Goal: Task Accomplishment & Management: Manage account settings

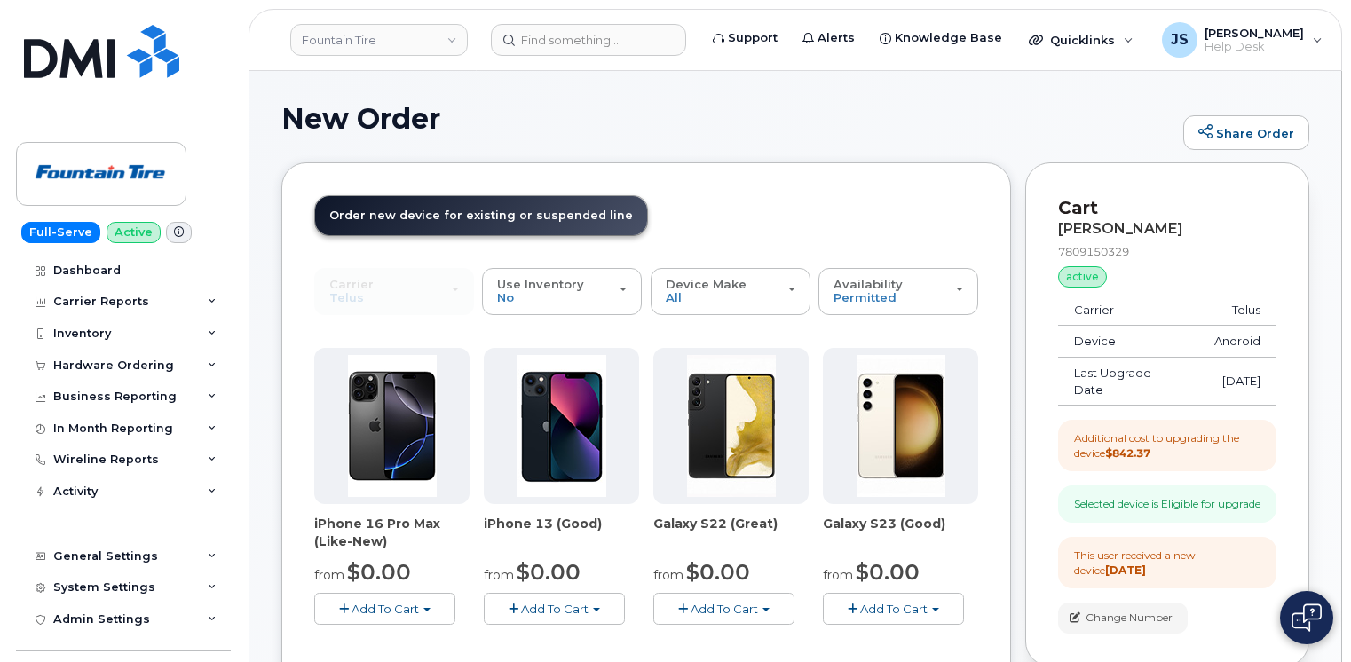
scroll to position [89, 0]
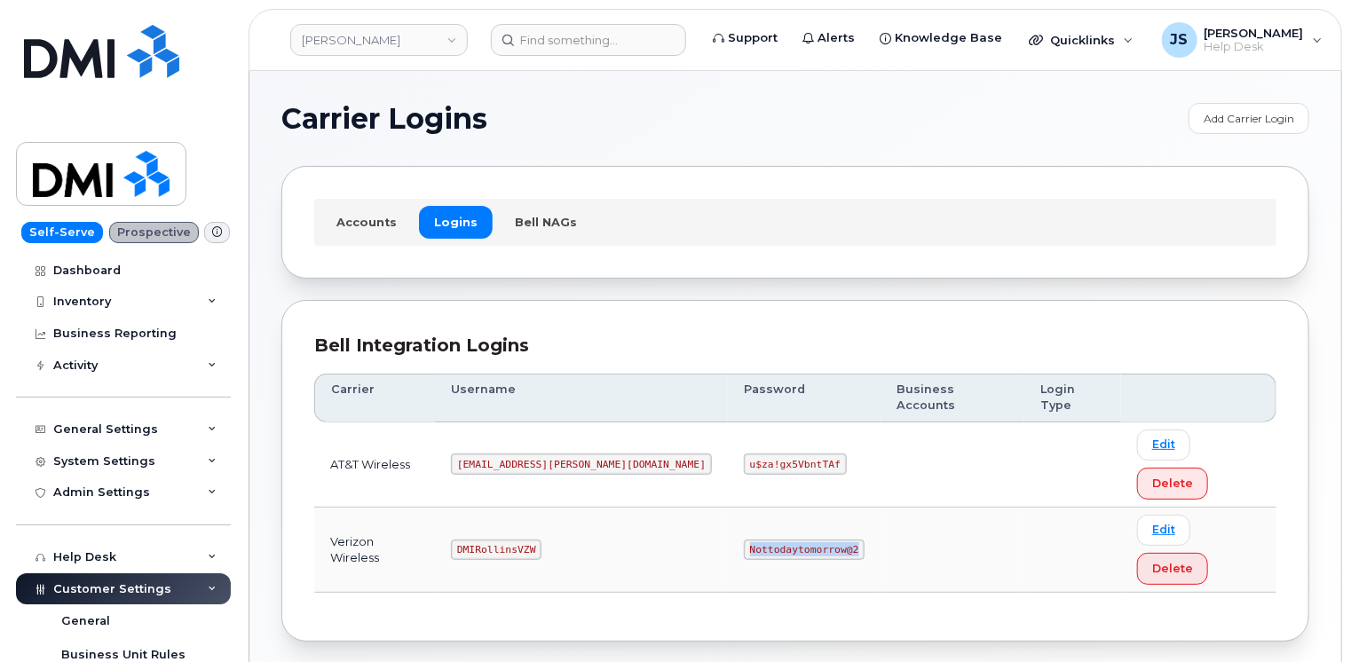
drag, startPoint x: 763, startPoint y: 476, endPoint x: 666, endPoint y: 481, distance: 97.8
click at [744, 540] on code "Nottodaytomorrow@2" at bounding box center [804, 550] width 121 height 21
click at [572, 42] on input at bounding box center [588, 40] width 195 height 32
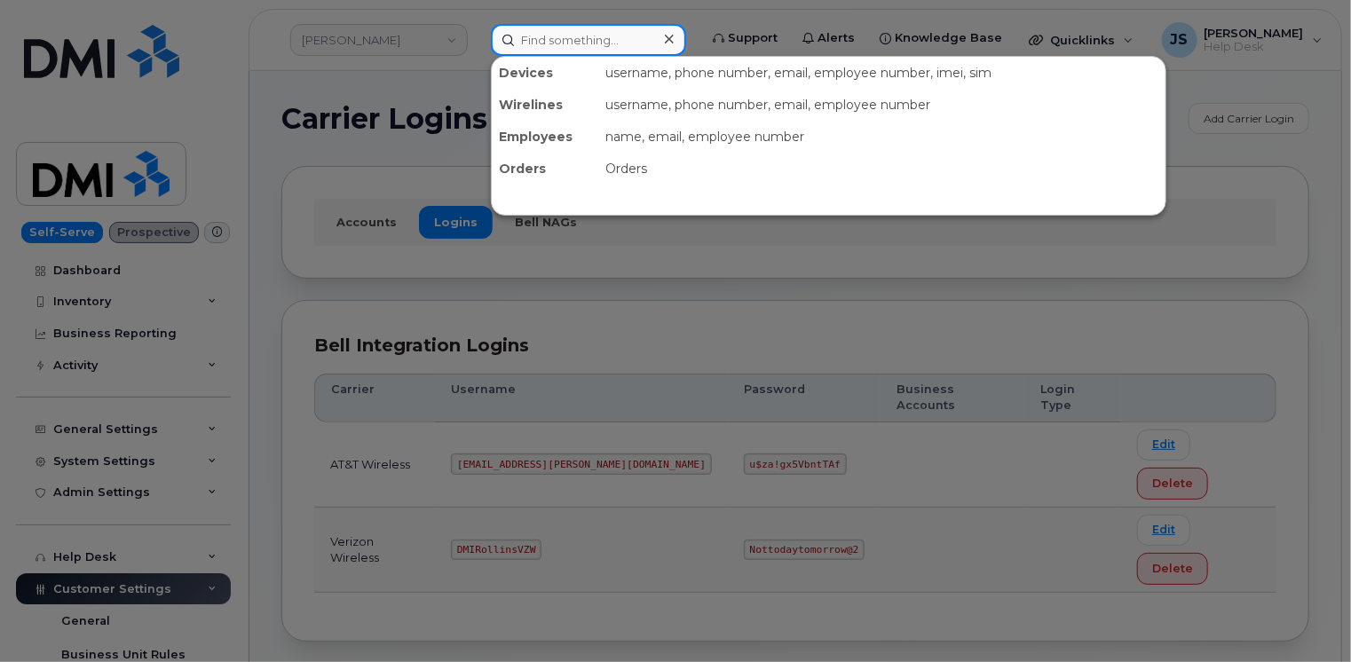
paste input "201-739-1197"
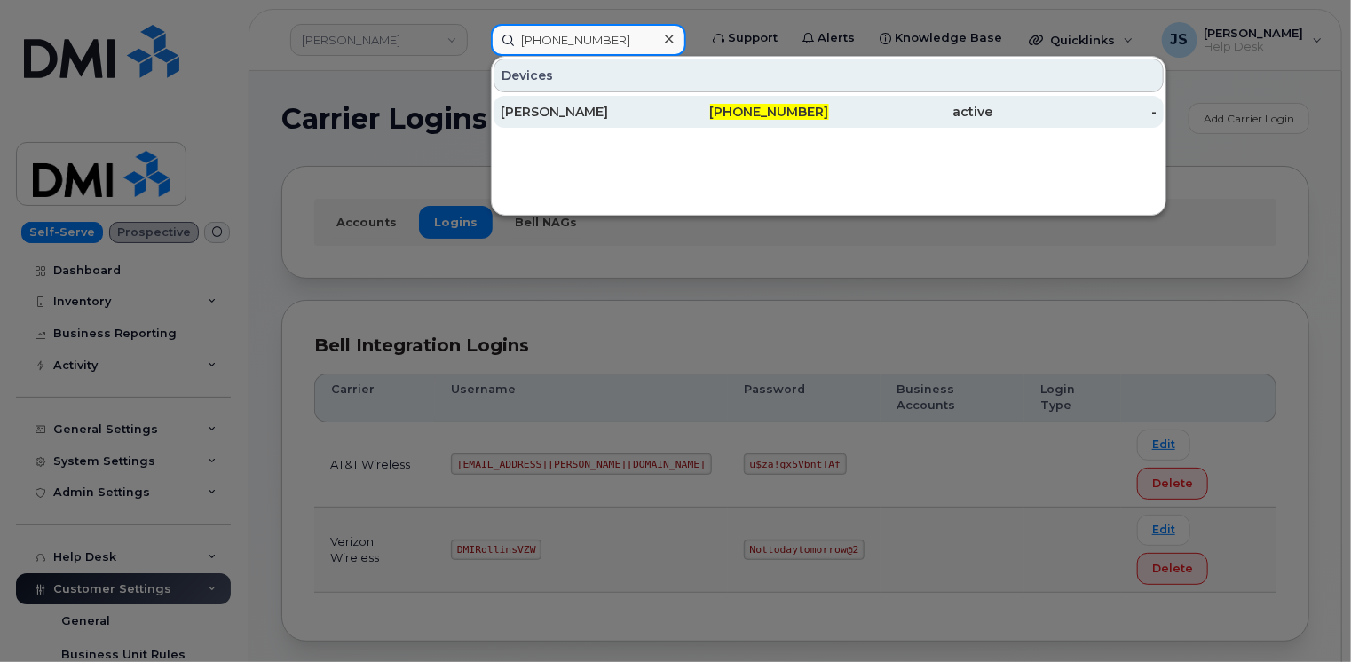
type input "201-739-1197"
click at [597, 110] on div "Nicholas Monroe" at bounding box center [583, 112] width 164 height 18
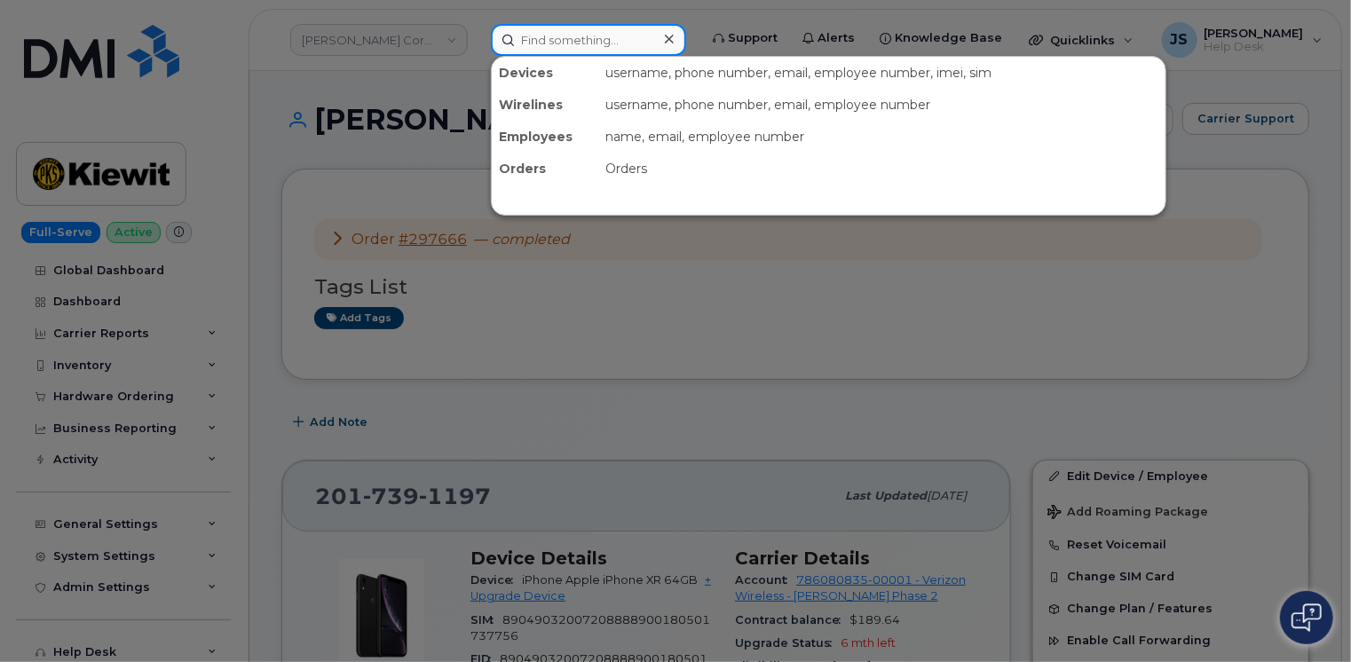
paste input "[PERSON_NAME]"
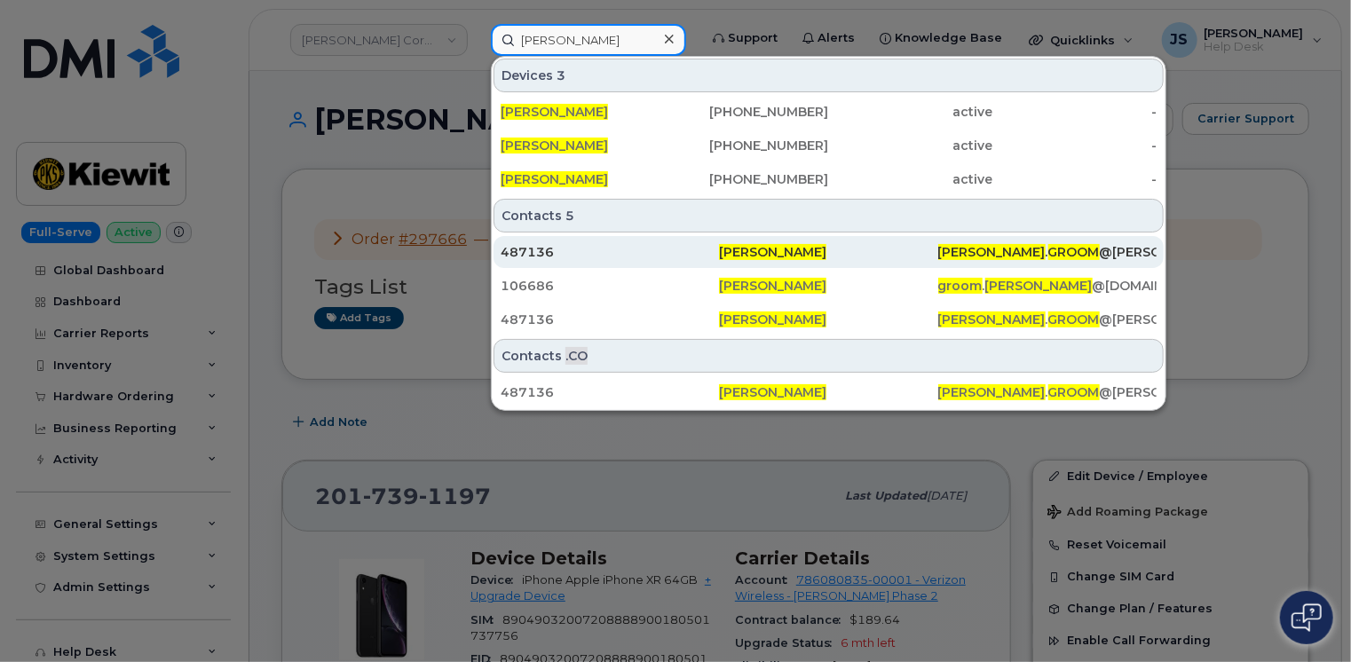
type input "[PERSON_NAME]"
click at [569, 248] on div "487136" at bounding box center [610, 252] width 218 height 18
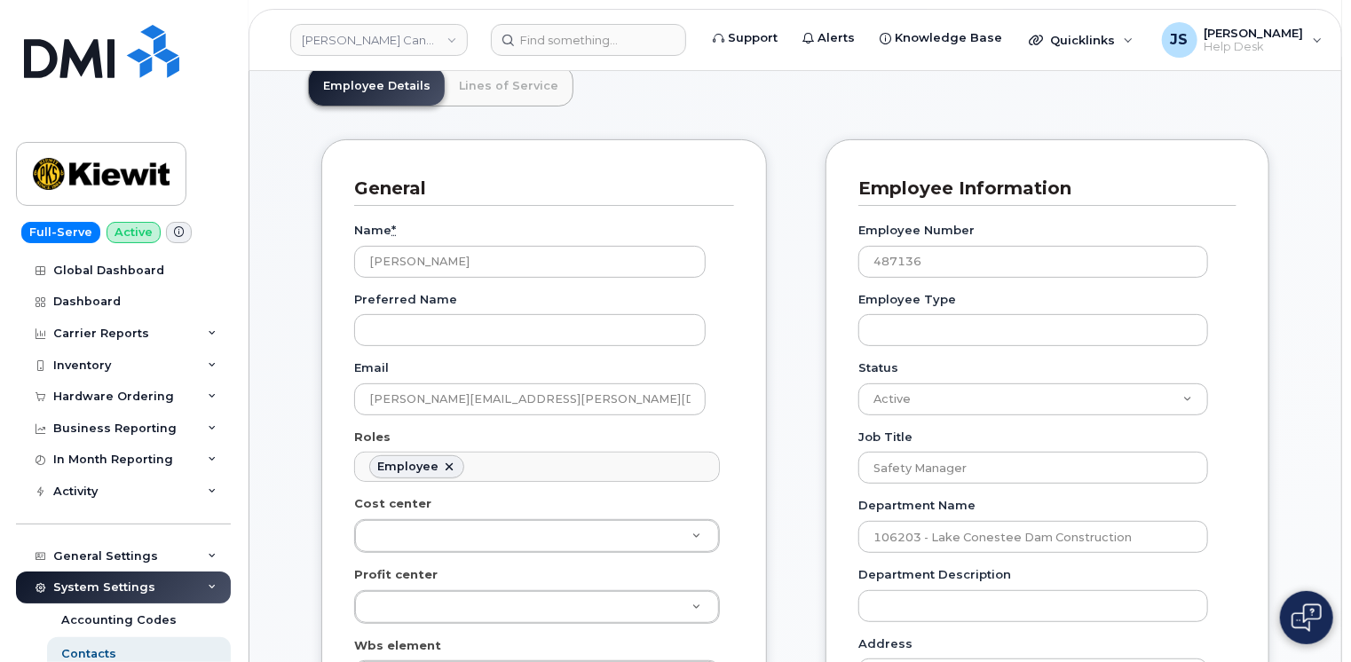
scroll to position [178, 0]
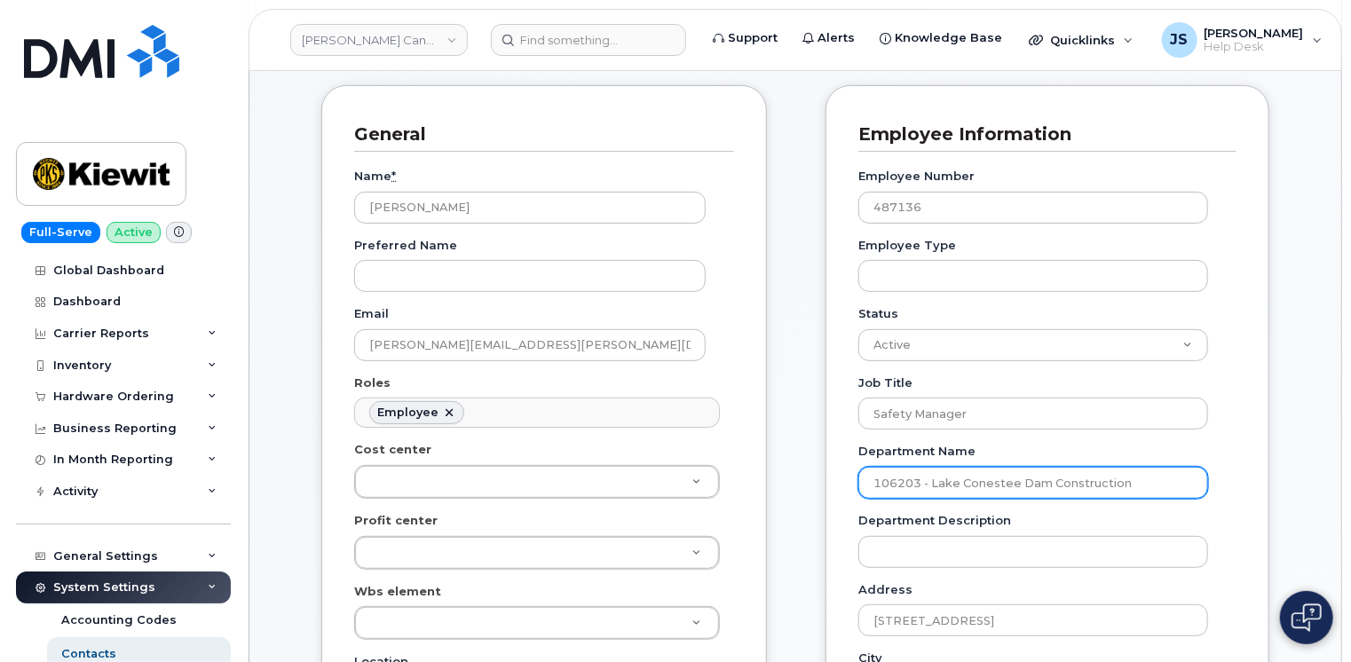
click at [1188, 479] on input "106203 - Lake Conestee Dam Construction" at bounding box center [1033, 483] width 350 height 32
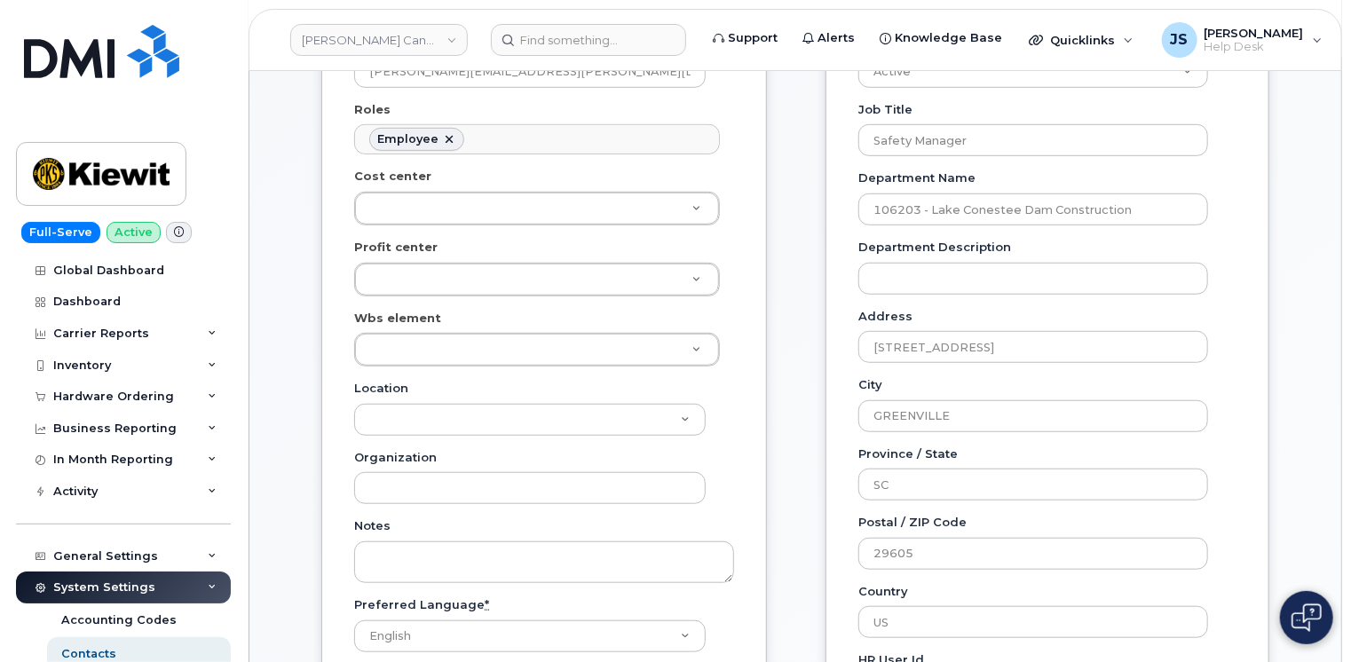
scroll to position [355, 0]
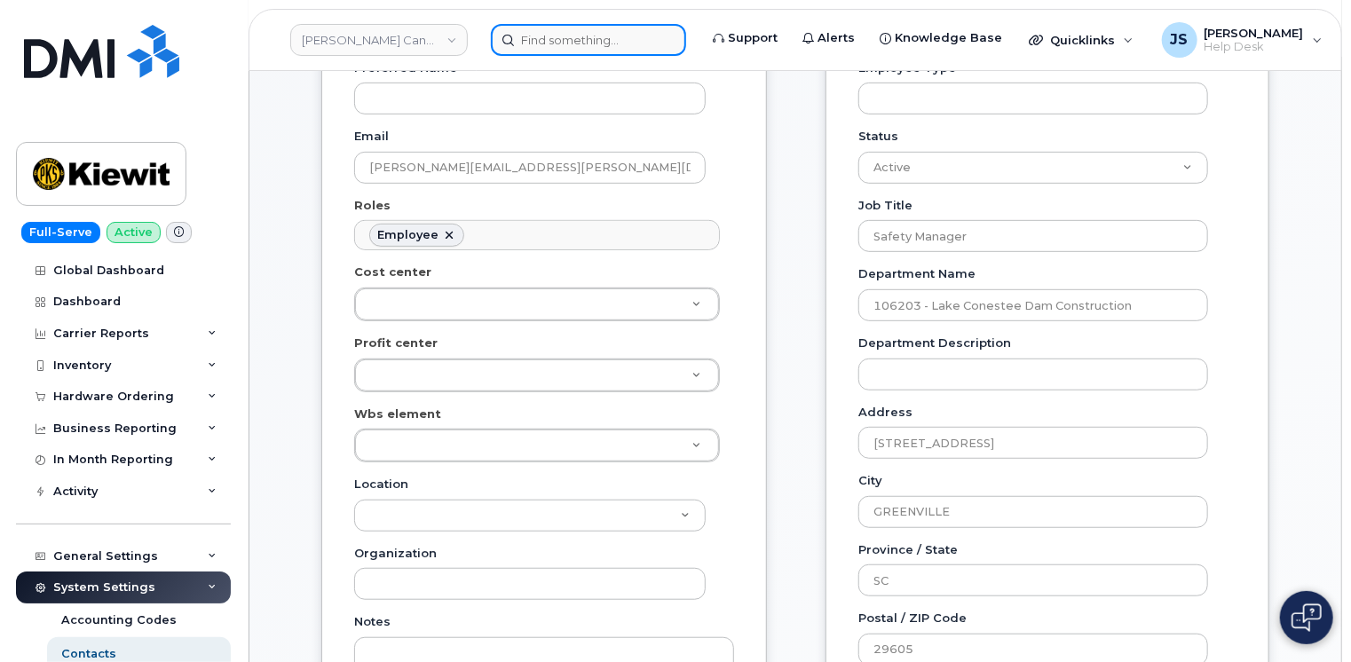
click at [583, 49] on input at bounding box center [588, 40] width 195 height 32
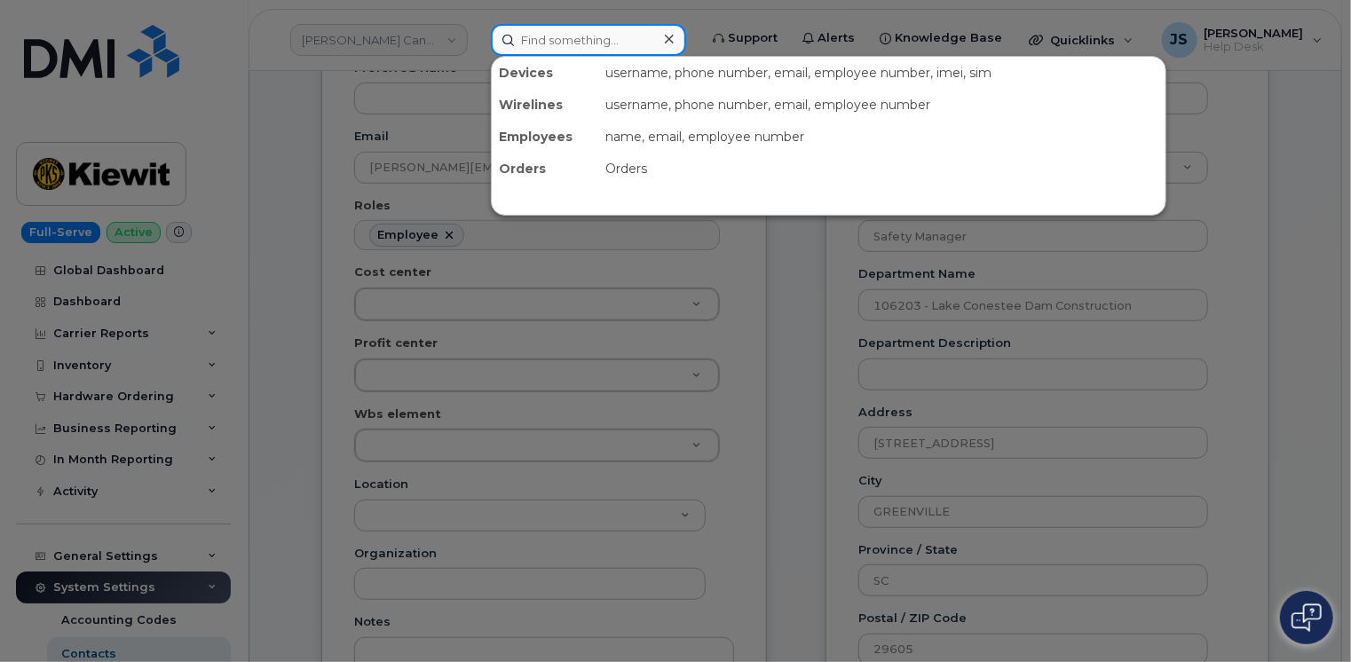
paste input "Jeffrey Hodge"
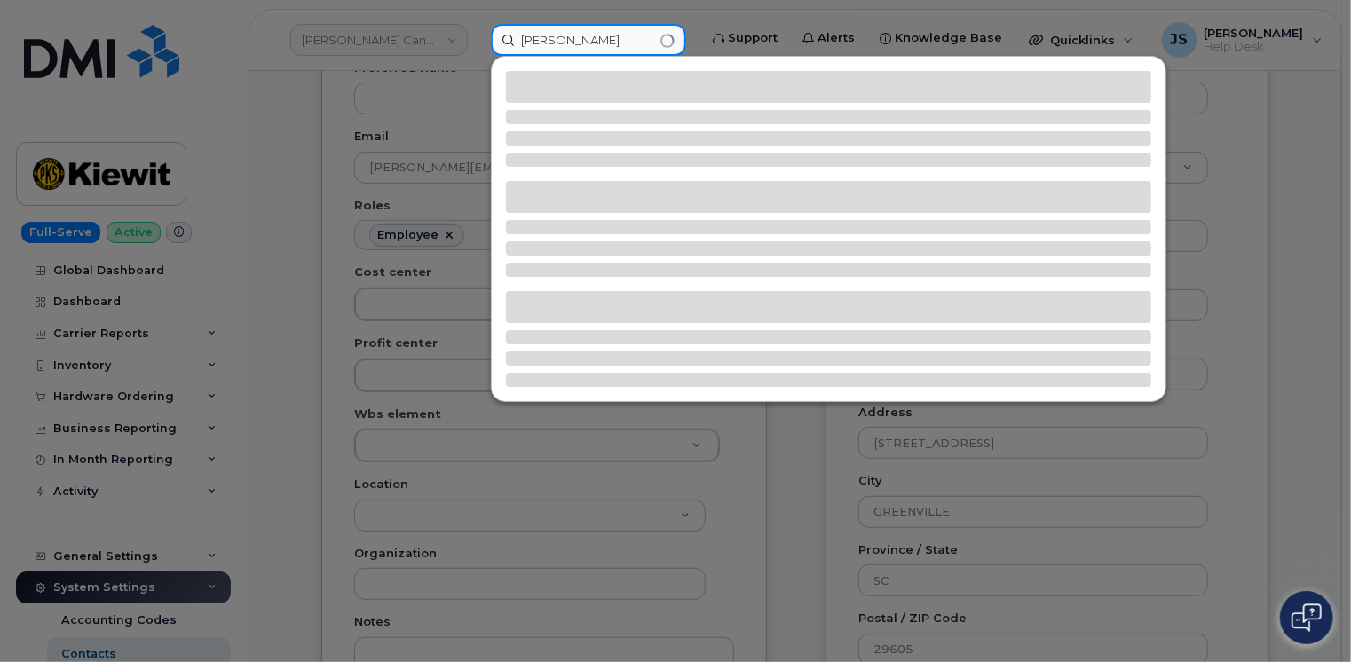
type input "[PERSON_NAME]"
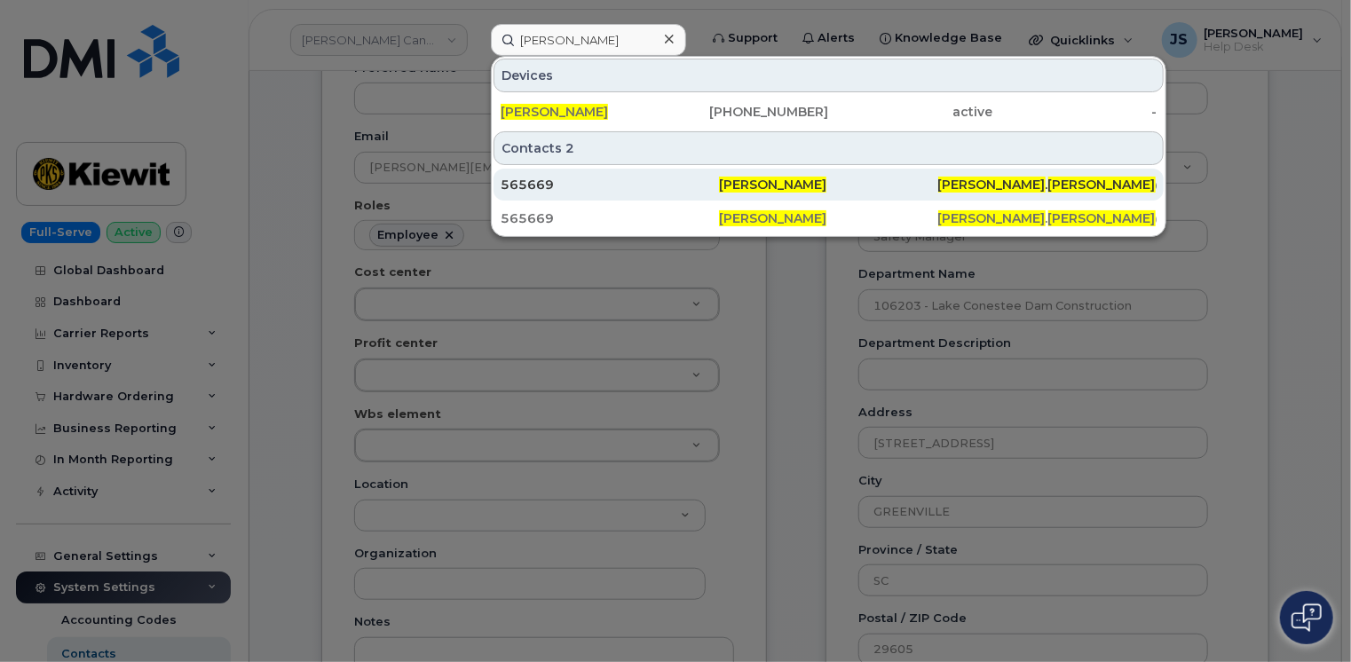
click at [719, 194] on div "565669" at bounding box center [828, 185] width 218 height 32
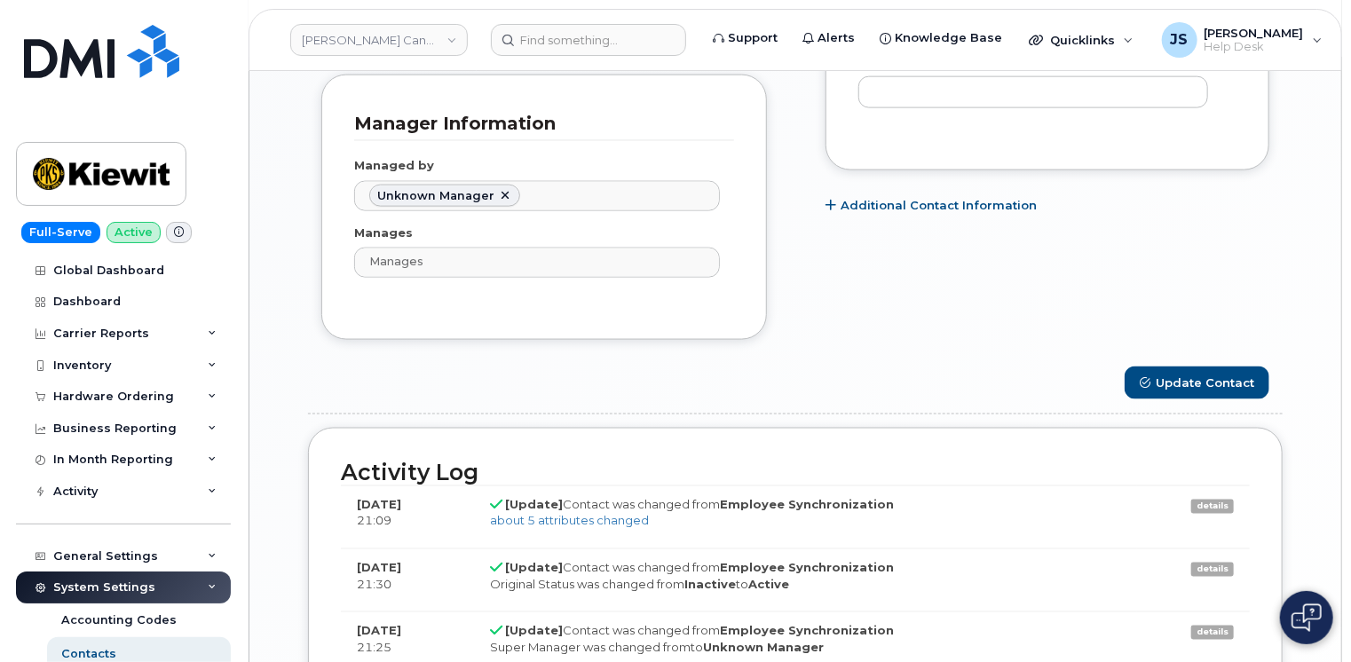
scroll to position [1243, 0]
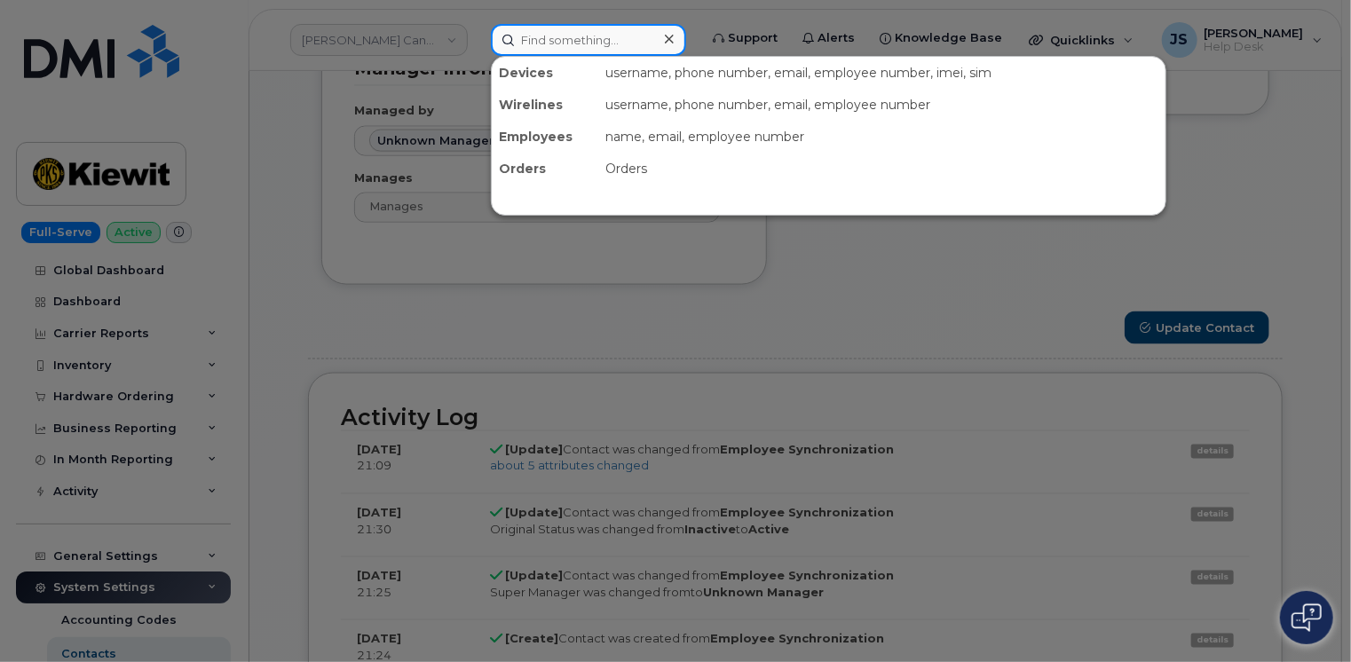
paste input "[PERSON_NAME][EMAIL_ADDRESS][PERSON_NAME][DOMAIN_NAME]"
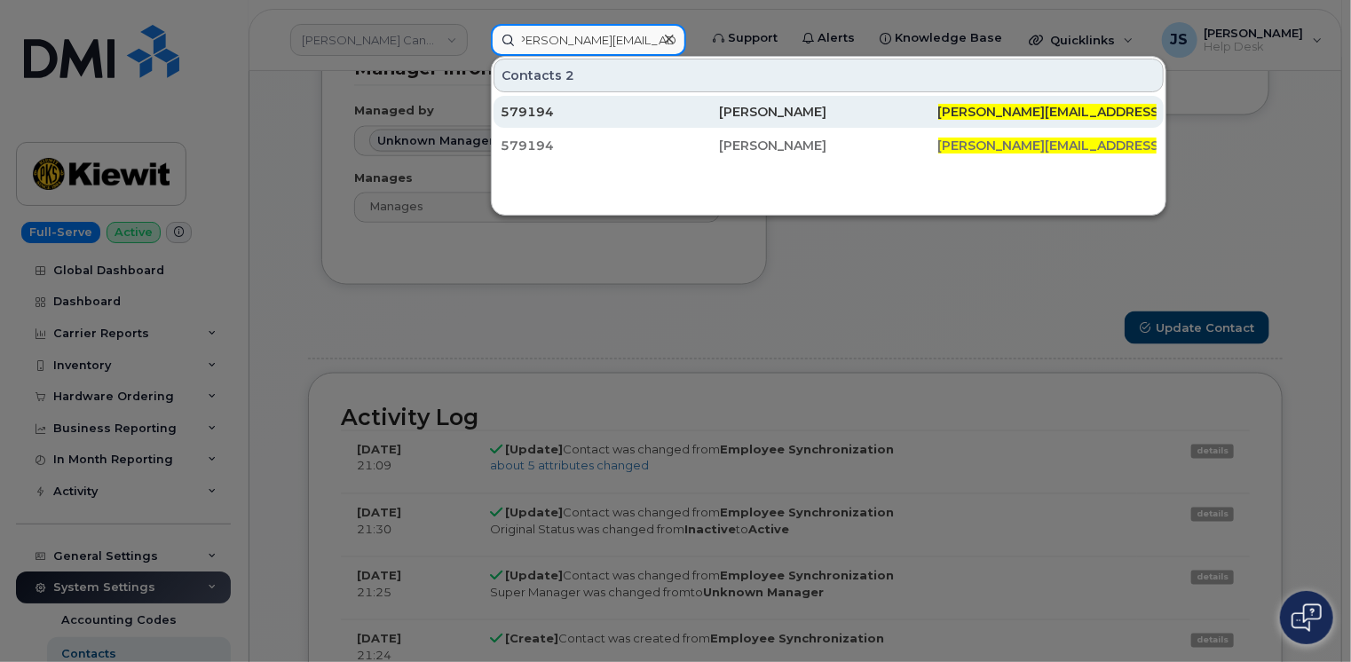
type input "[PERSON_NAME][EMAIL_ADDRESS][PERSON_NAME][DOMAIN_NAME]"
click at [562, 105] on div "579194" at bounding box center [610, 112] width 218 height 18
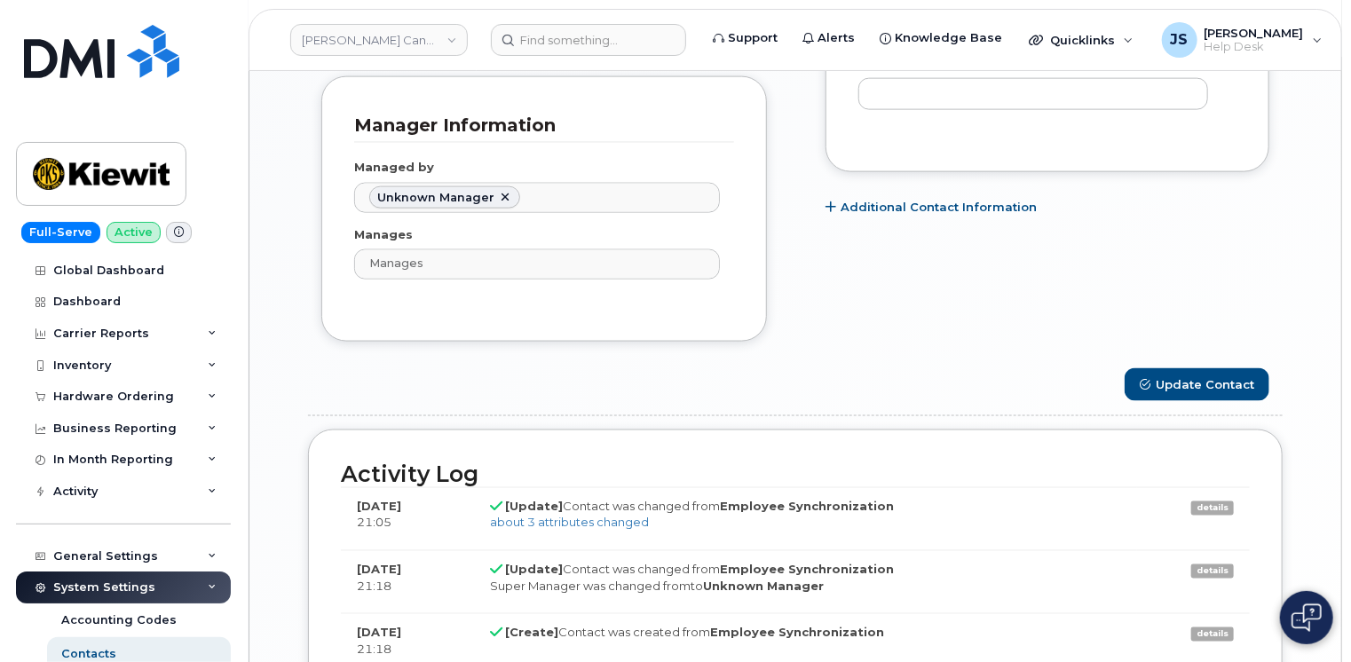
scroll to position [1243, 0]
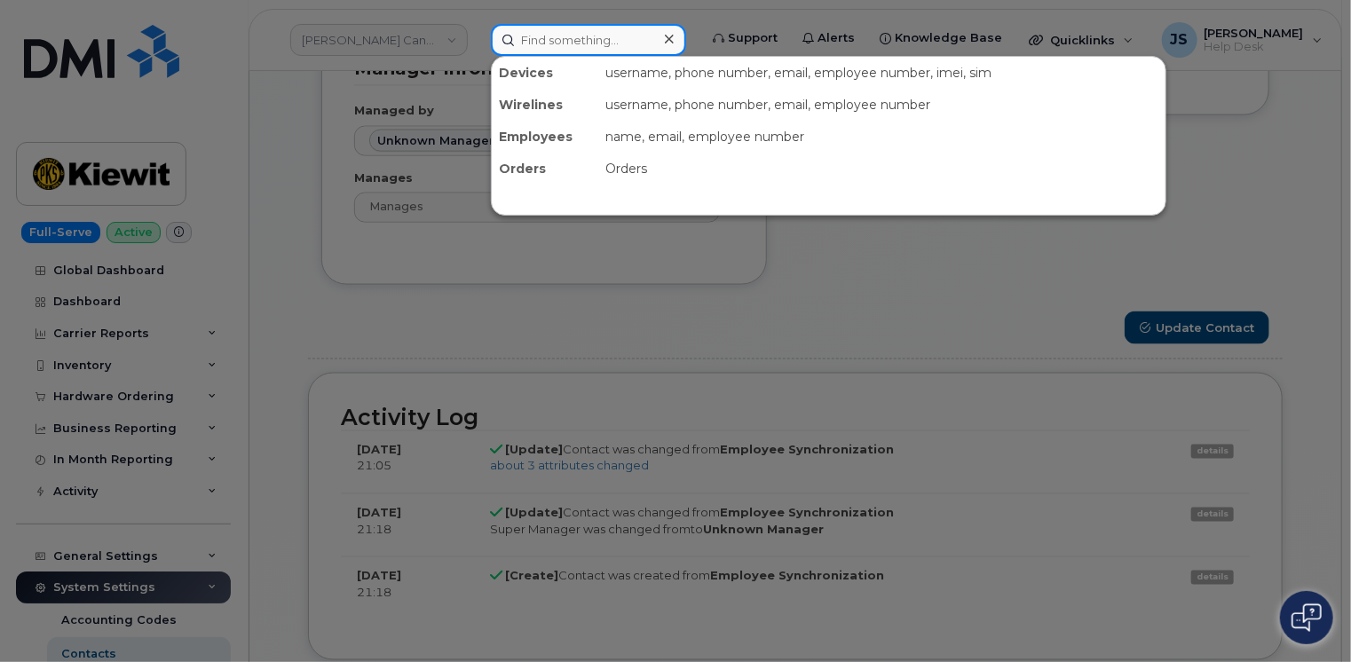
paste input "[PERSON_NAME][EMAIL_ADDRESS][PERSON_NAME][DOMAIN_NAME]"
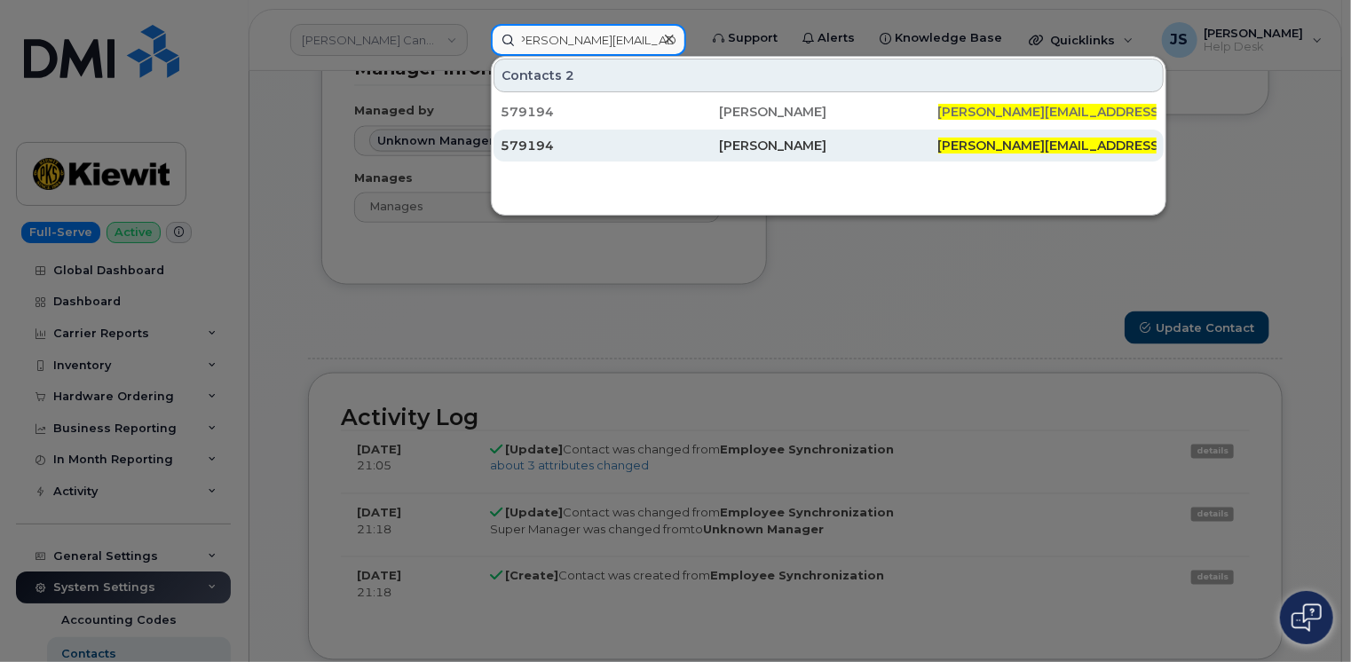
type input "[PERSON_NAME][EMAIL_ADDRESS][PERSON_NAME][DOMAIN_NAME]"
click at [719, 158] on div "579194" at bounding box center [828, 146] width 218 height 32
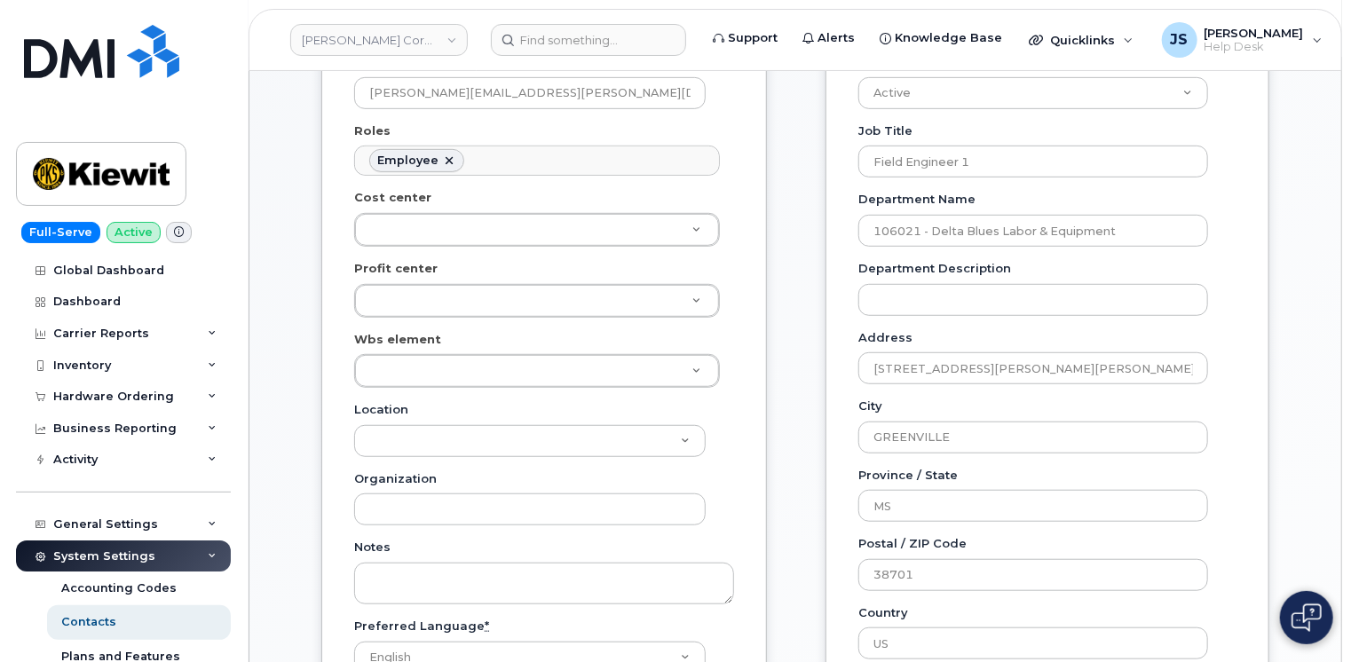
scroll to position [400, 0]
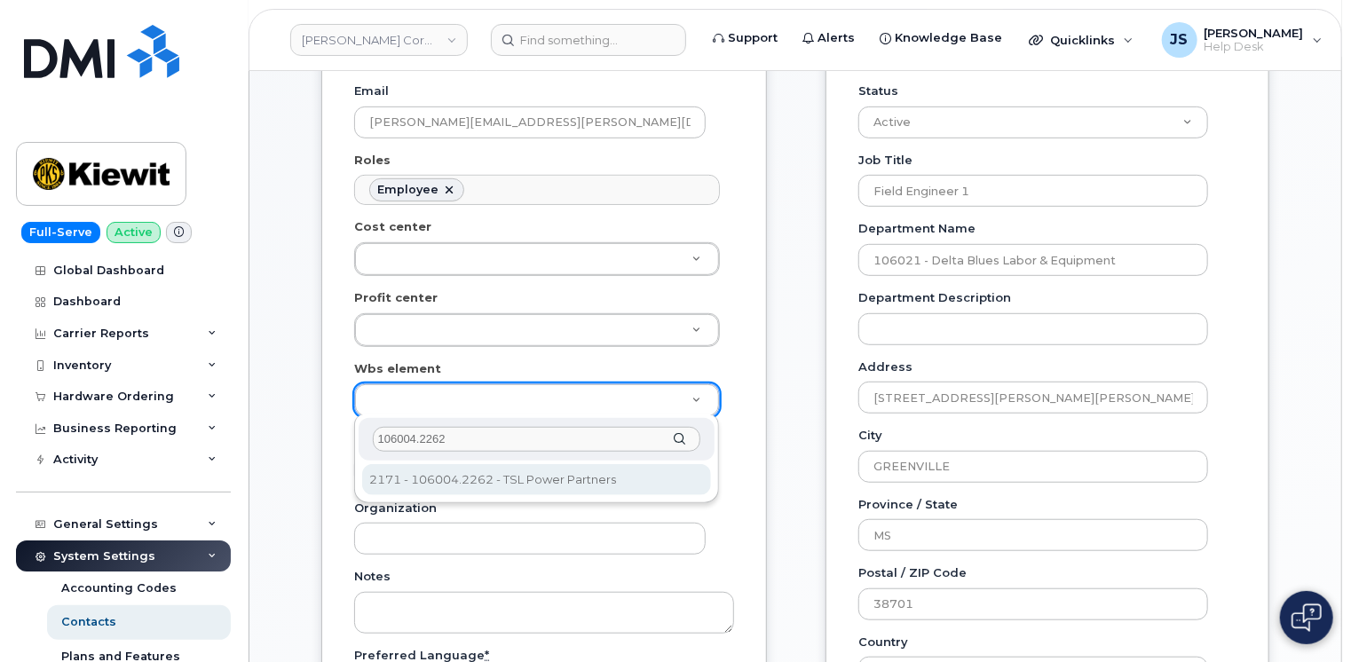
type input "106004.2262"
type input "30249370"
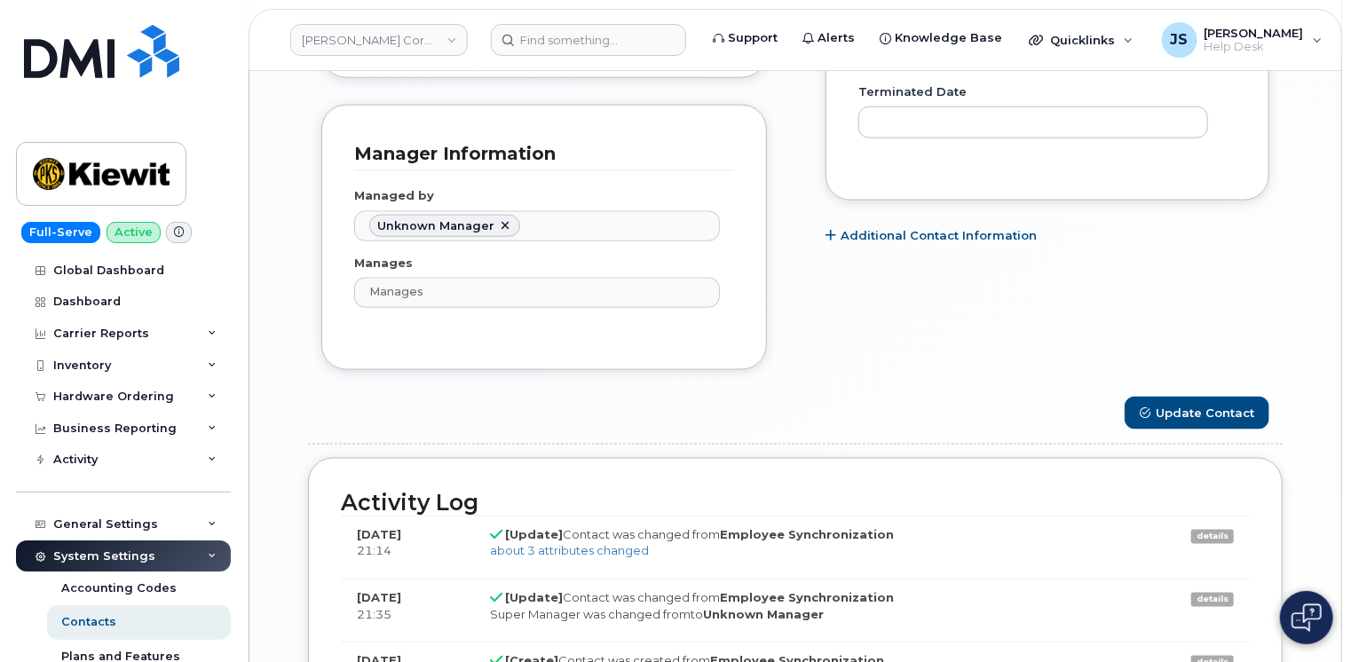
scroll to position [1199, 0]
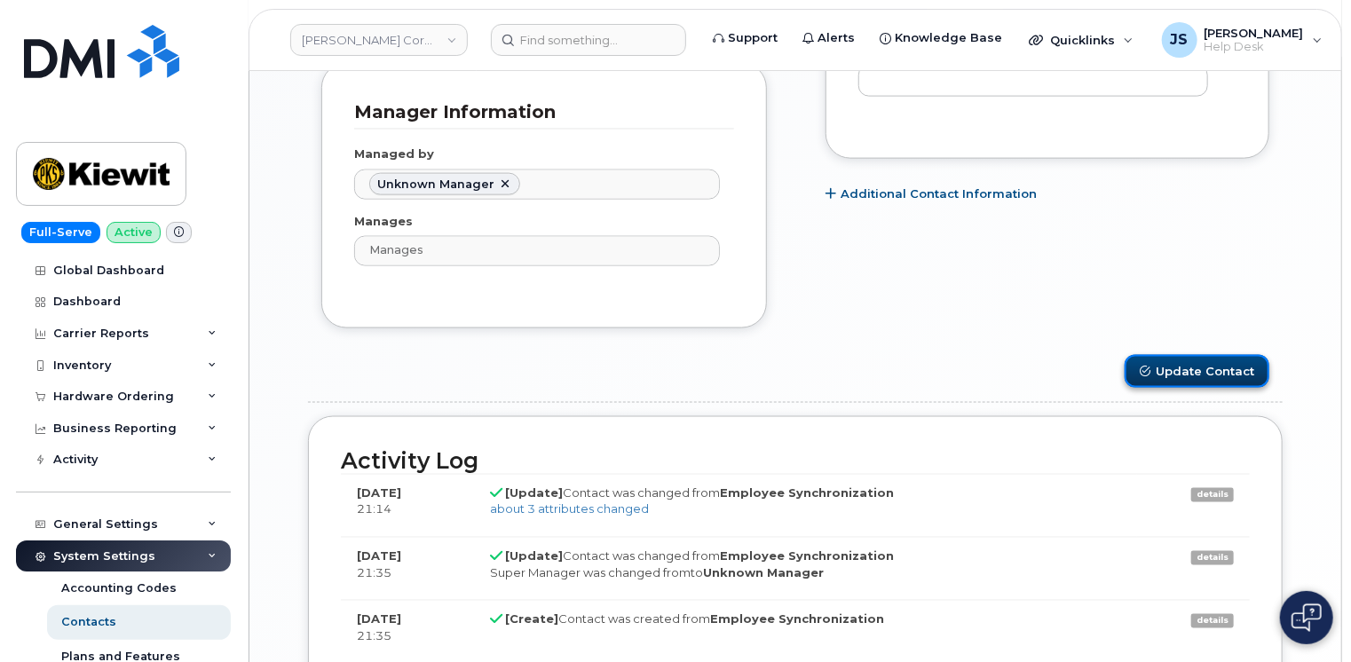
click at [1200, 369] on button "Update Contact" at bounding box center [1197, 371] width 145 height 33
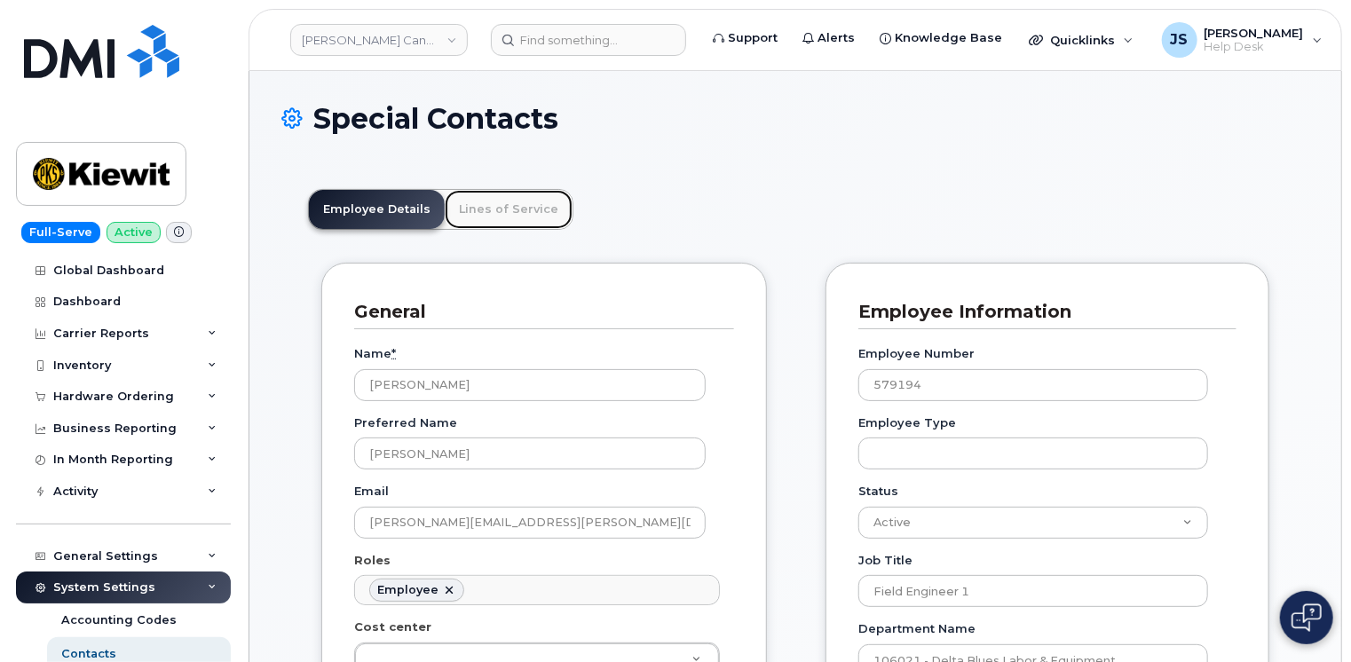
click at [487, 204] on link "Lines of Service" at bounding box center [509, 209] width 128 height 39
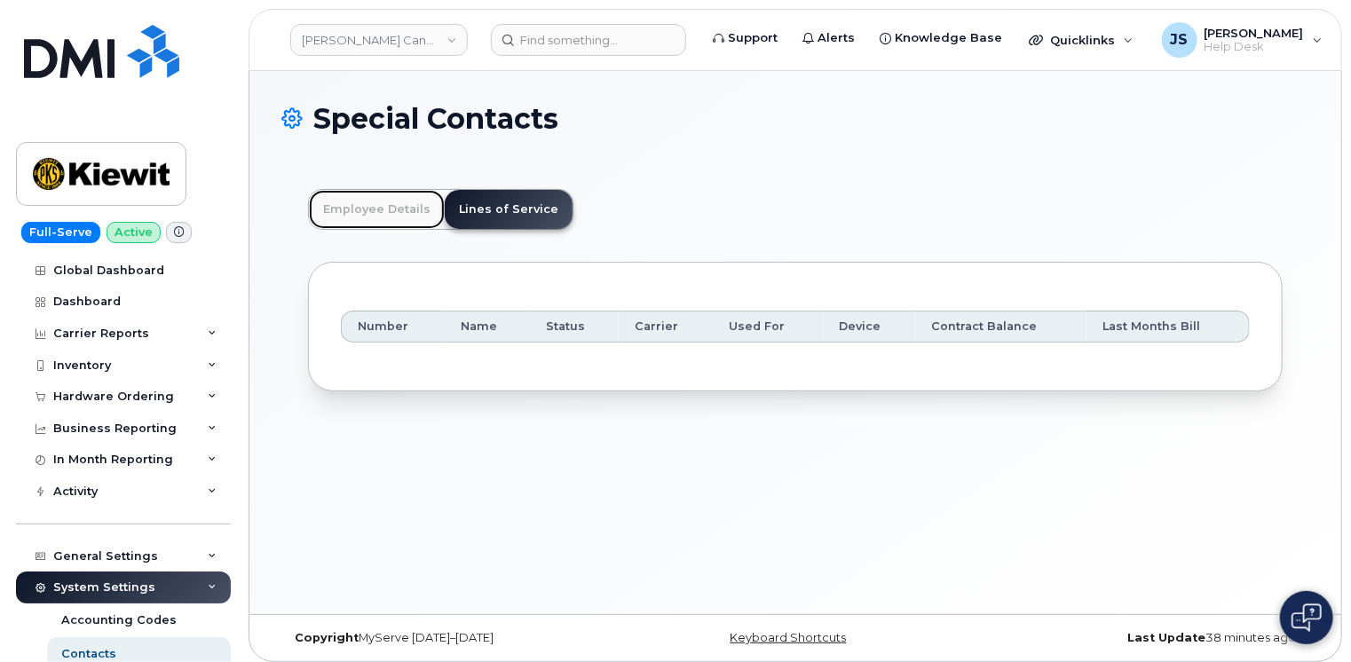
click at [373, 213] on link "Employee Details" at bounding box center [377, 209] width 136 height 39
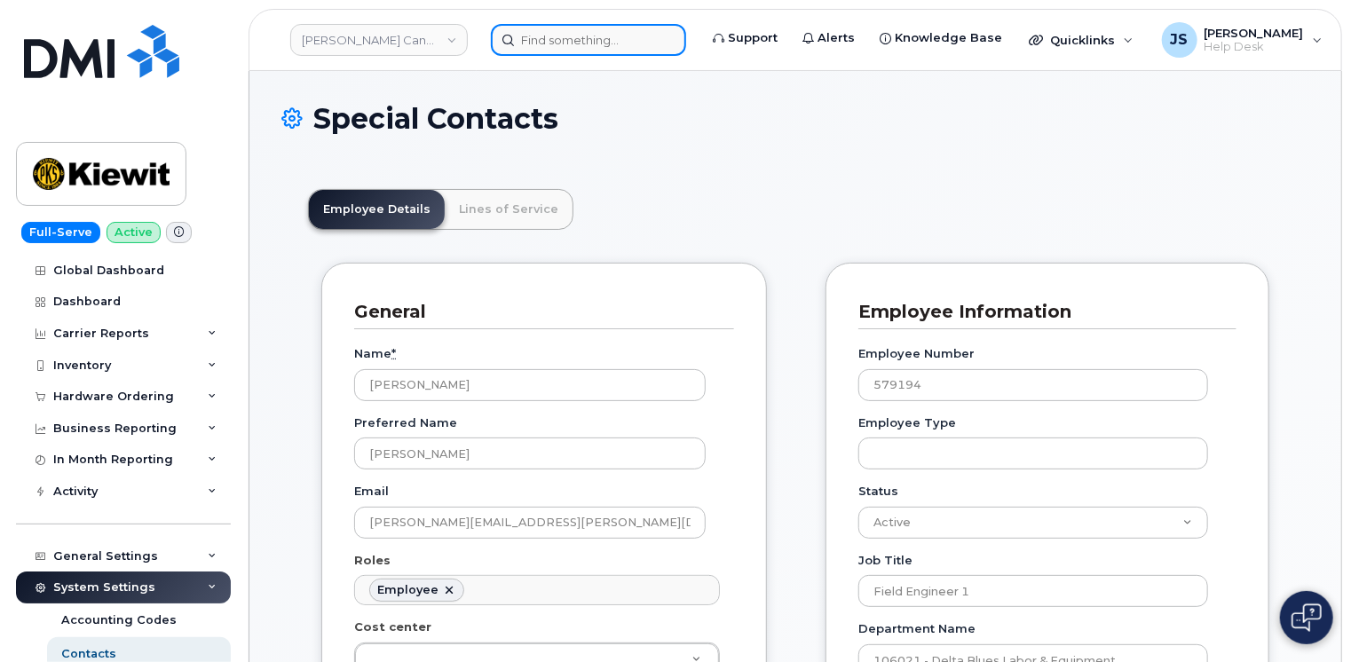
click at [592, 38] on input at bounding box center [588, 40] width 195 height 32
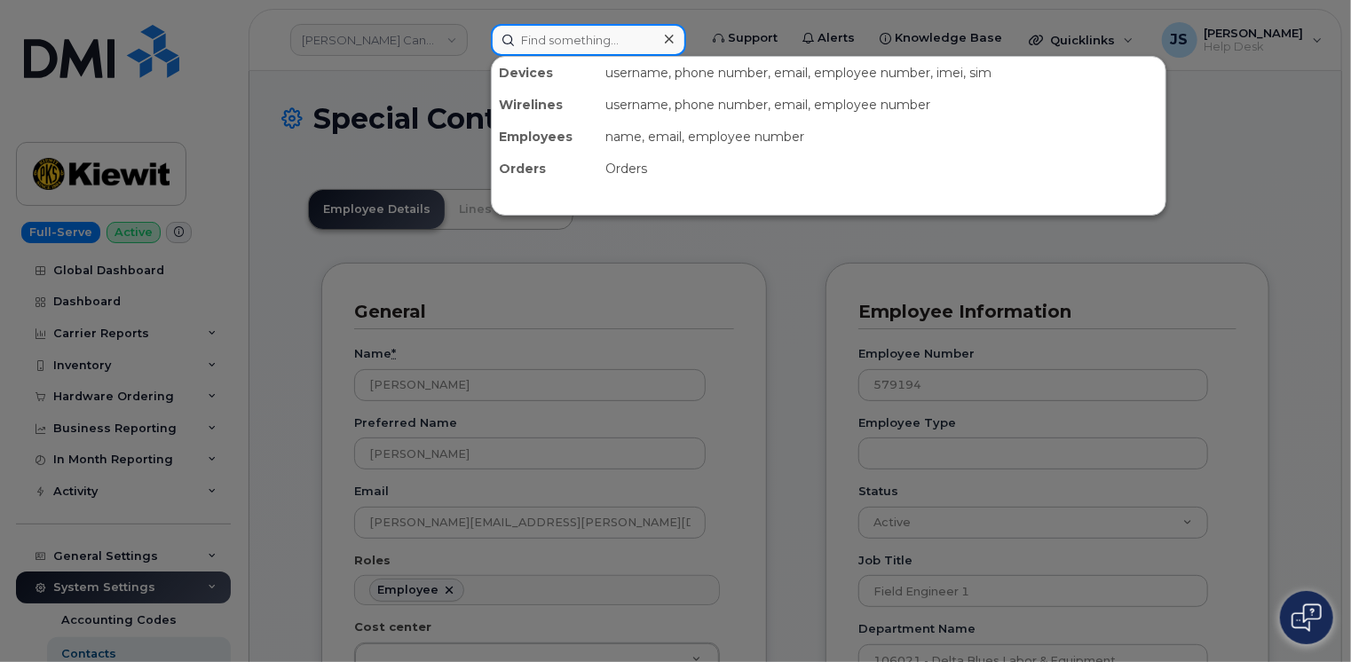
click at [554, 38] on input at bounding box center [588, 40] width 195 height 32
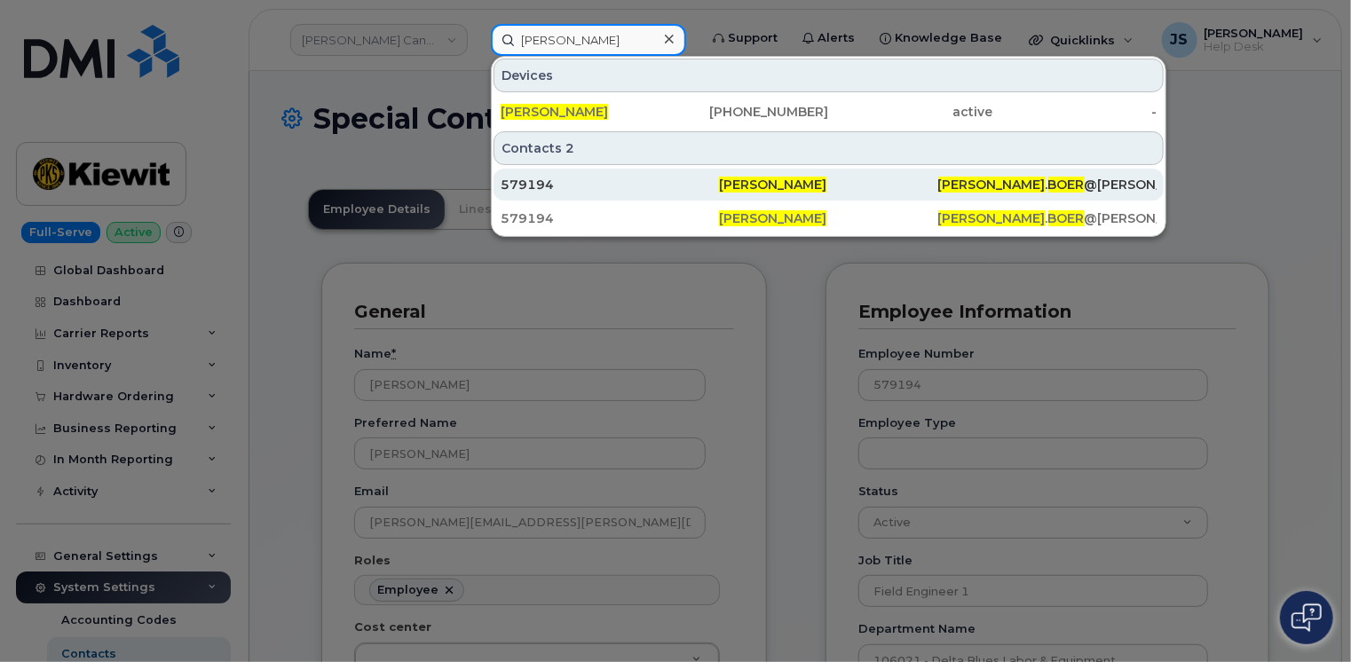
type input "[PERSON_NAME]"
click at [528, 182] on div "579194" at bounding box center [610, 185] width 218 height 18
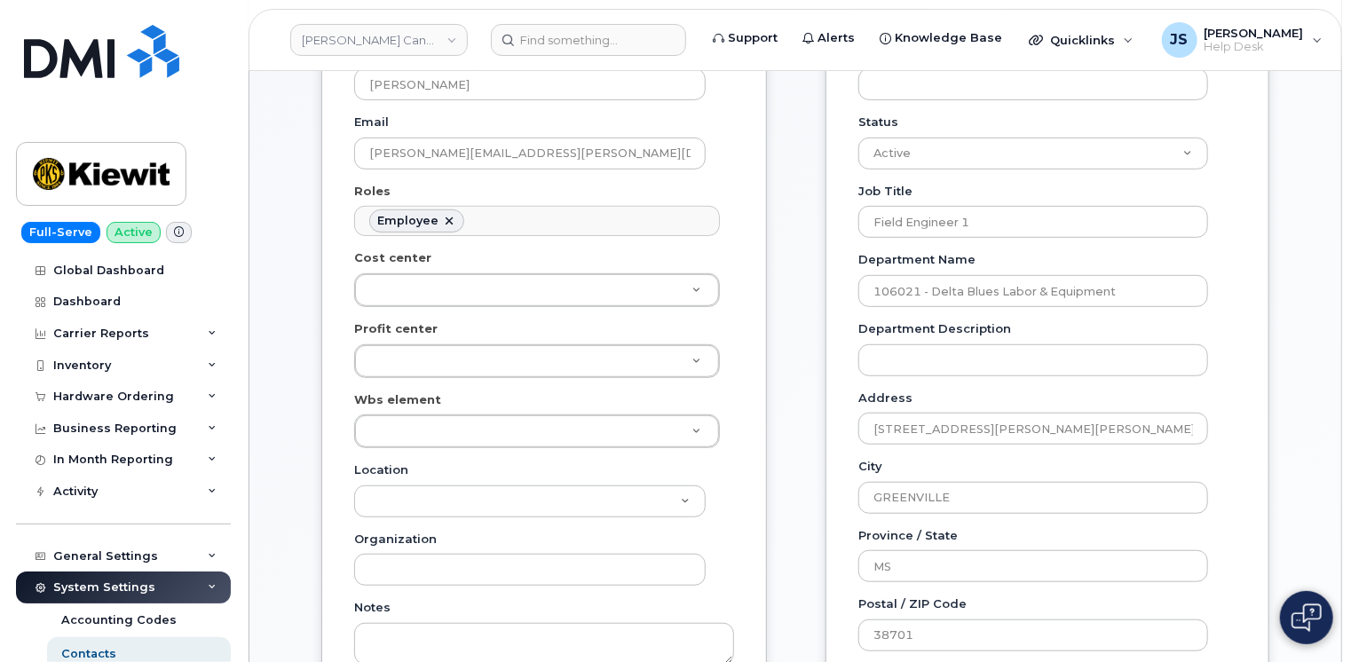
scroll to position [355, 0]
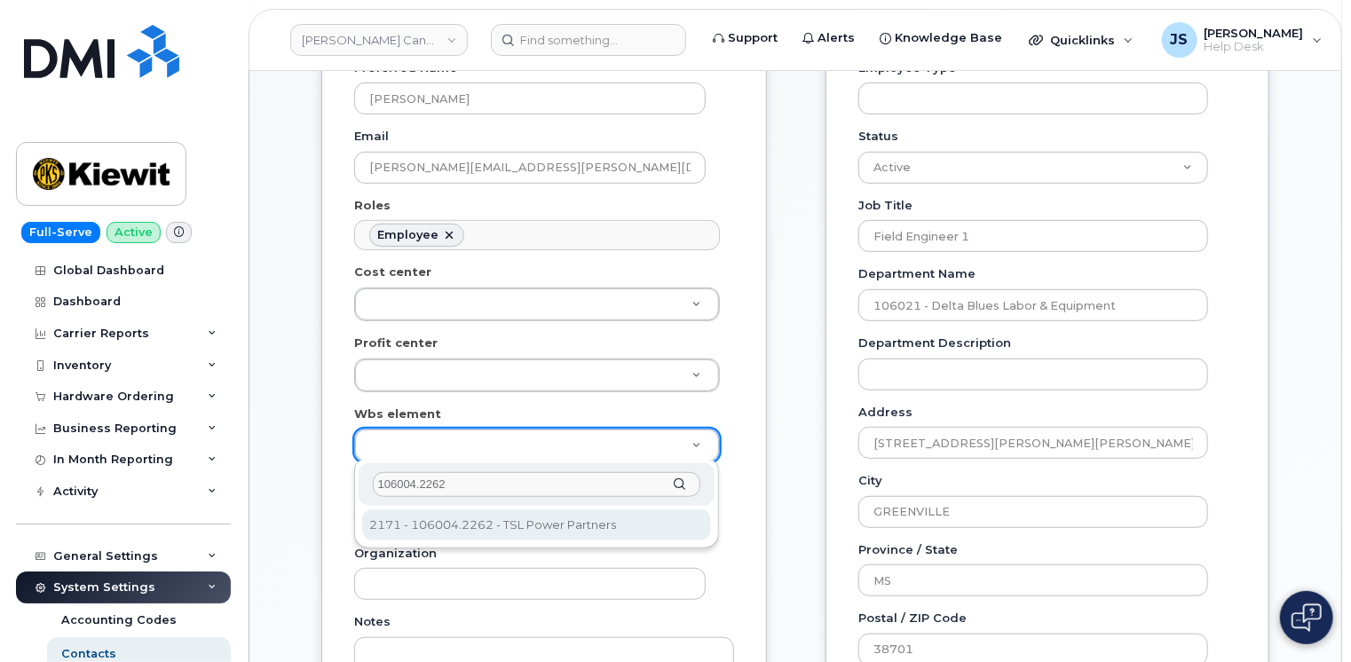
type input "106004.2262"
type input "29579956"
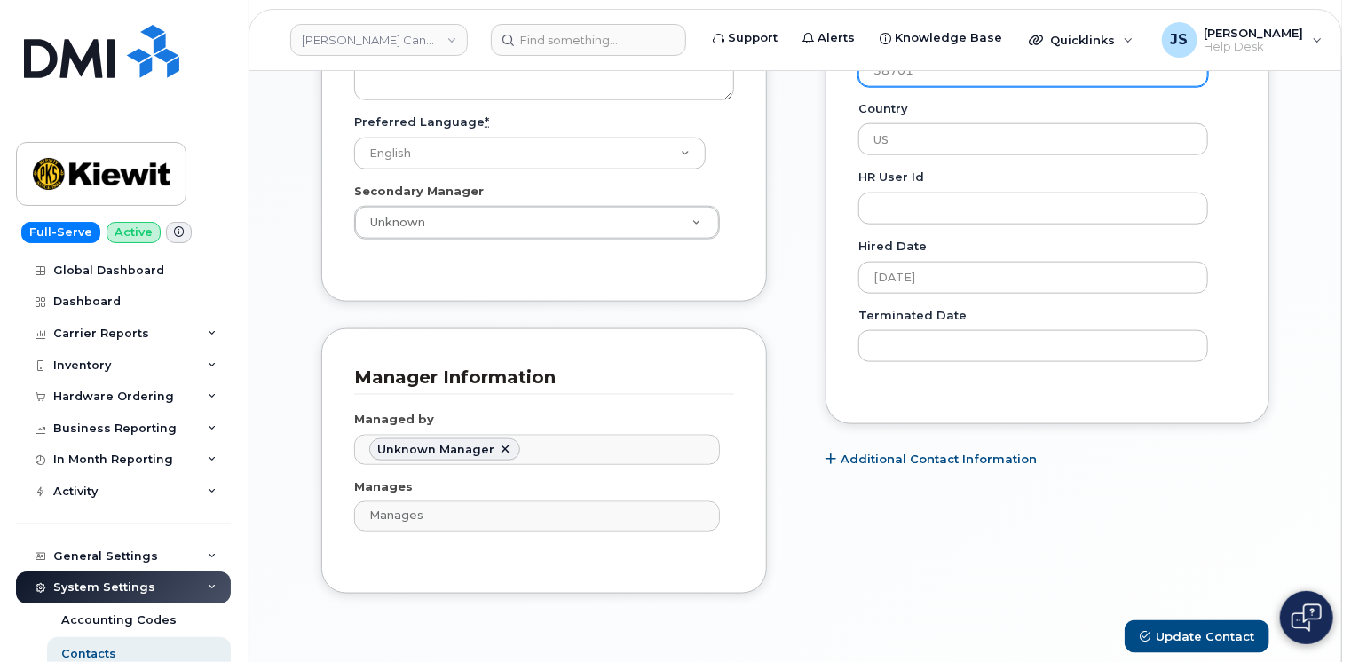
scroll to position [977, 0]
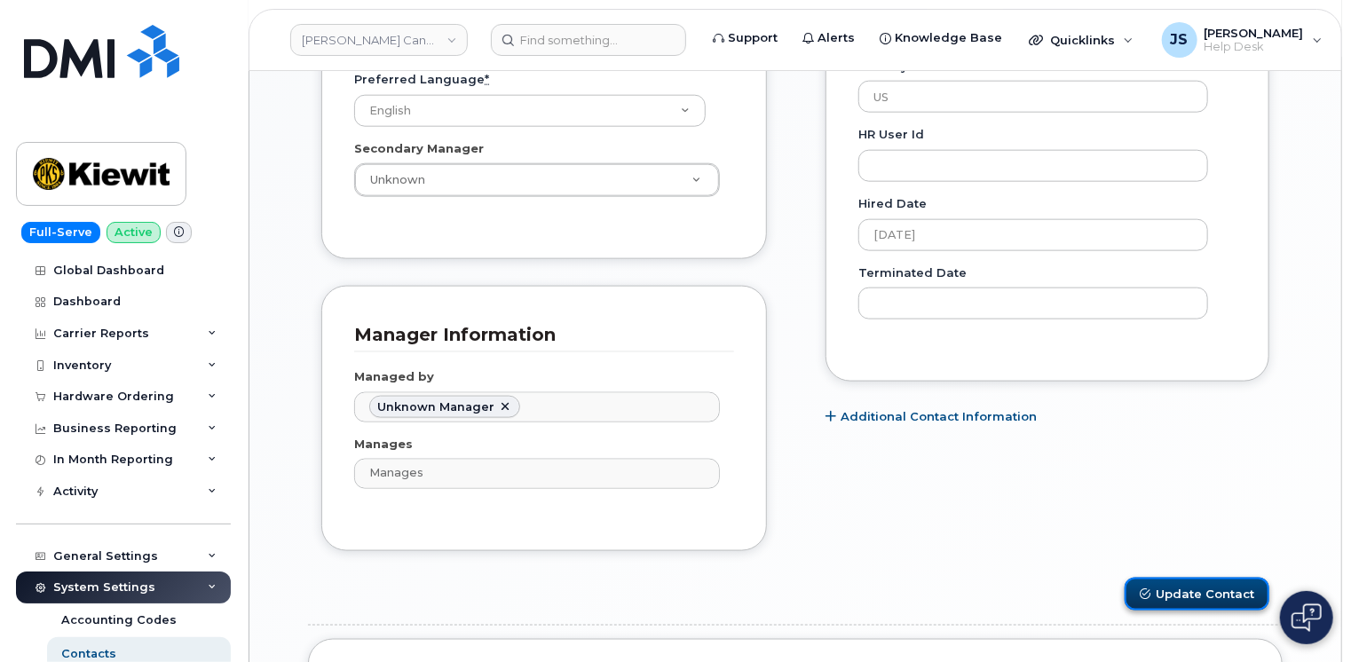
click at [1146, 589] on icon "submit" at bounding box center [1145, 594] width 11 height 11
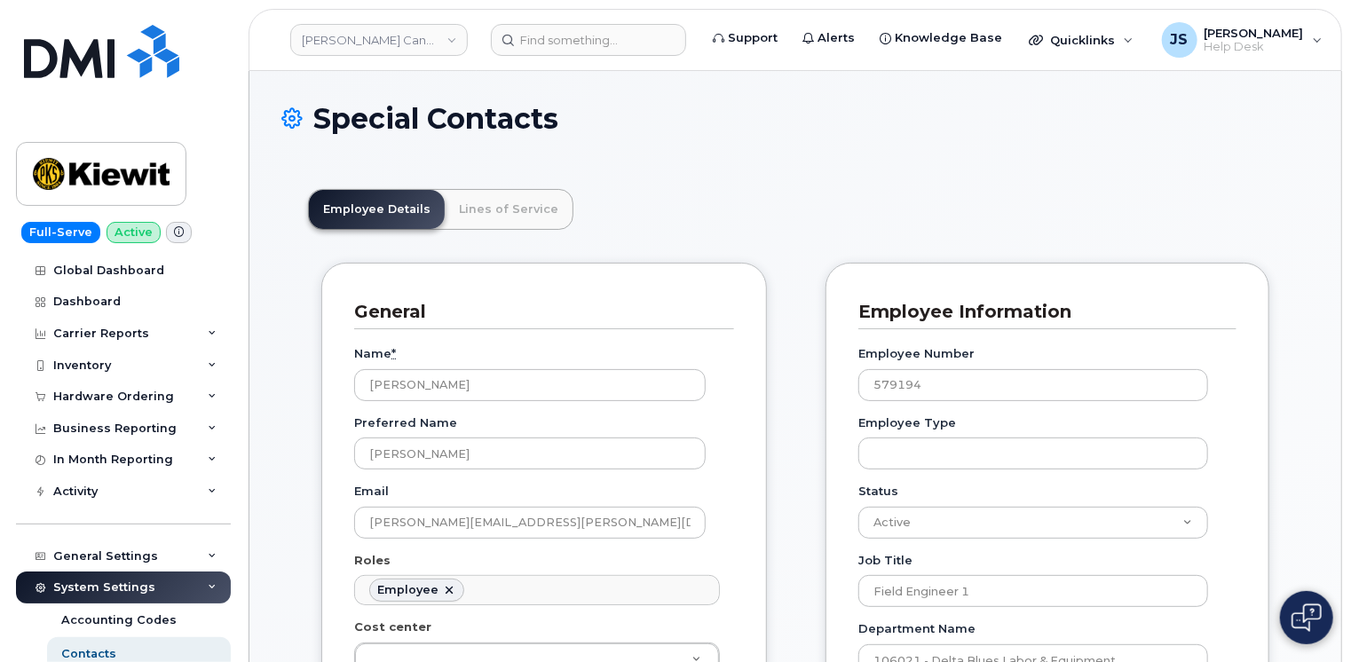
scroll to position [53, 0]
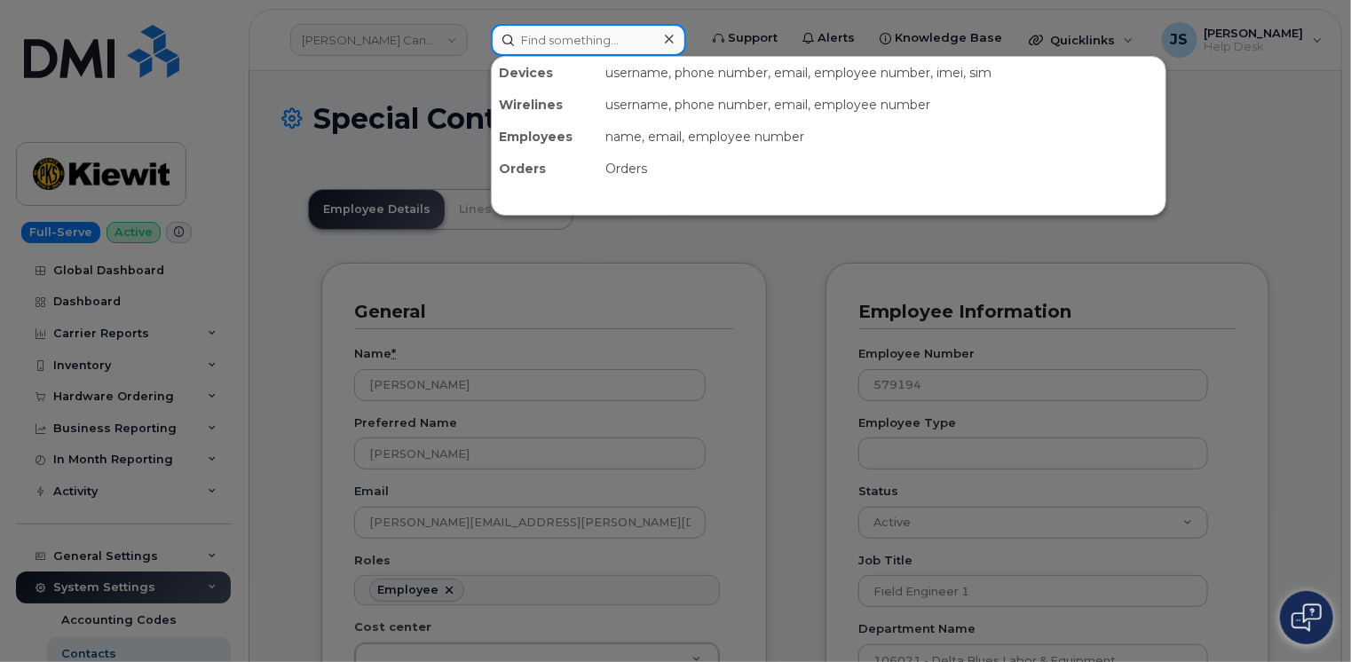
paste input "Aylisa Rader"
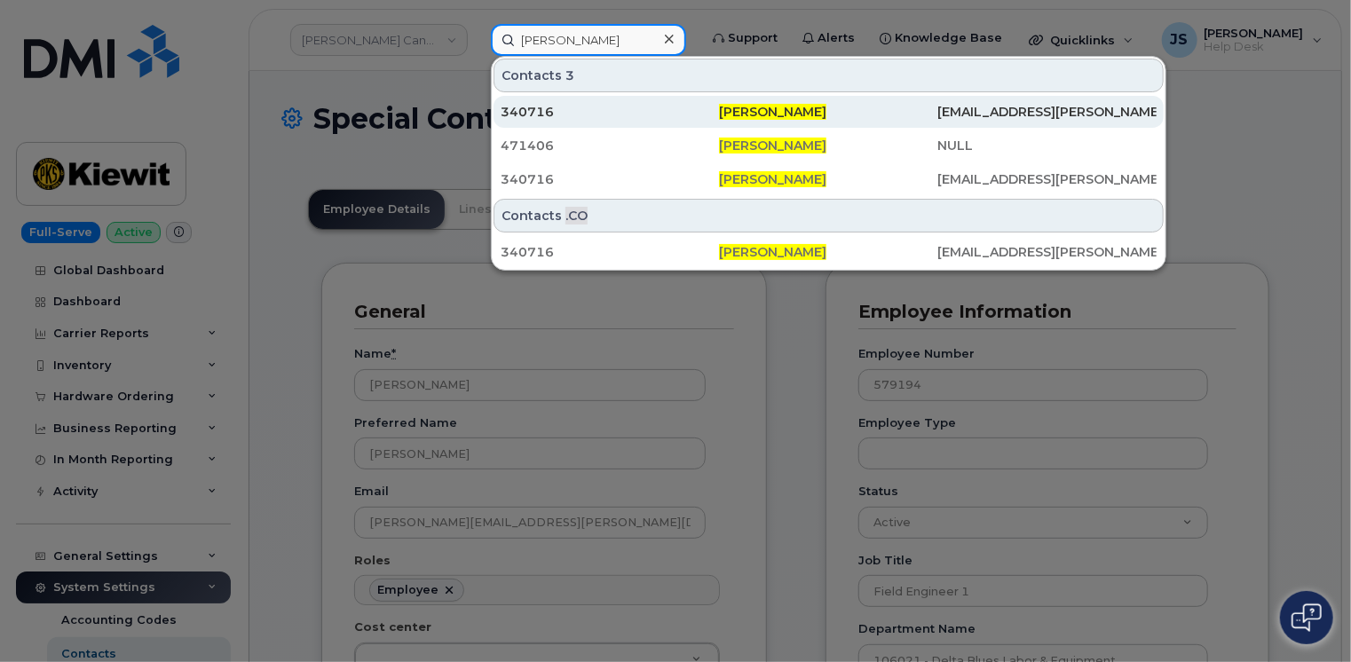
type input "Aylisa Rader"
click at [546, 105] on div "340716" at bounding box center [610, 112] width 218 height 18
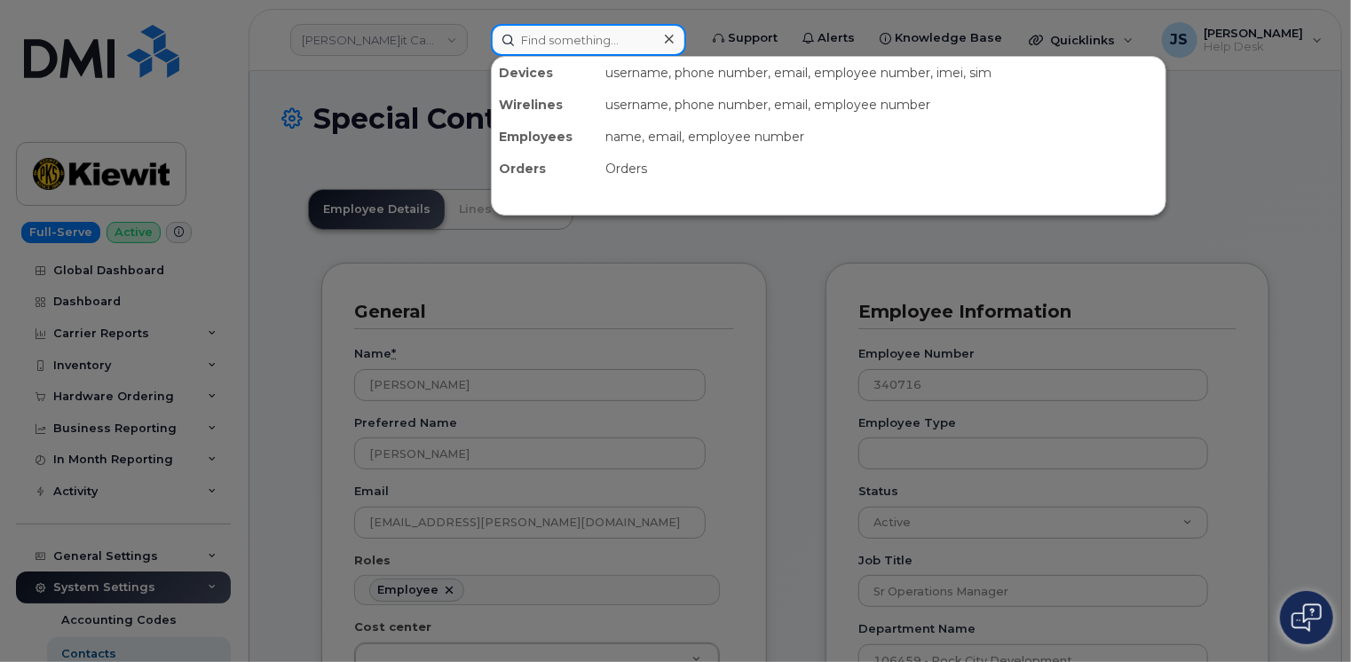
click at [607, 34] on input at bounding box center [588, 40] width 195 height 32
paste input "Aylisa Rader"
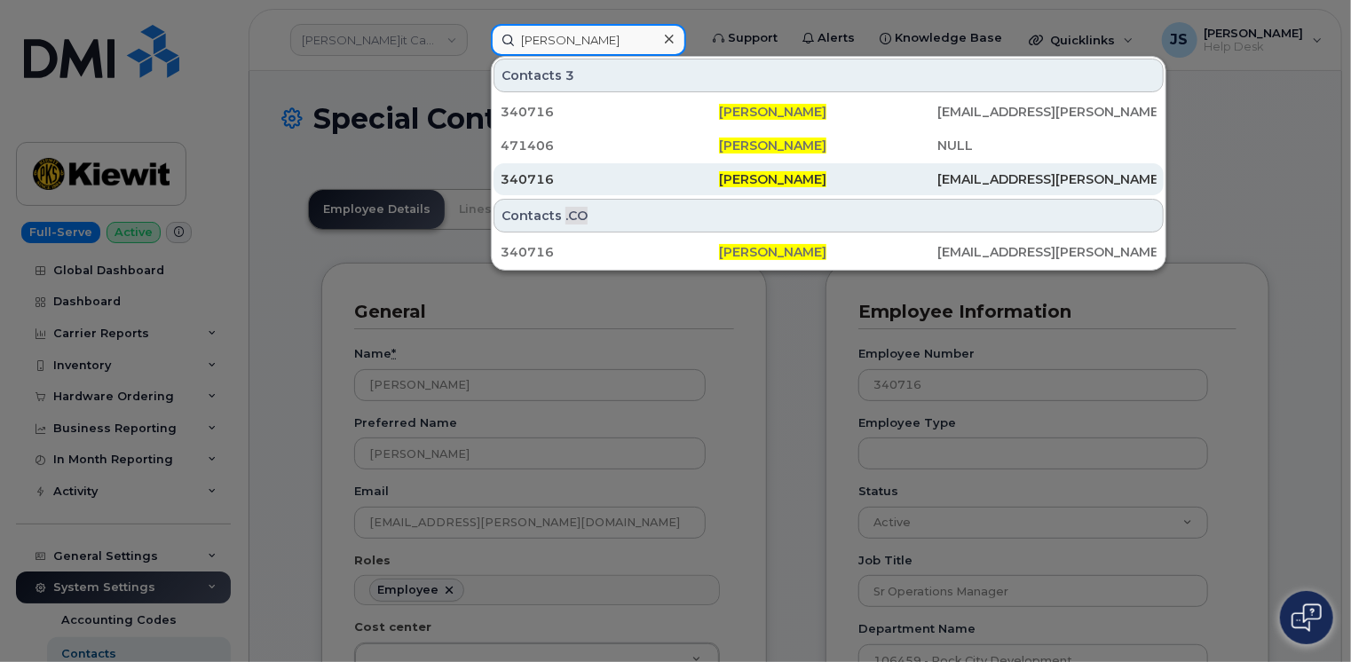
type input "Aylisa Rader"
click at [584, 184] on div "340716" at bounding box center [610, 179] width 218 height 18
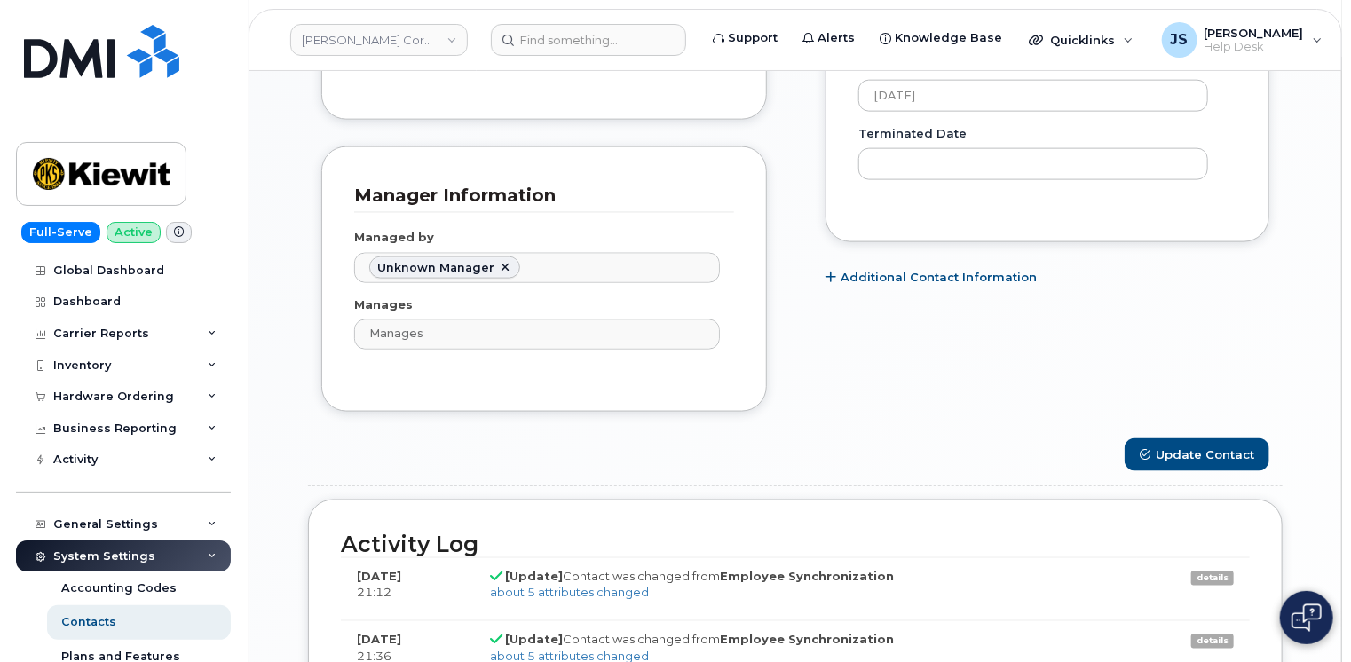
scroll to position [1154, 0]
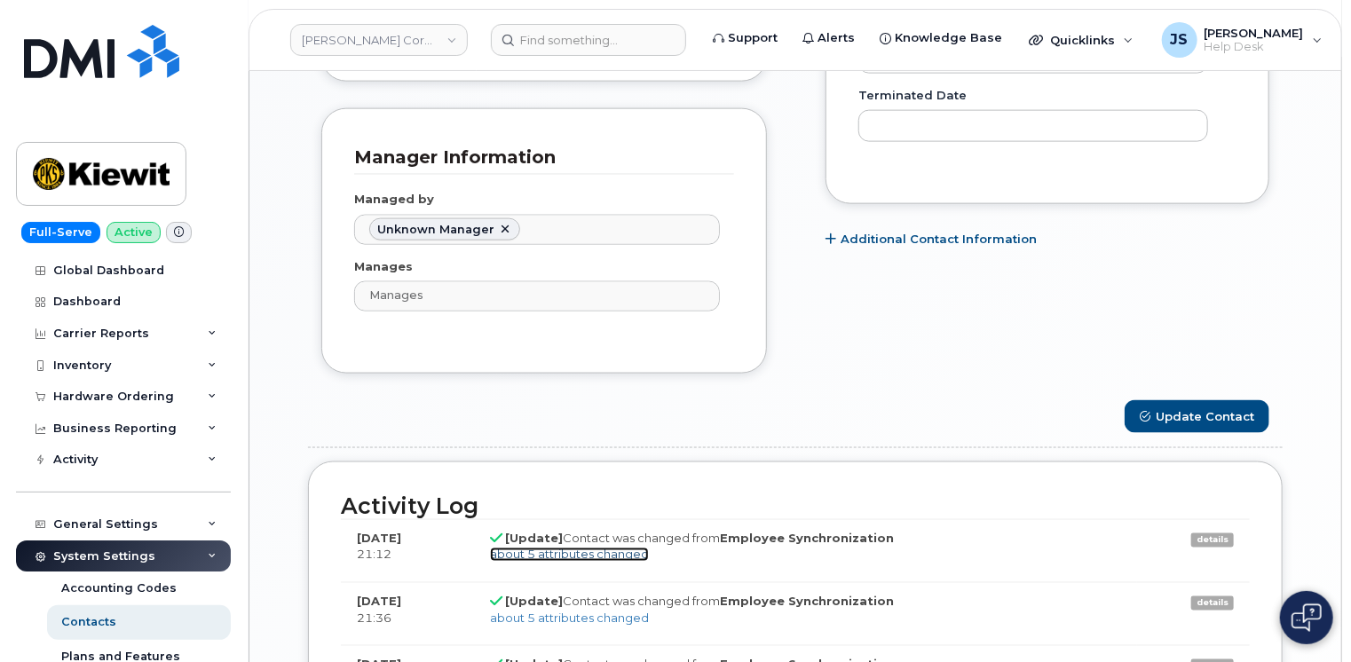
click at [575, 555] on link "about 5 attributes changed" at bounding box center [569, 555] width 159 height 14
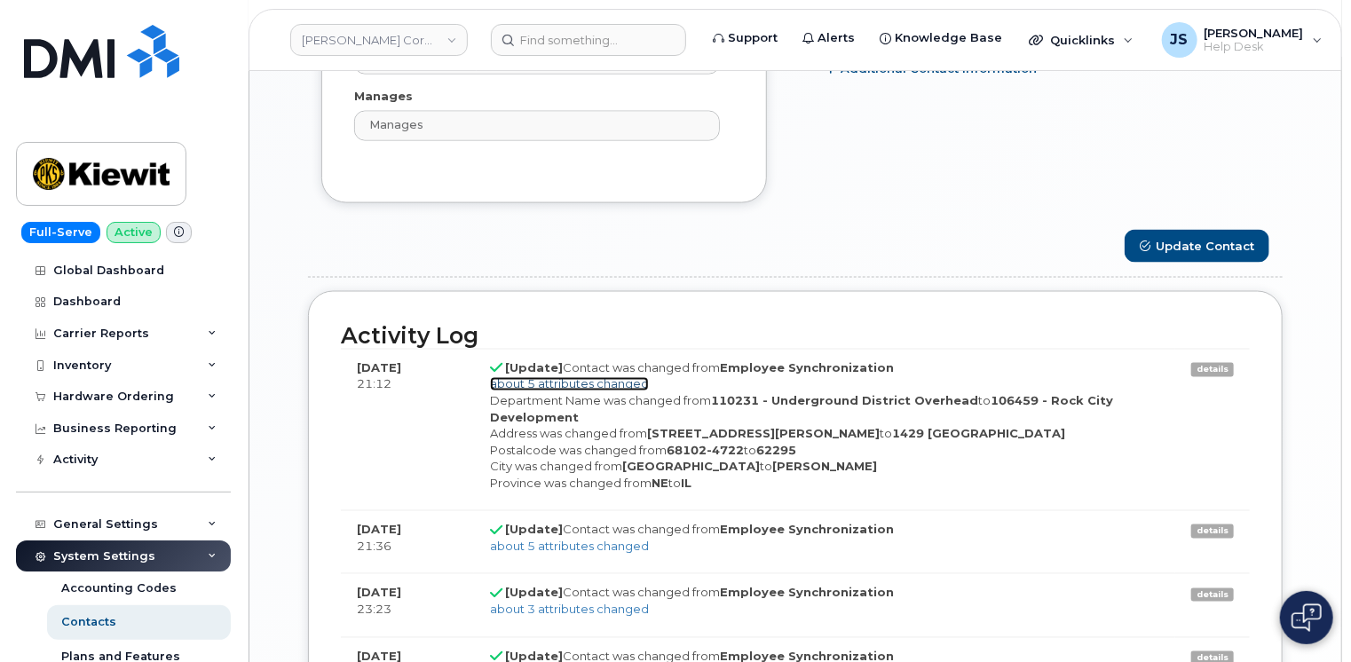
scroll to position [1332, 0]
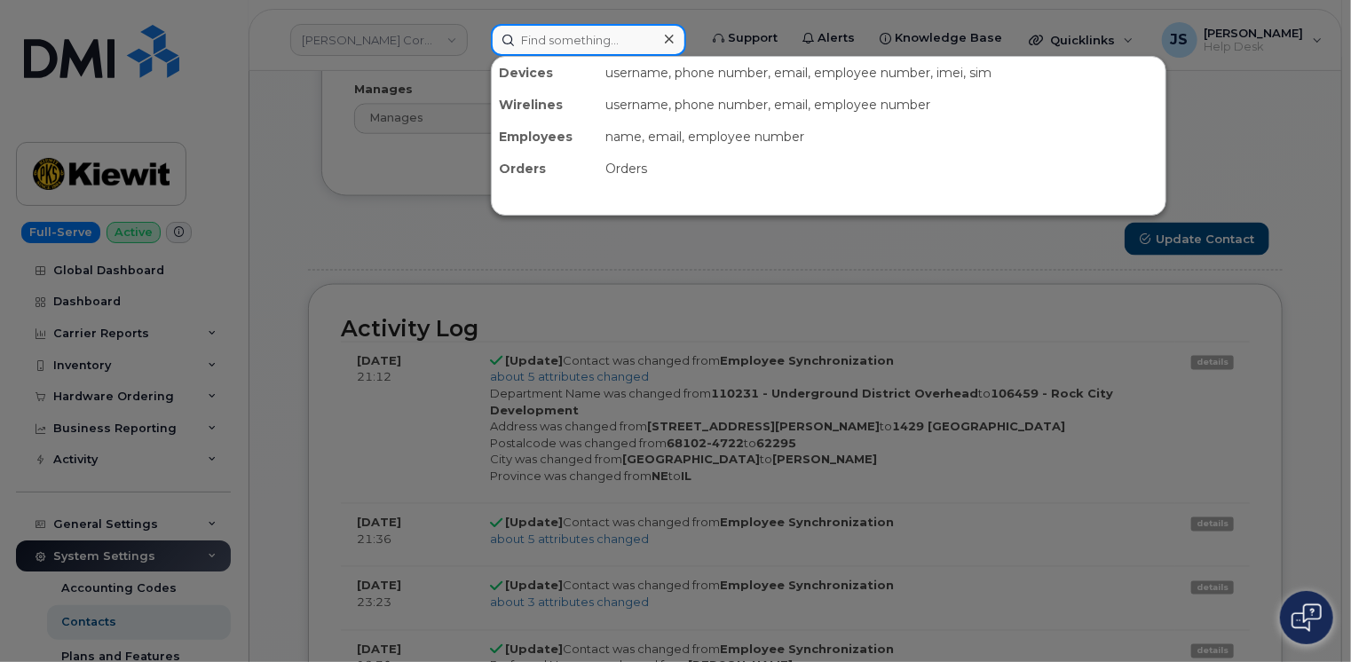
paste input "Alexander Milyard"
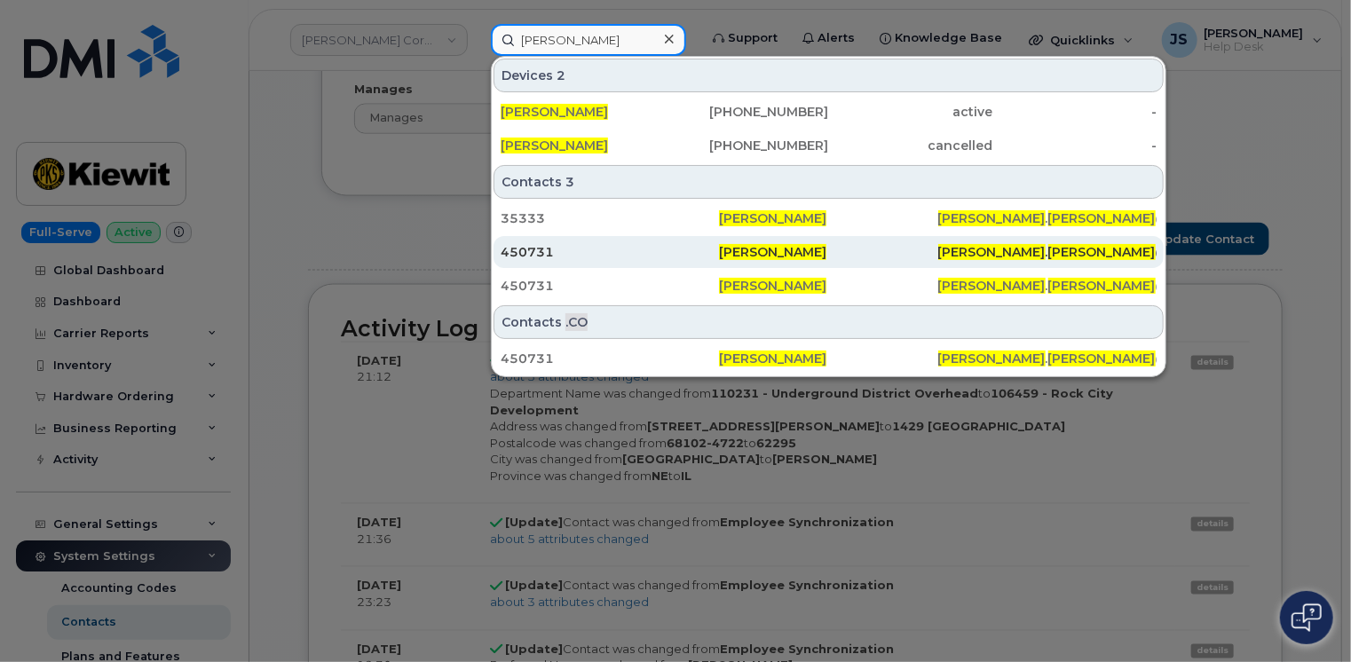
type input "Alexander Milyard"
click at [536, 254] on div "450731" at bounding box center [610, 252] width 218 height 18
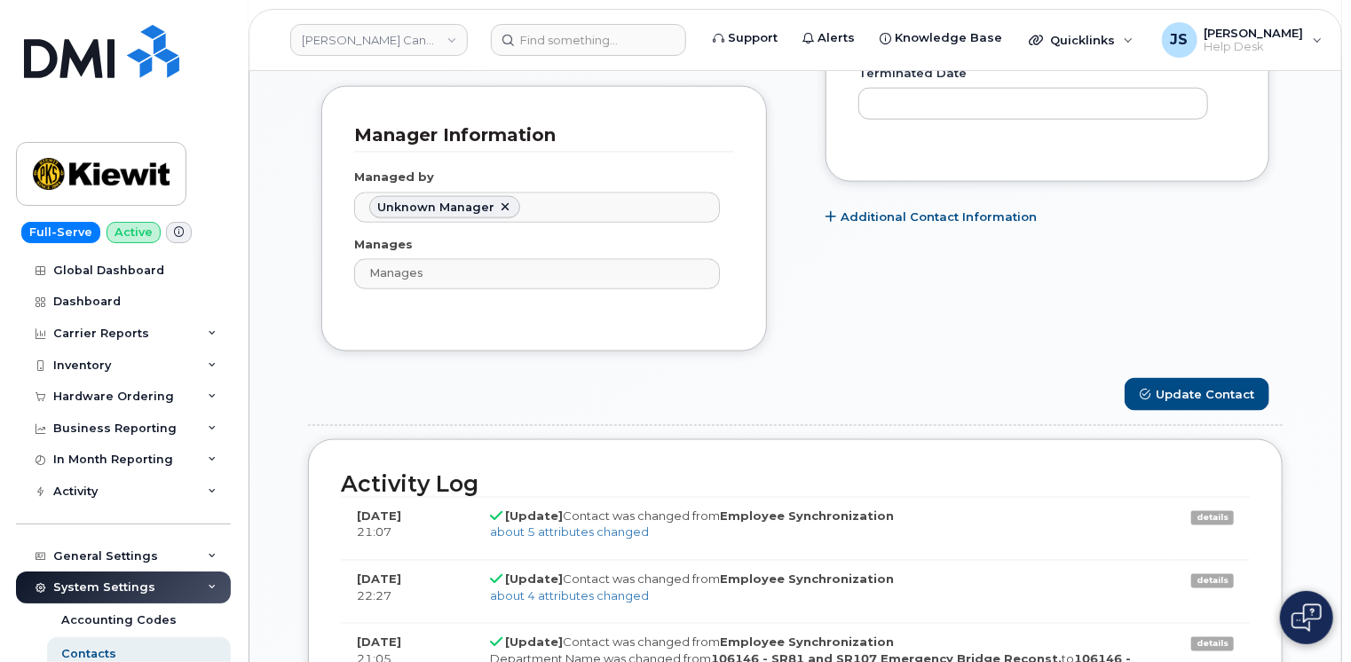
scroll to position [1420, 0]
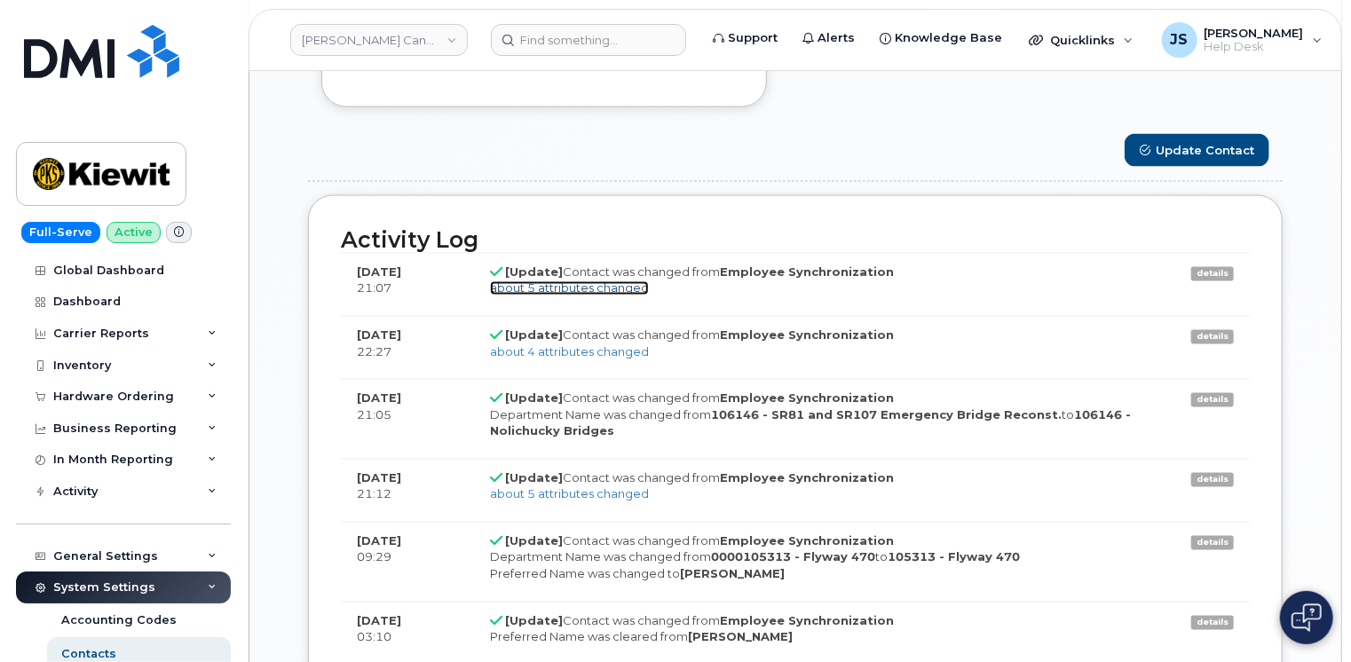
click at [543, 281] on link "about 5 attributes changed" at bounding box center [569, 288] width 159 height 14
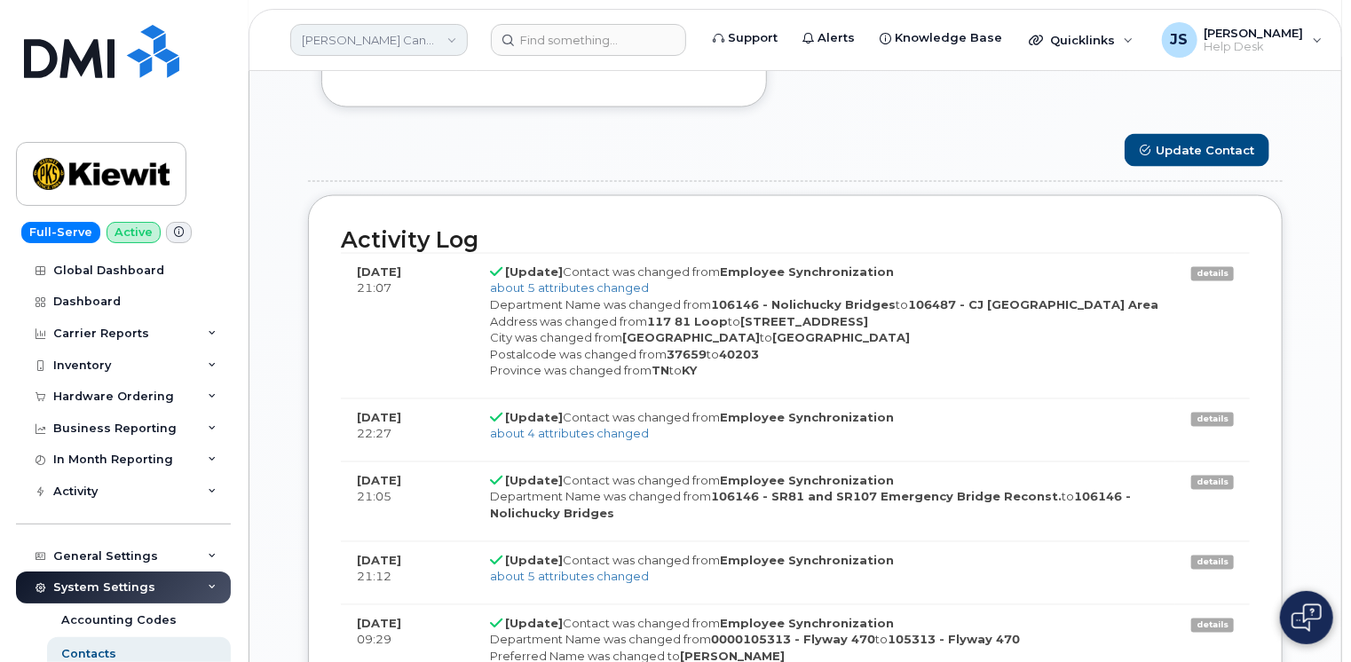
click at [354, 54] on link "[PERSON_NAME] Canada Inc" at bounding box center [379, 40] width 178 height 32
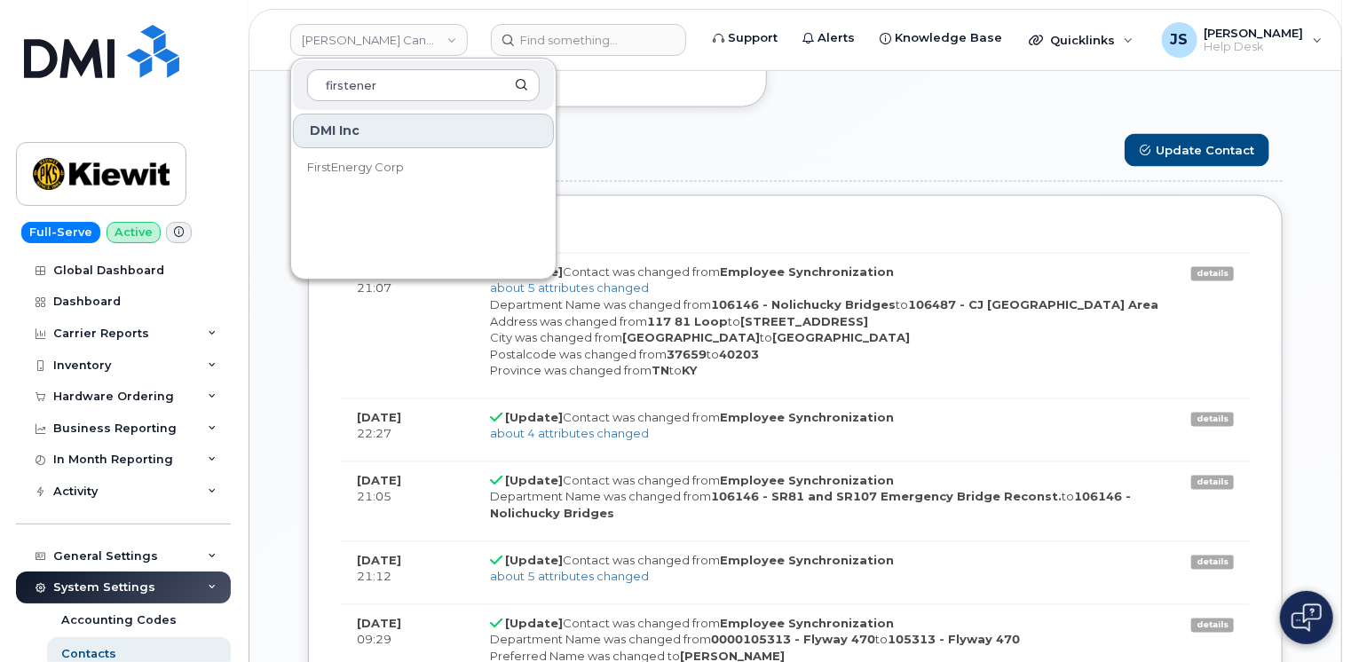
type input "firstener"
click at [356, 194] on div "DMI Inc FirstEnergy Corp" at bounding box center [423, 192] width 265 height 160
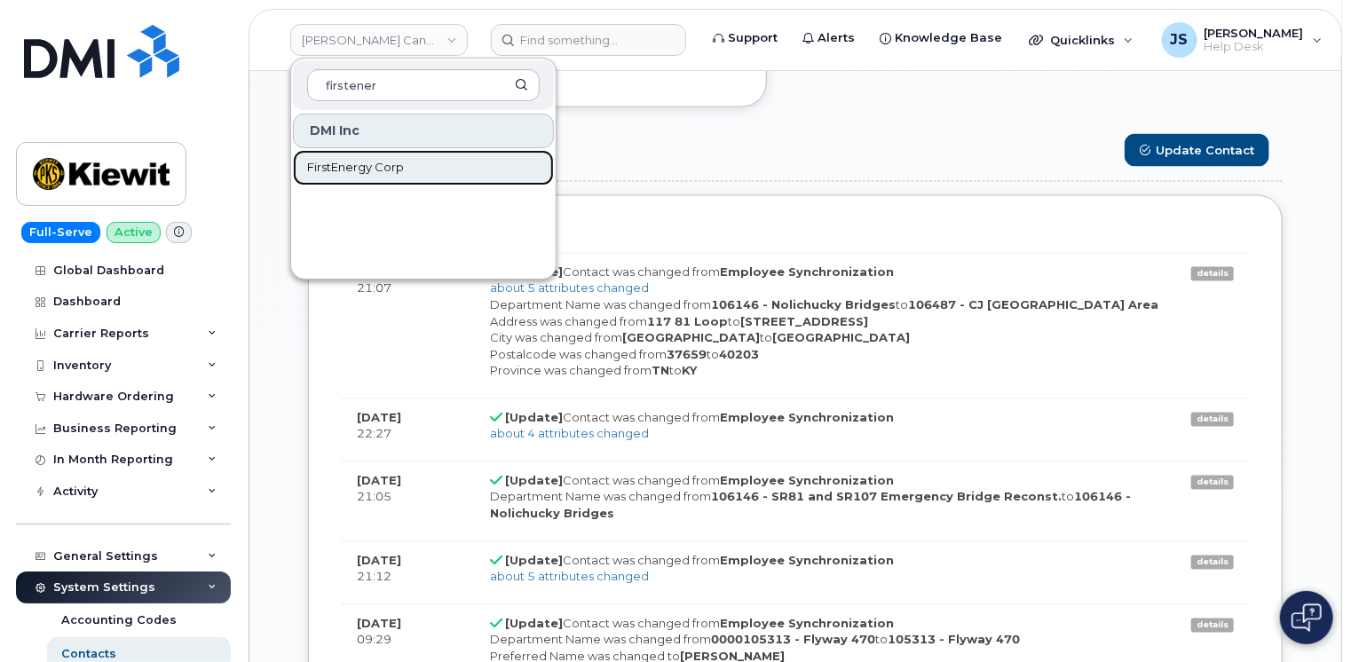
click at [354, 170] on span "FirstEnergy Corp" at bounding box center [355, 168] width 97 height 18
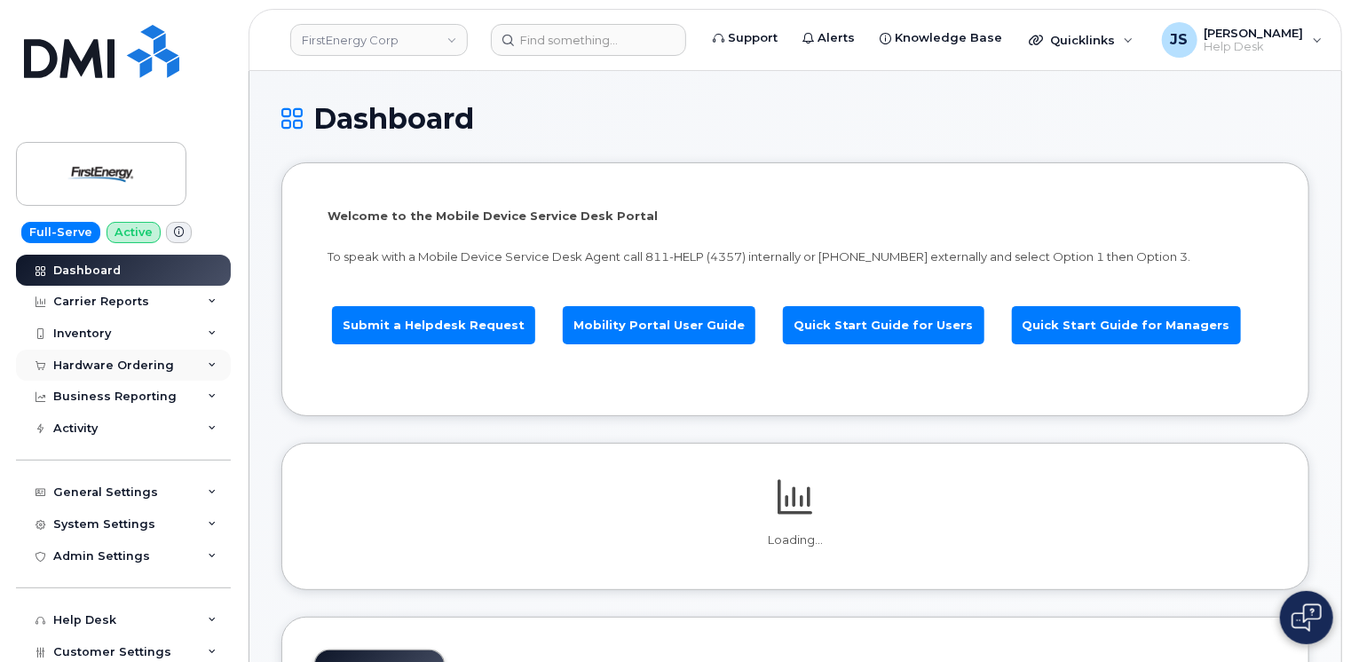
click at [208, 367] on icon at bounding box center [212, 365] width 9 height 9
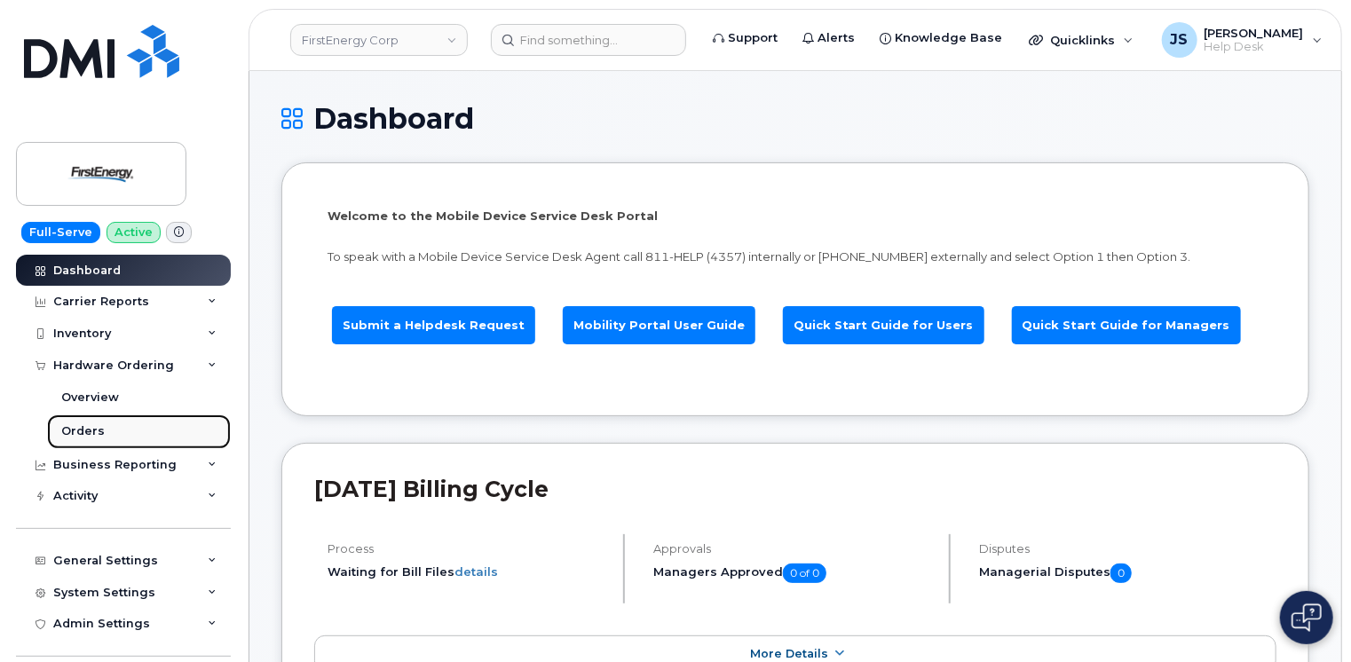
click at [142, 431] on link "Orders" at bounding box center [139, 432] width 184 height 34
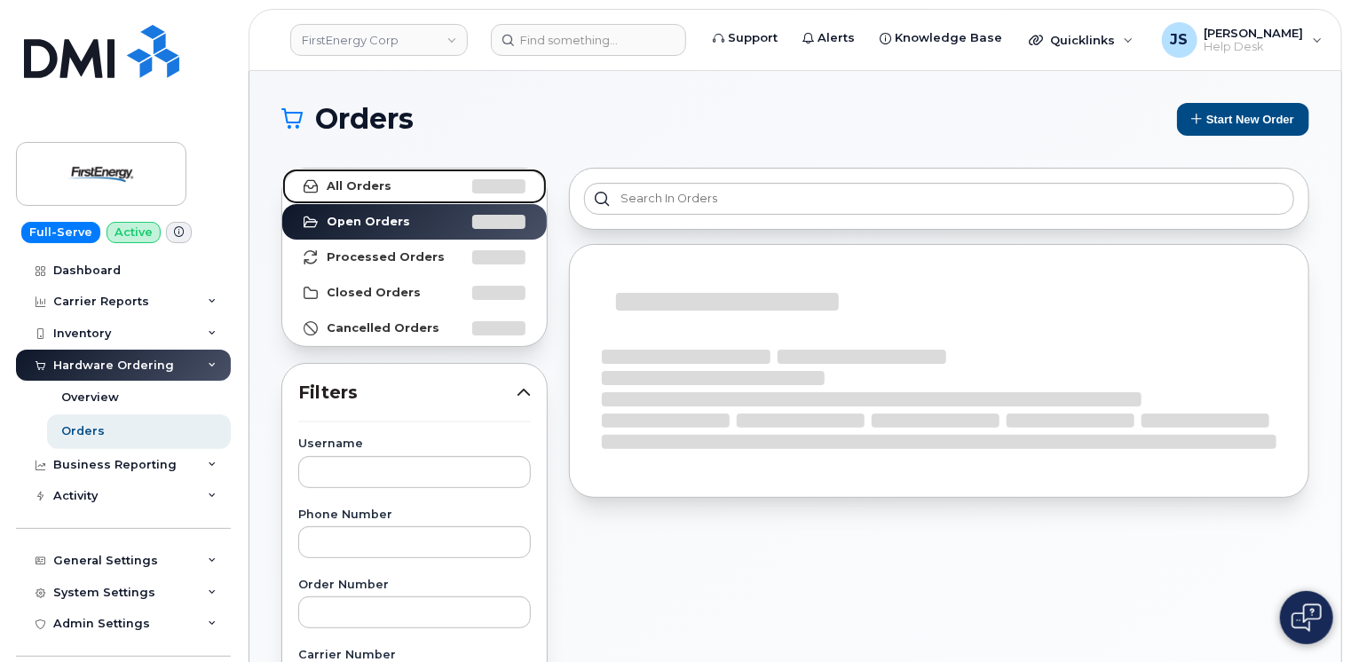
click at [402, 178] on link "All Orders" at bounding box center [414, 187] width 265 height 36
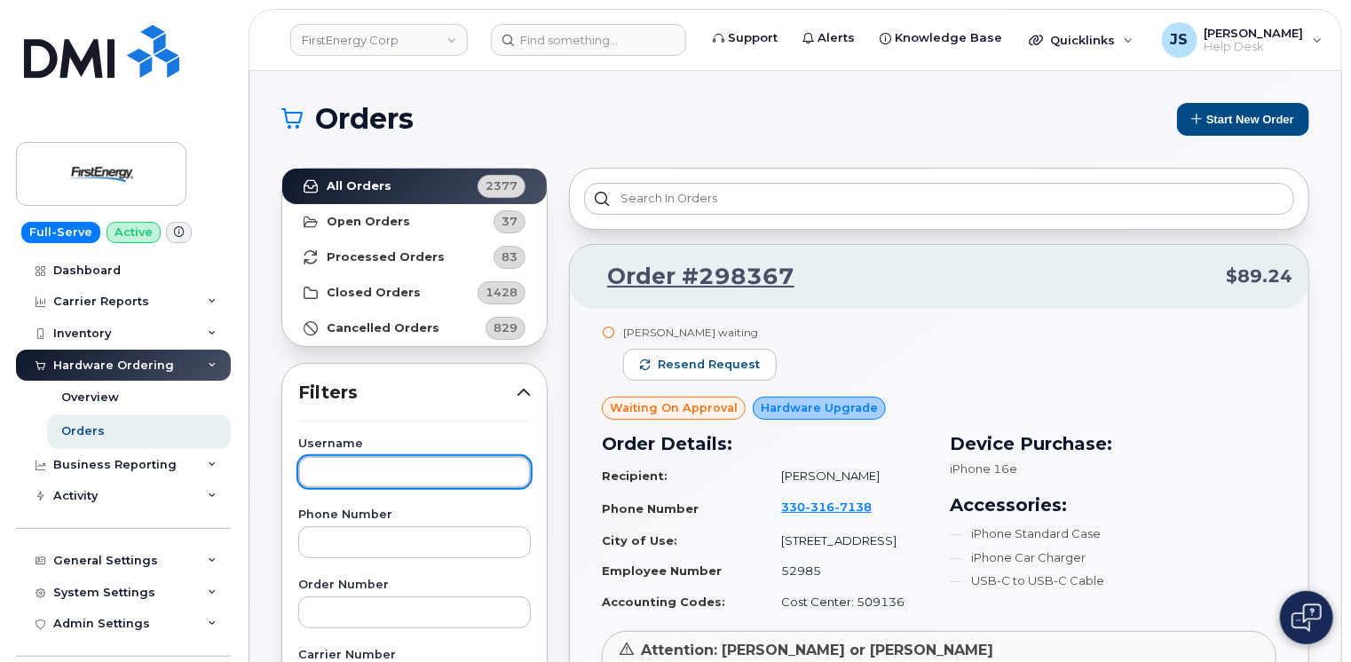
click at [362, 481] on input "text" at bounding box center [414, 472] width 233 height 32
type input "[PERSON_NAME]"
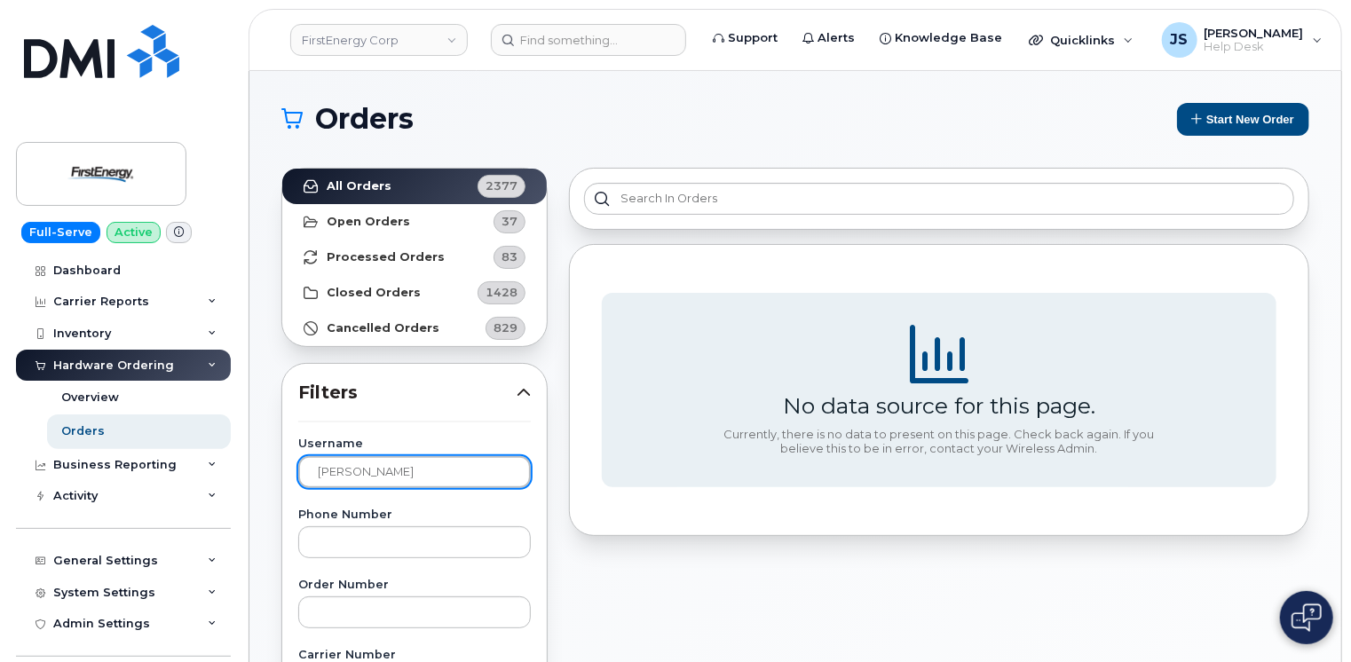
click at [417, 470] on input "Daniel Allis" at bounding box center [414, 472] width 233 height 32
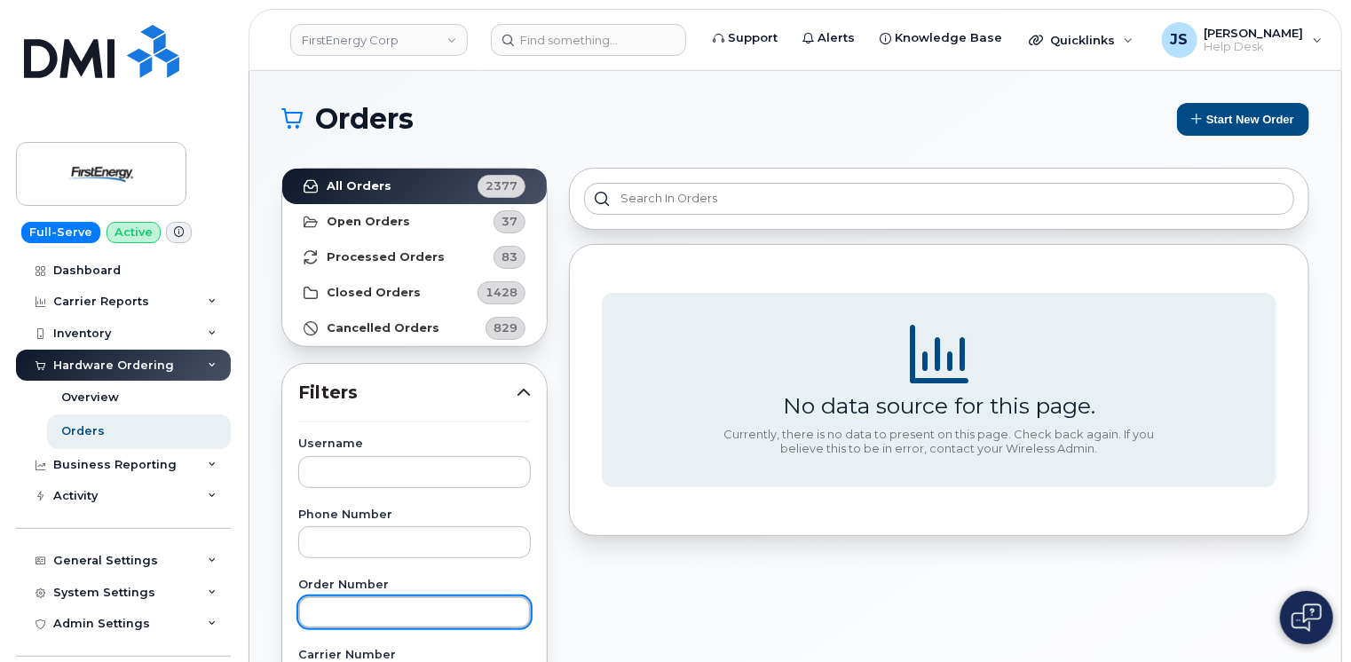
paste input "295610"
type input "295610"
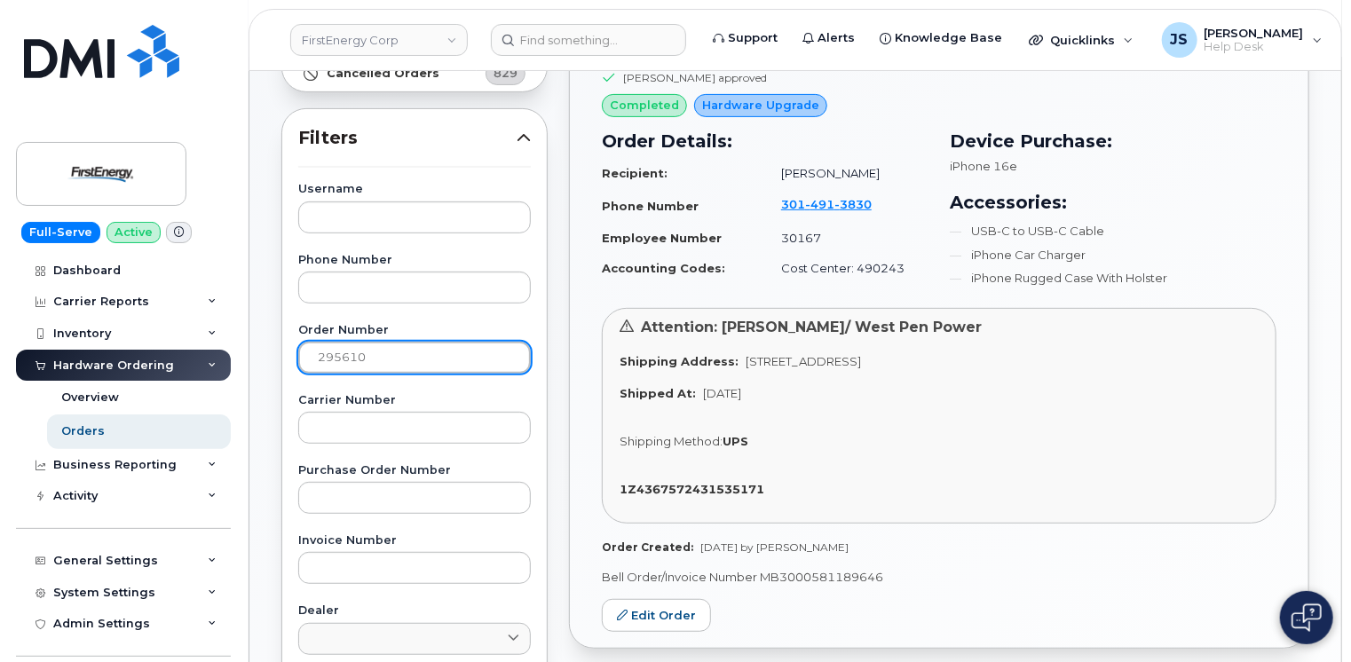
scroll to position [178, 0]
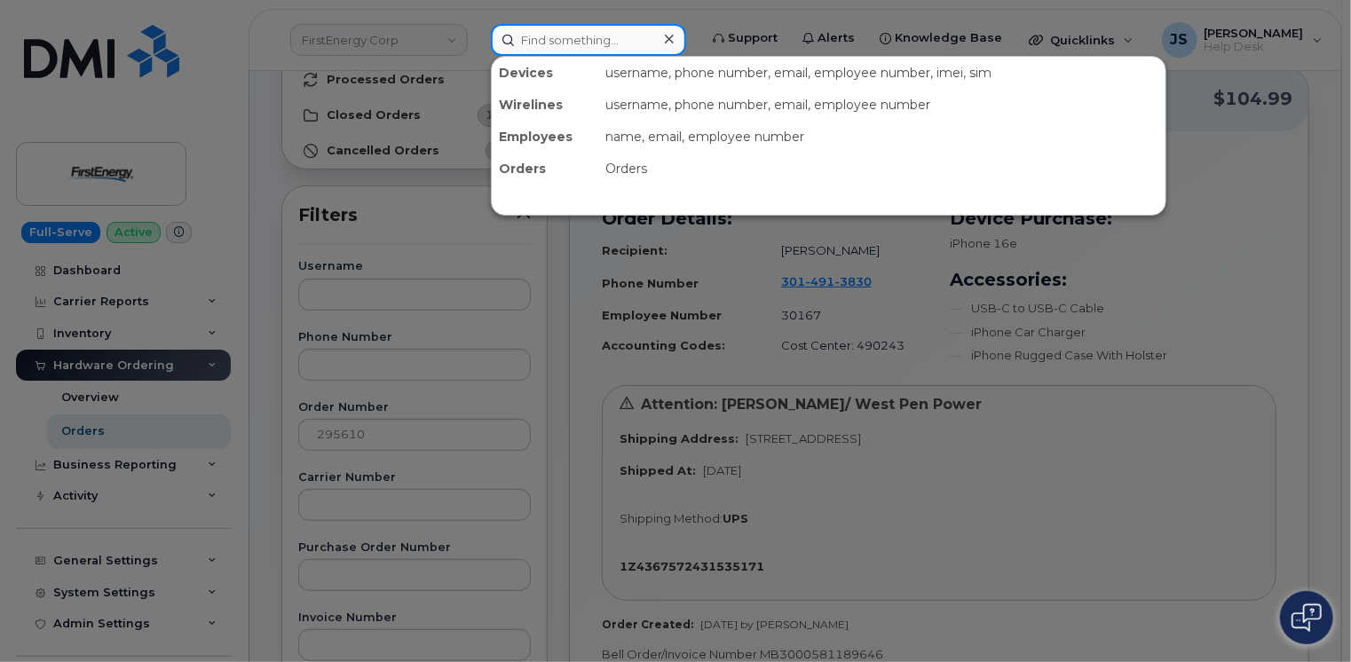
paste input "6133717021"
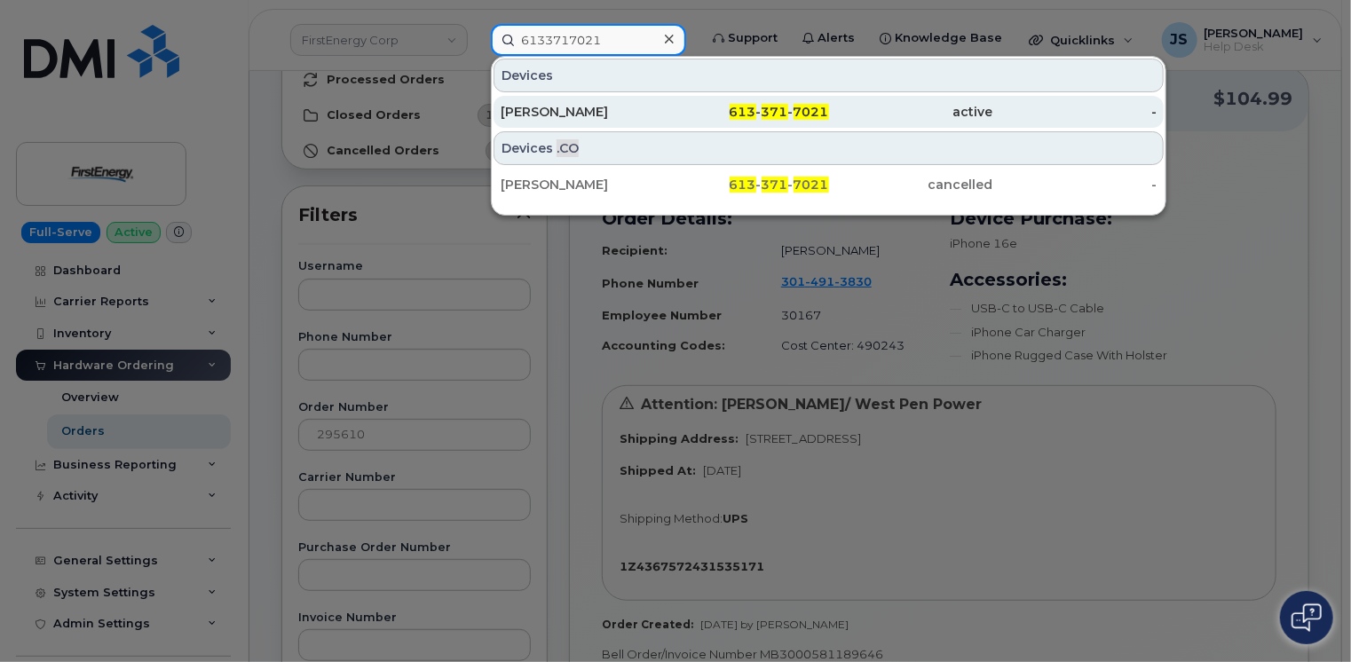
type input "6133717021"
click at [569, 114] on div "Rodrigo Villela" at bounding box center [583, 112] width 164 height 18
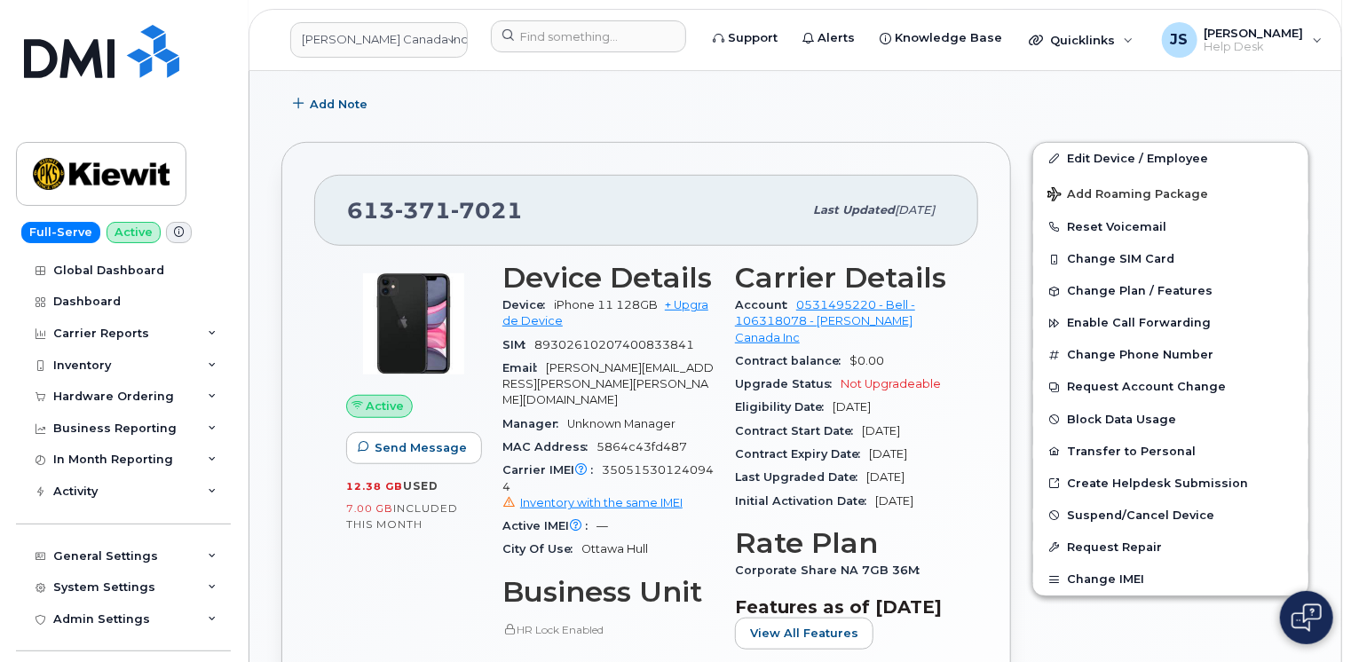
scroll to position [469, 0]
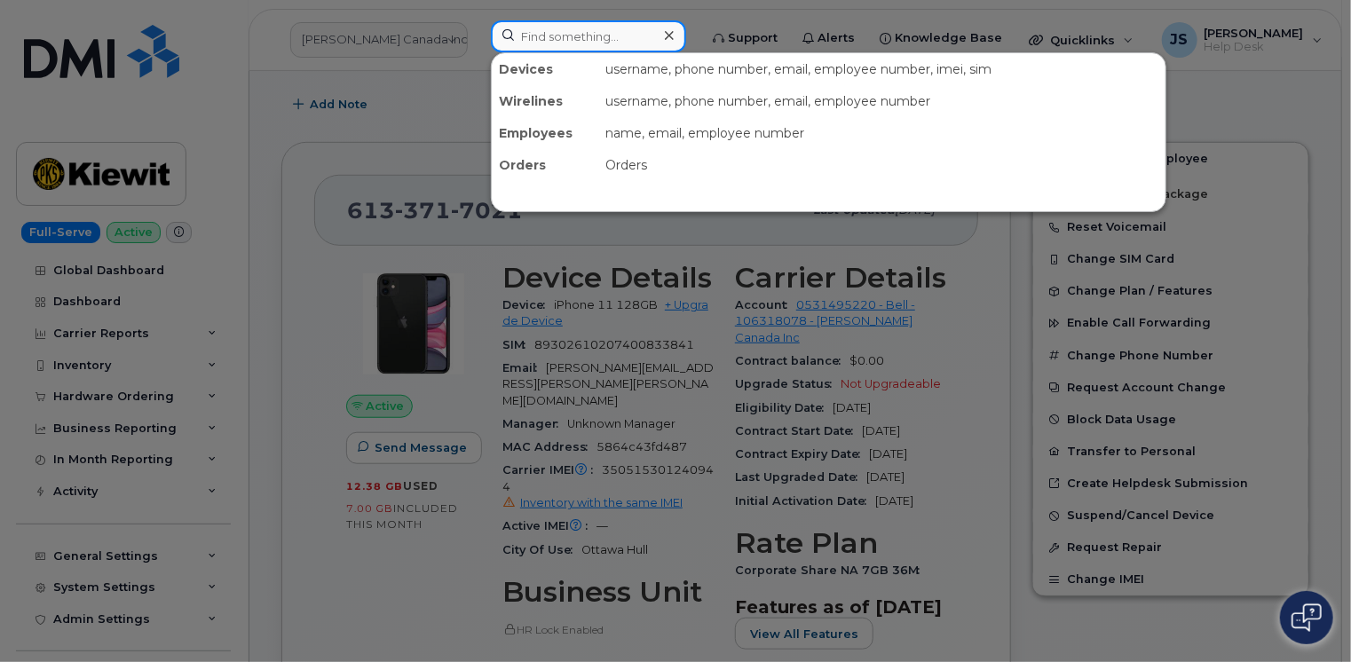
paste input "7792069002"
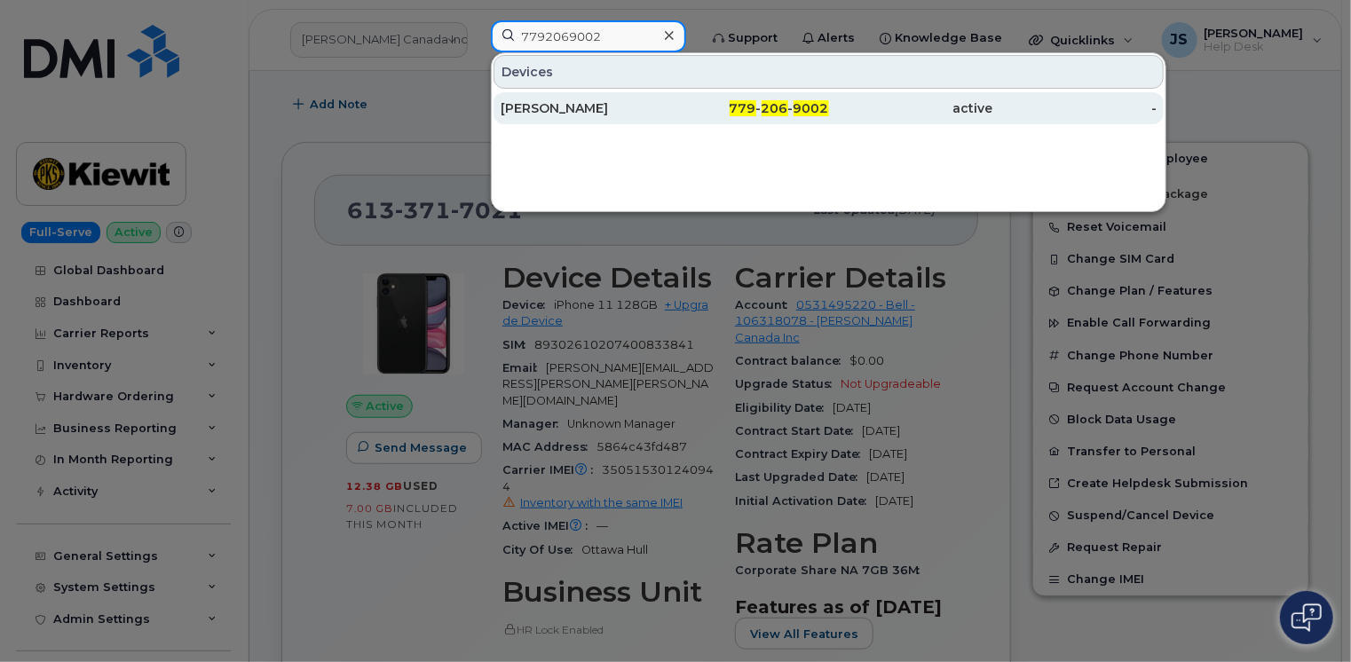
type input "7792069002"
click at [579, 112] on div "[PERSON_NAME]" at bounding box center [583, 108] width 164 height 18
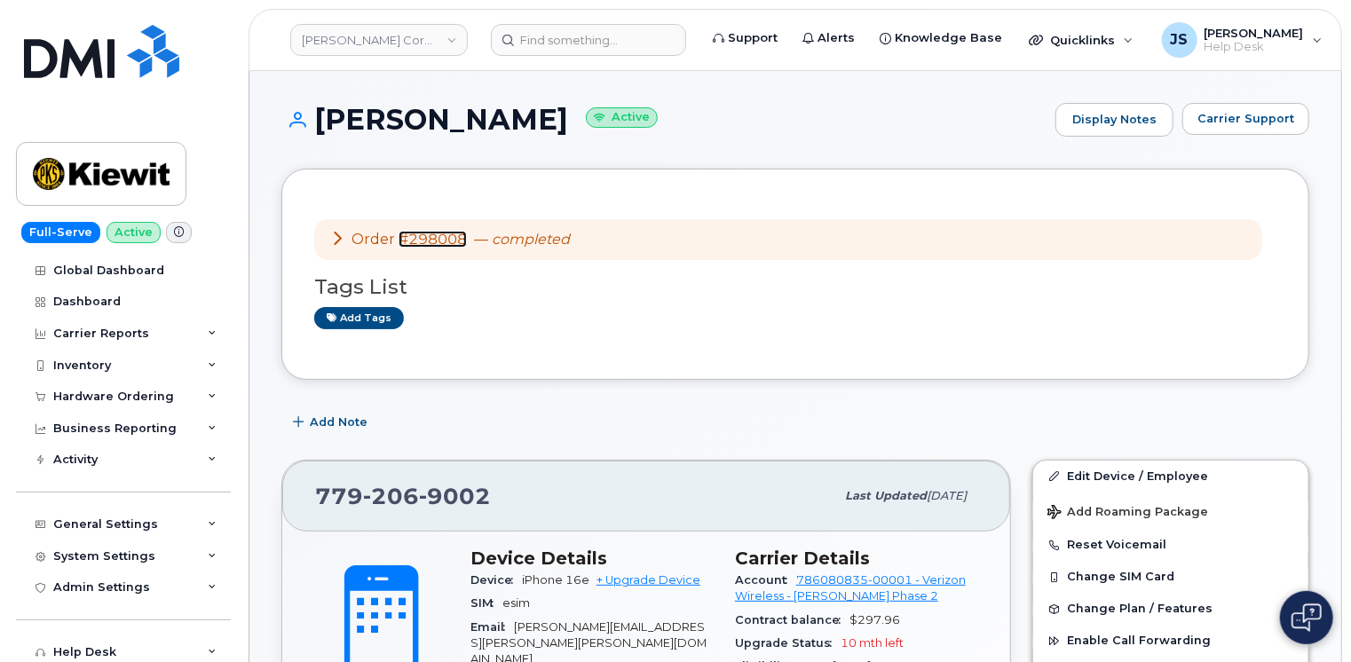
click at [427, 236] on link "#298008" at bounding box center [433, 239] width 68 height 17
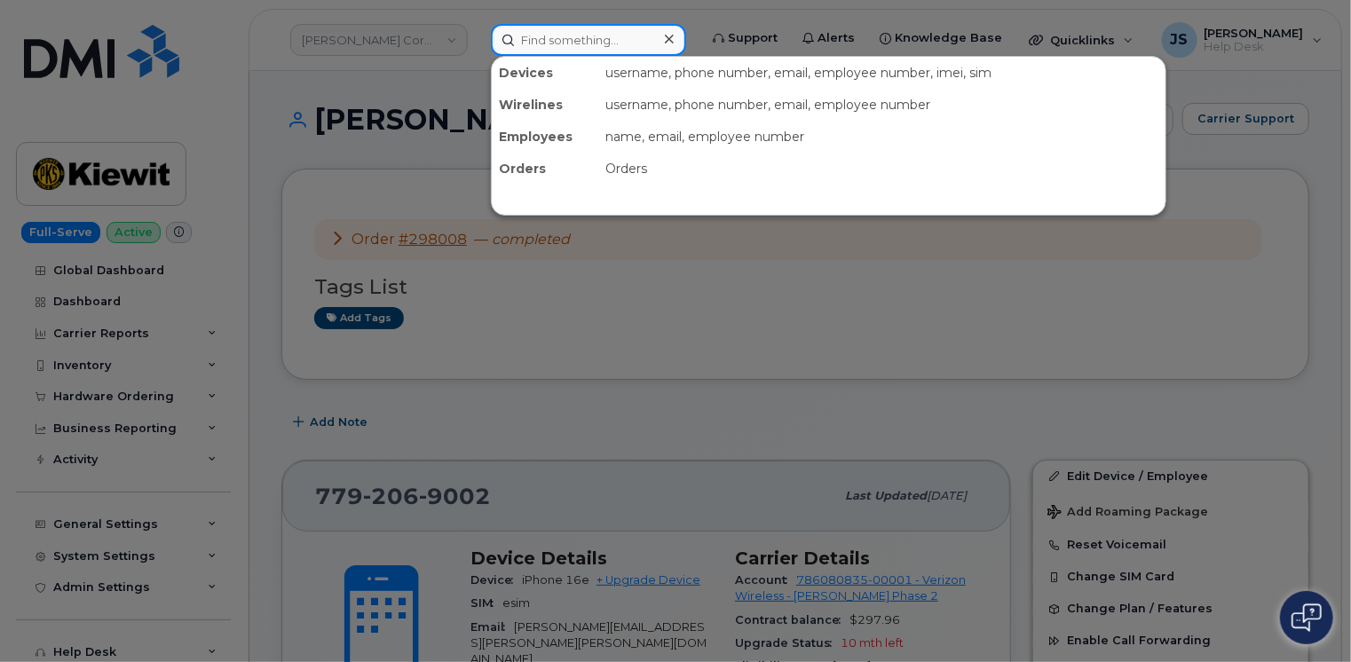
click at [575, 36] on input at bounding box center [588, 40] width 195 height 32
paste input "298054"
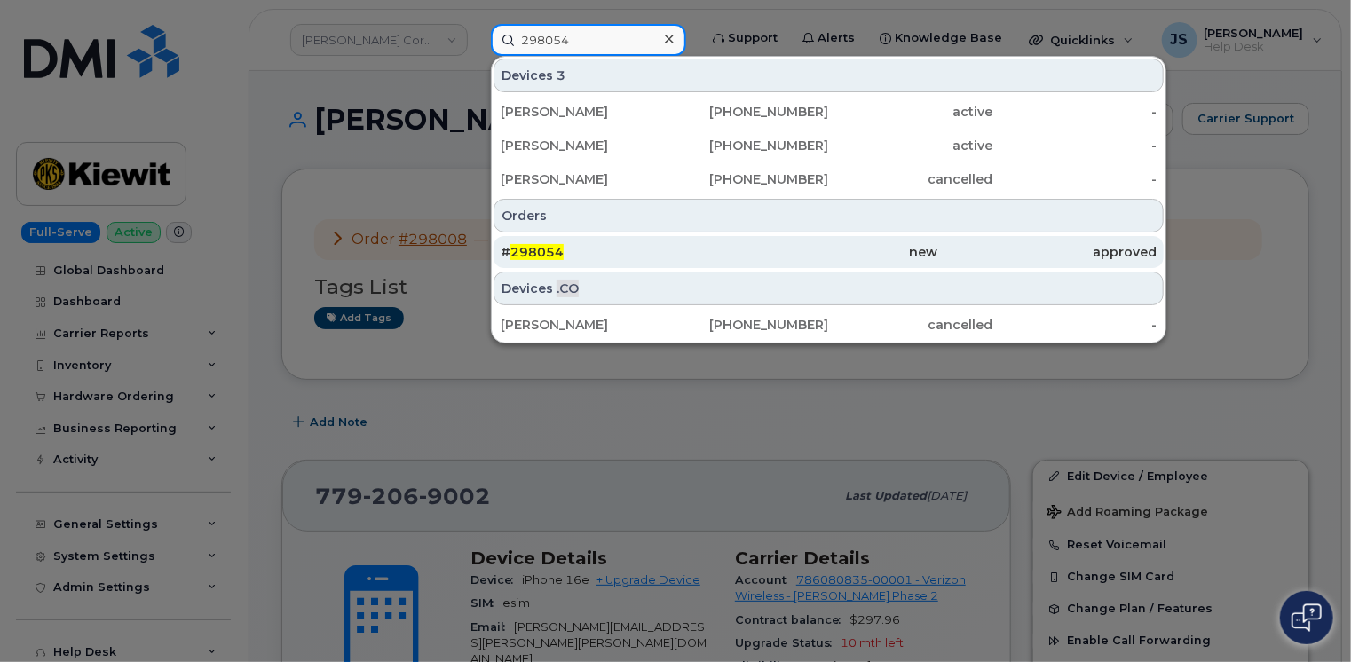
type input "298054"
click at [589, 248] on div "# 298054" at bounding box center [610, 252] width 218 height 18
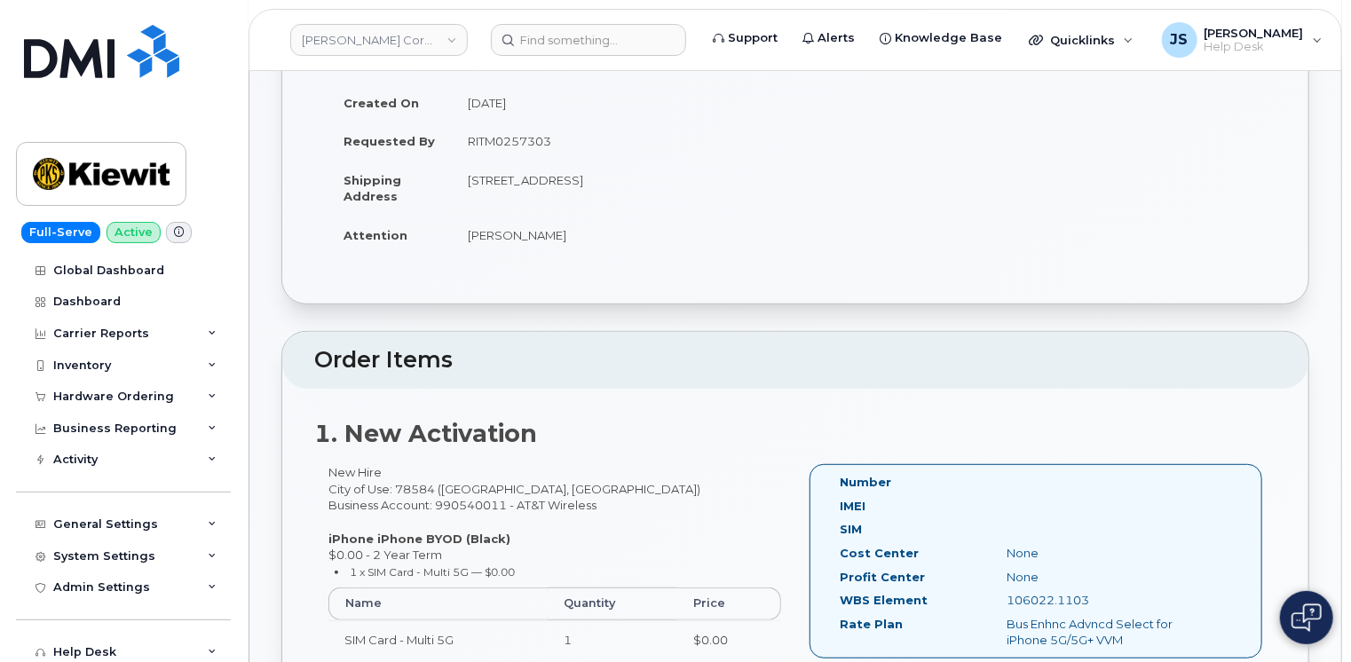
scroll to position [147, 0]
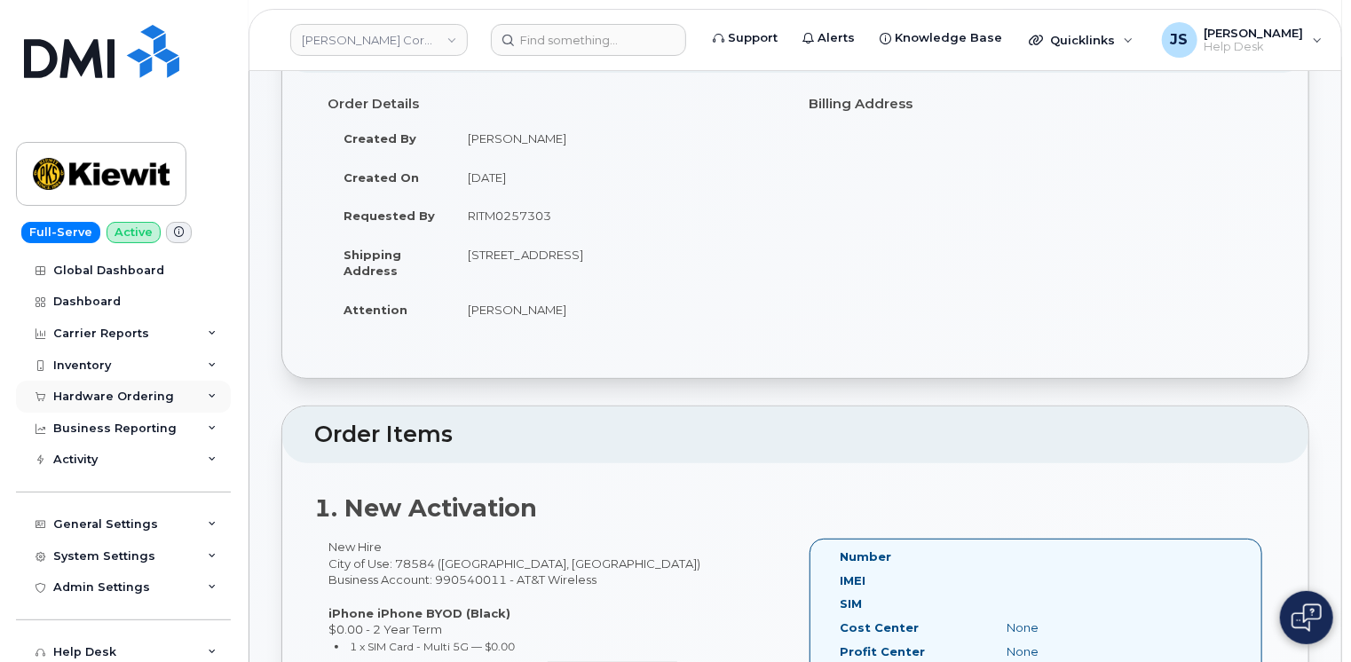
click at [210, 393] on icon at bounding box center [212, 396] width 9 height 9
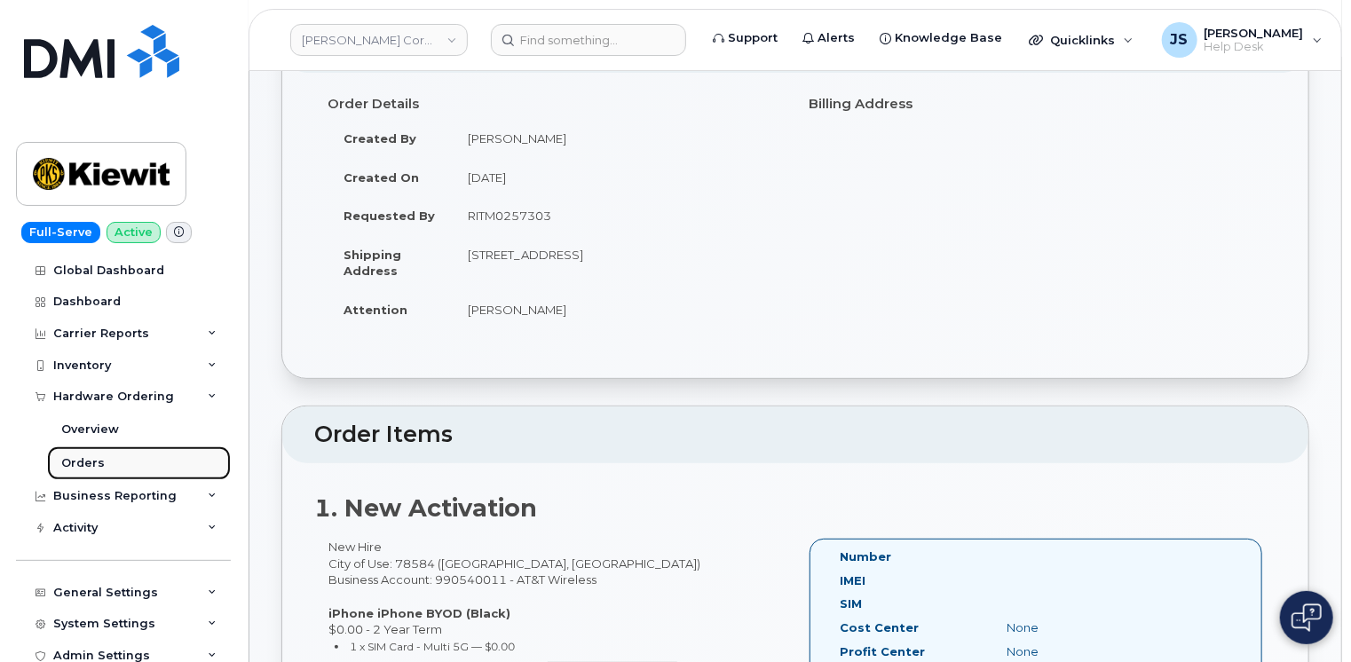
click at [96, 462] on div "Orders" at bounding box center [83, 463] width 44 height 16
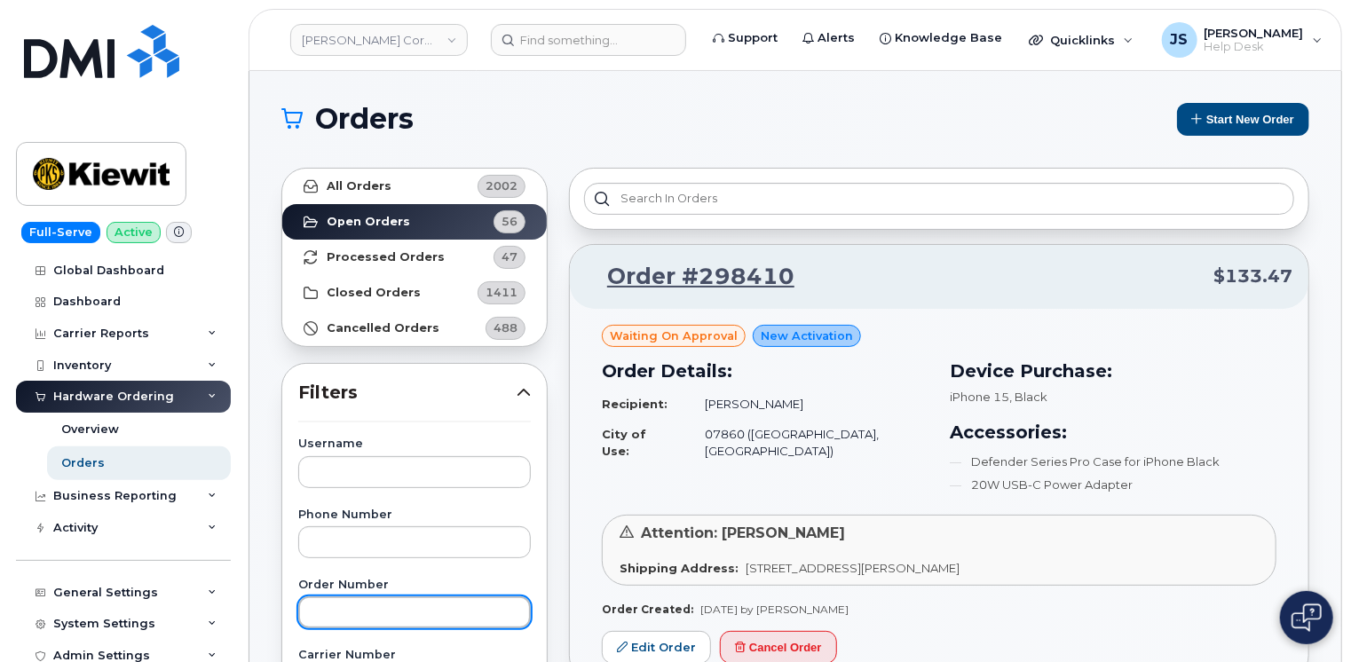
paste input "298054"
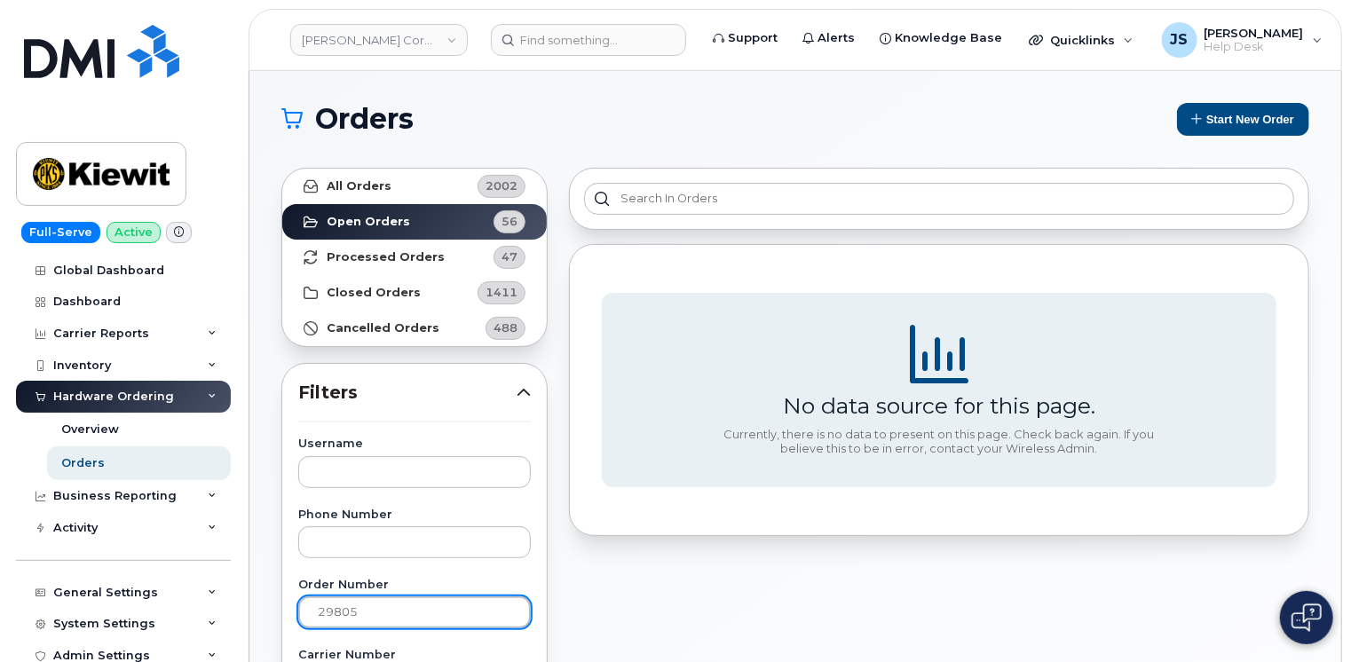
type input "298054"
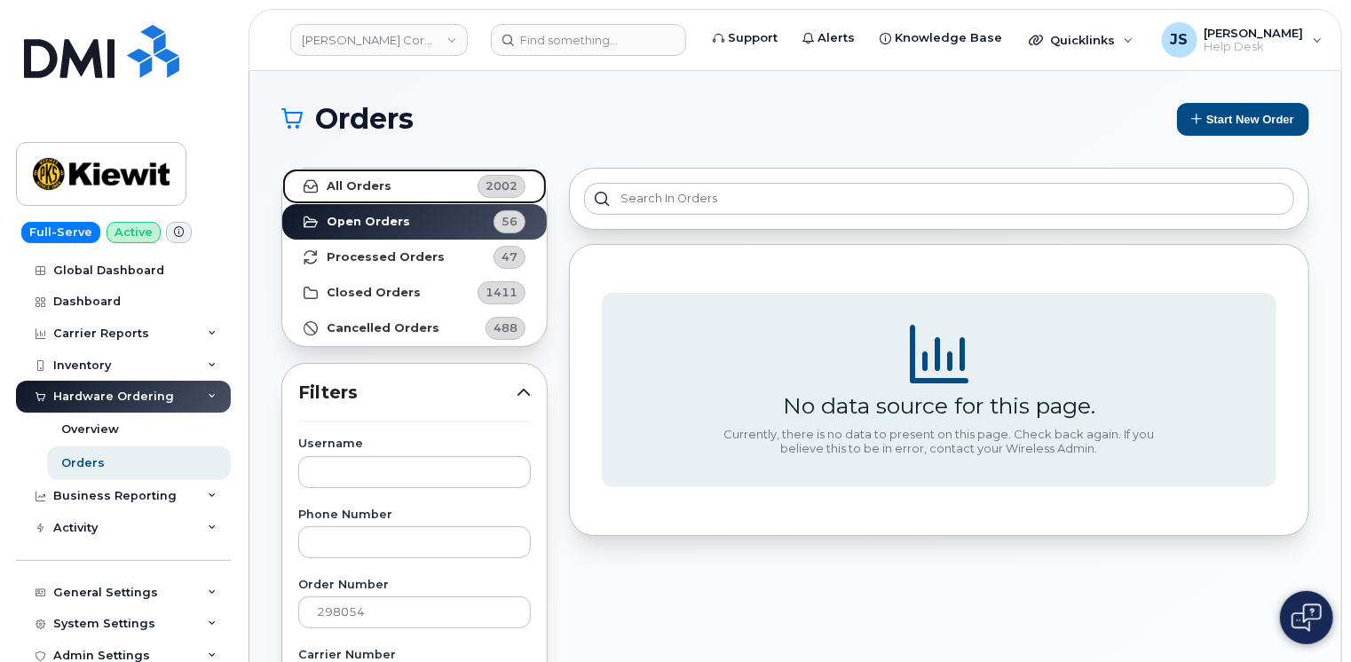
click at [364, 177] on link "All Orders 2002" at bounding box center [414, 187] width 265 height 36
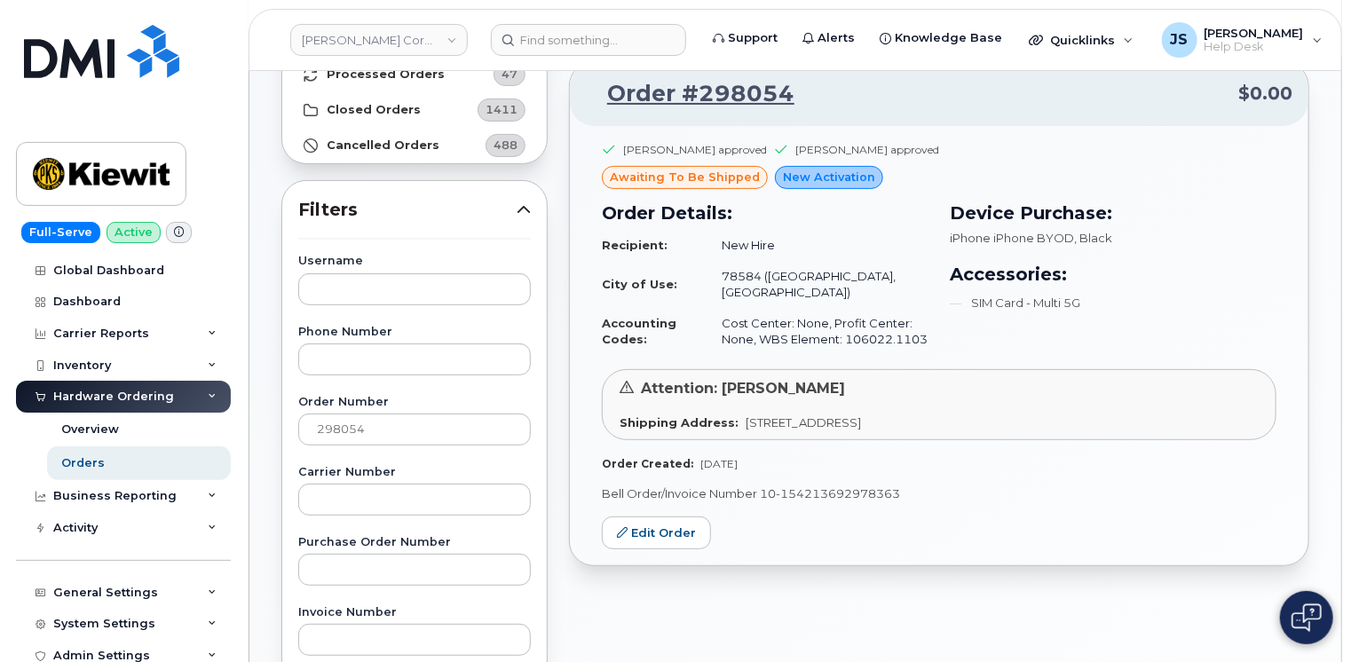
scroll to position [266, 0]
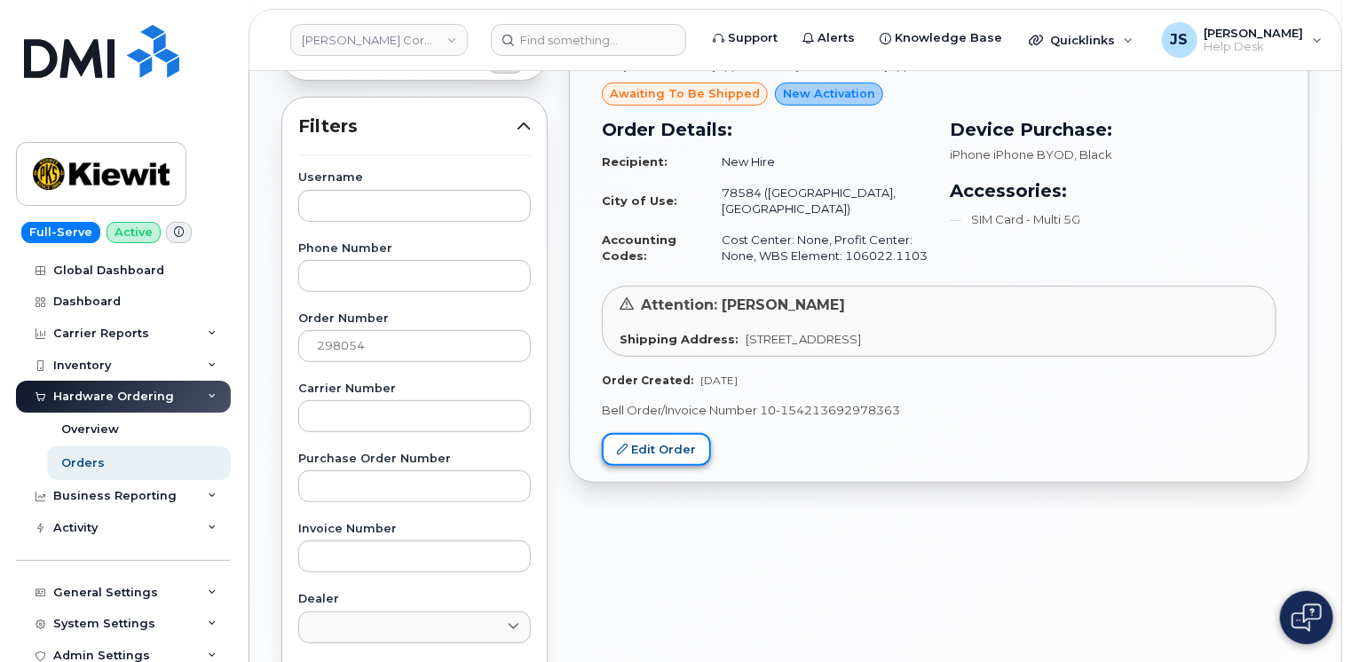
click at [632, 436] on link "Edit Order" at bounding box center [656, 449] width 109 height 33
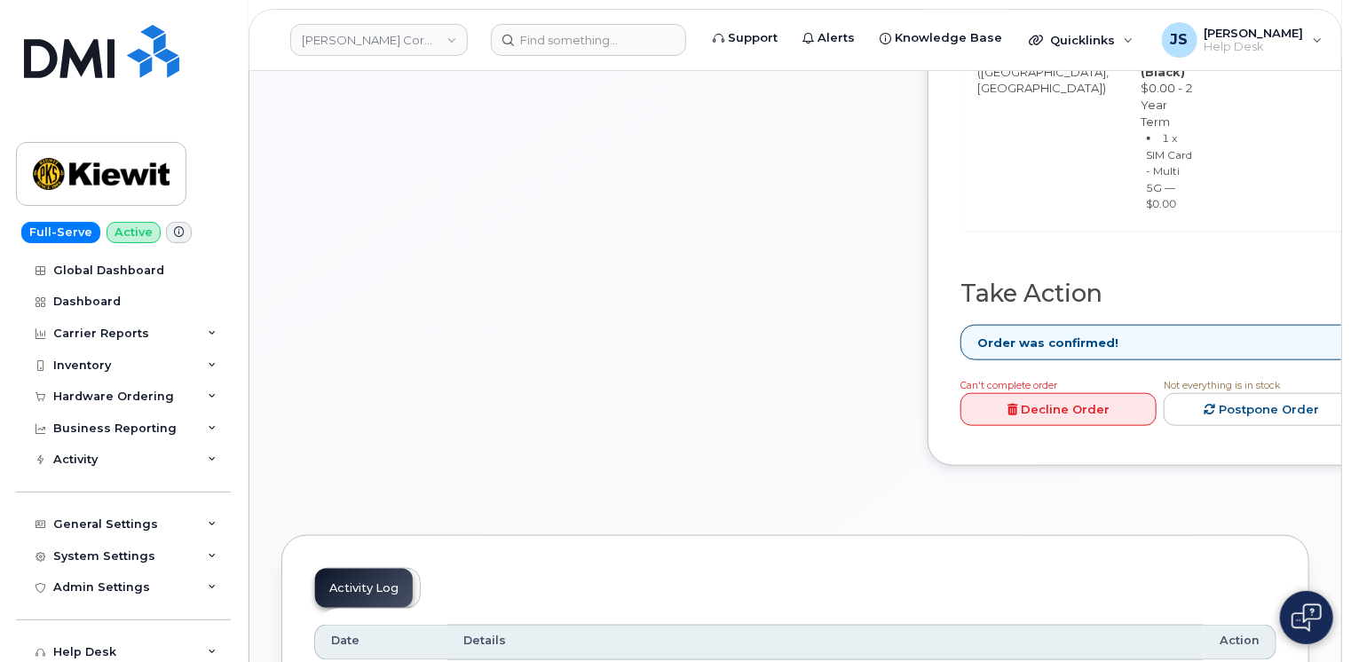
scroll to position [888, 0]
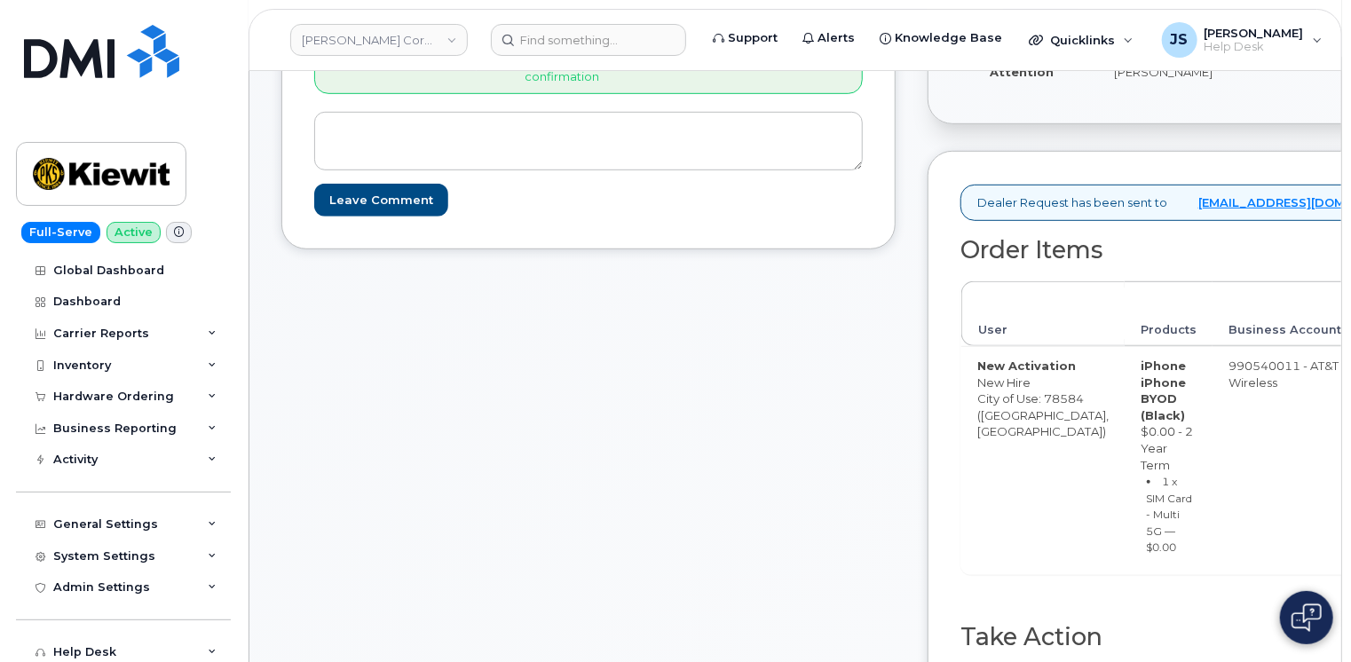
scroll to position [533, 0]
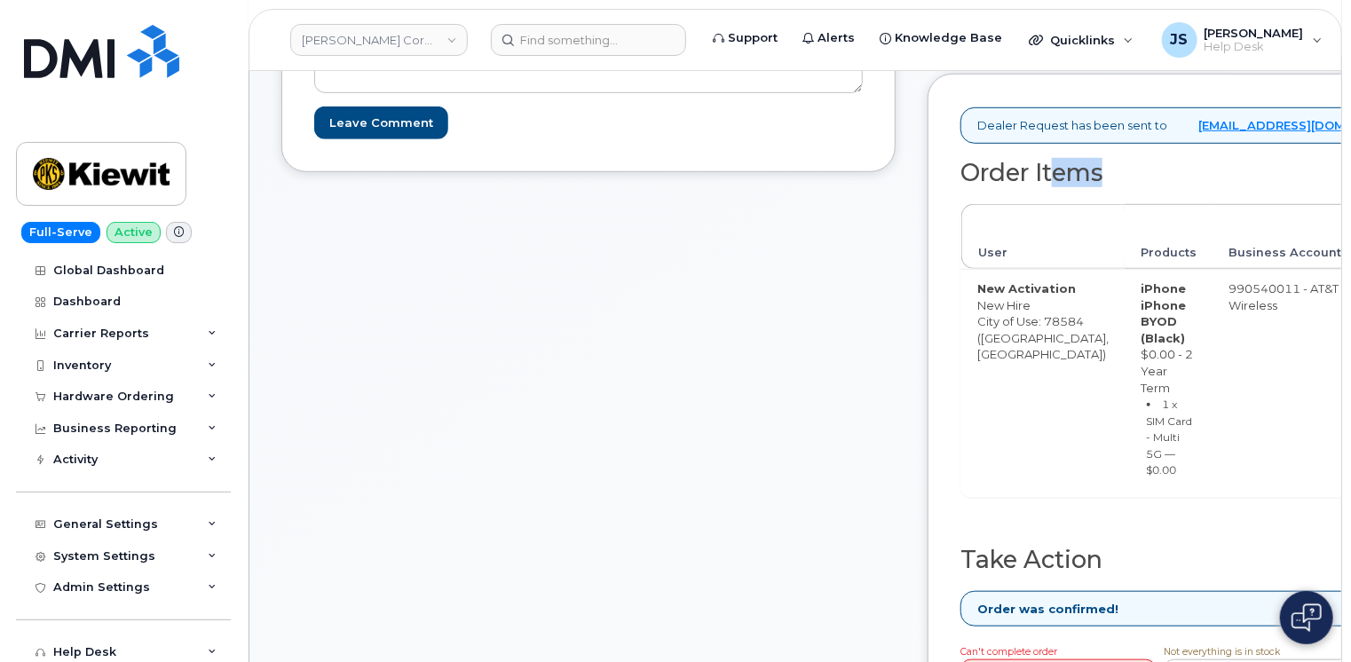
drag, startPoint x: 1158, startPoint y: 232, endPoint x: 1305, endPoint y: 225, distance: 147.5
click at [1307, 186] on h2 "Order Items" at bounding box center [1262, 173] width 603 height 27
drag, startPoint x: 1305, startPoint y: 225, endPoint x: 1250, endPoint y: 231, distance: 55.3
click at [1250, 186] on h2 "Order Items" at bounding box center [1262, 173] width 603 height 27
click at [1112, 186] on h2 "Order Items" at bounding box center [1262, 173] width 603 height 27
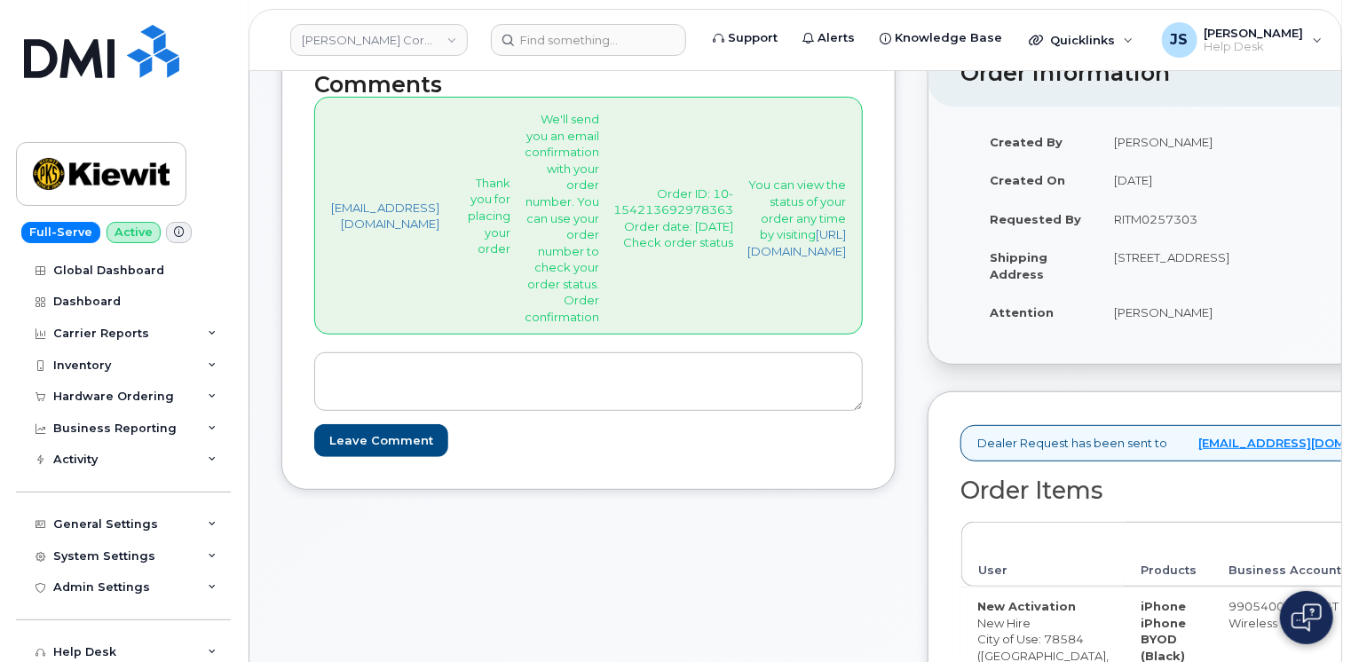
scroll to position [0, 0]
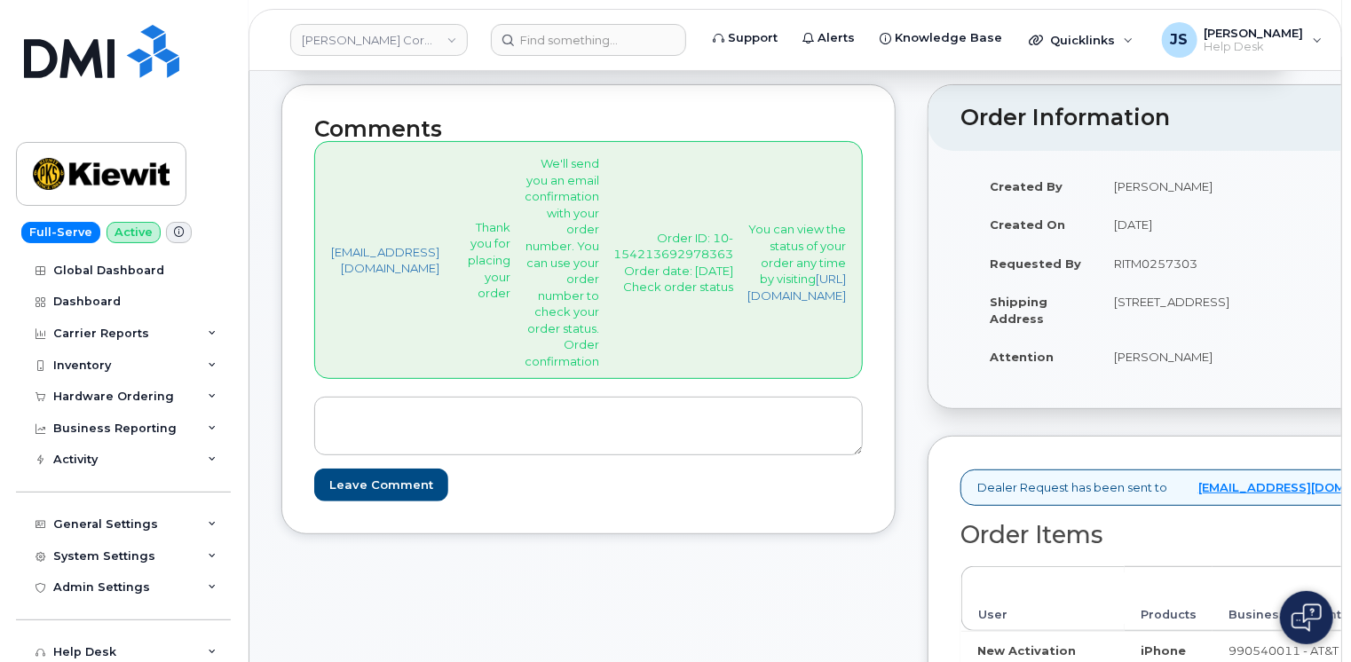
scroll to position [266, 0]
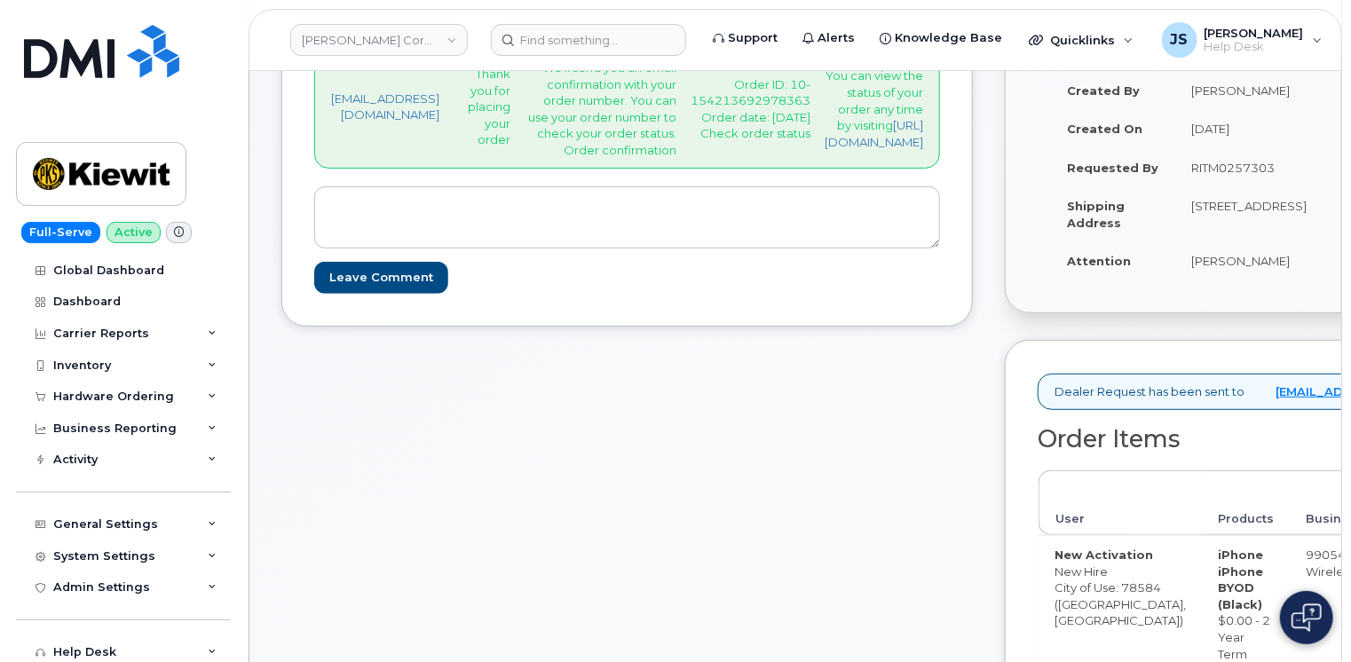
drag, startPoint x: 963, startPoint y: 355, endPoint x: 934, endPoint y: 360, distance: 29.8
click at [934, 249] on textarea at bounding box center [627, 217] width 626 height 62
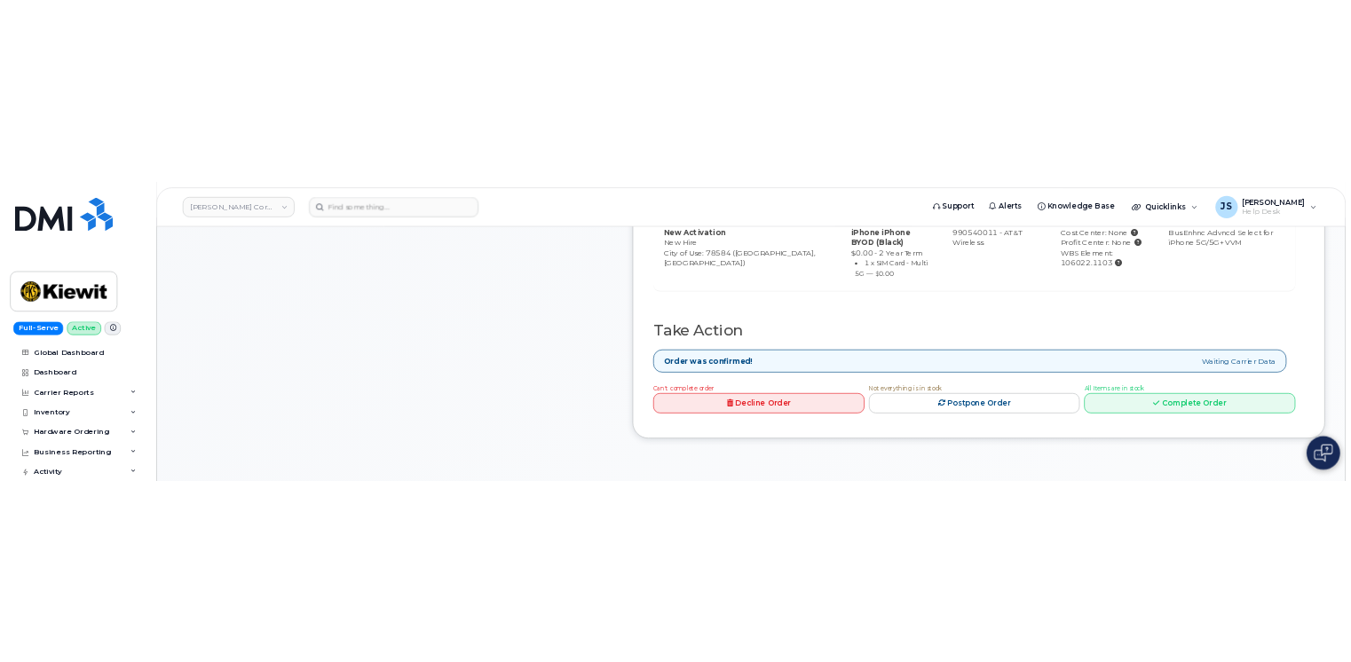
scroll to position [710, 0]
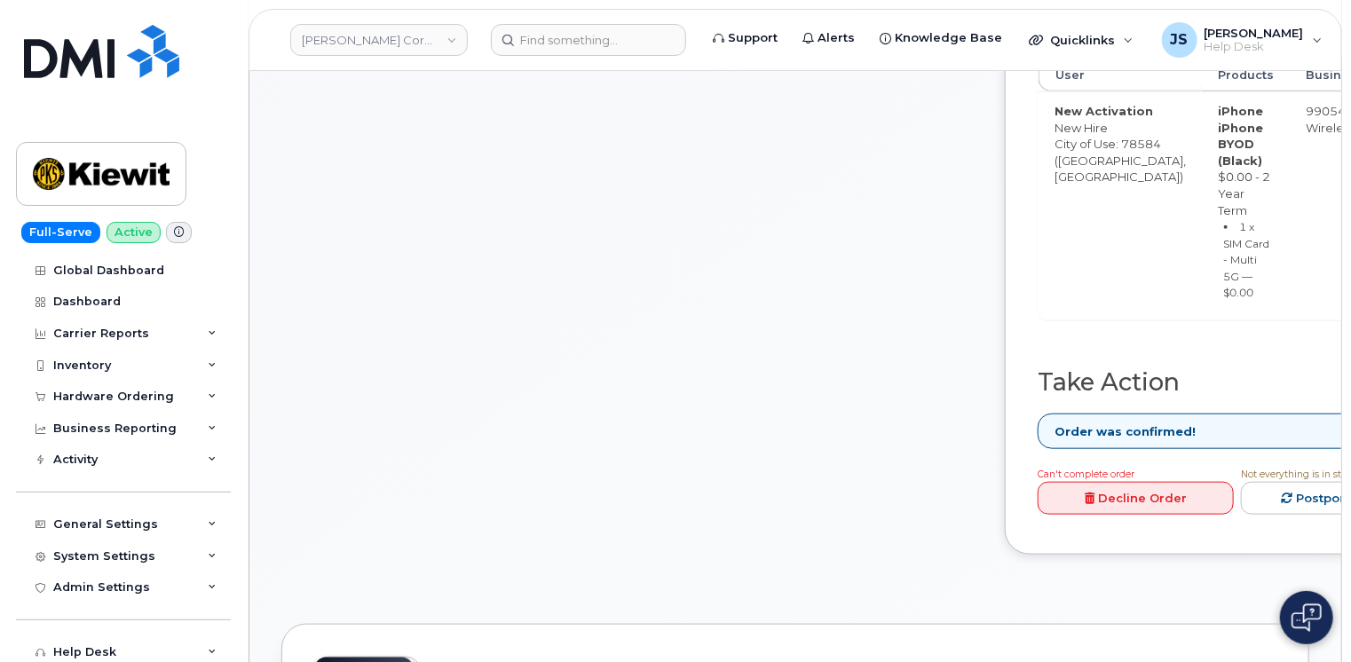
click at [494, 319] on div "Comments jhelwagen@dminc.com Thank you for placing your order We'll send you an…" at bounding box center [627, 63] width 692 height 1037
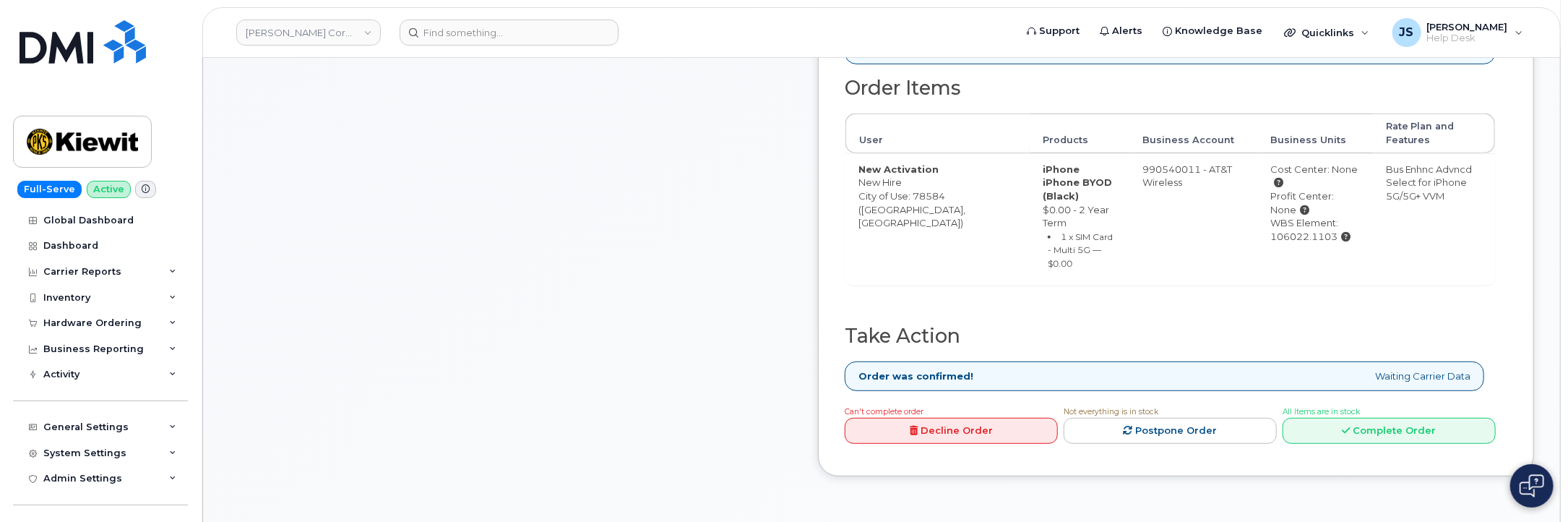
scroll to position [472, 0]
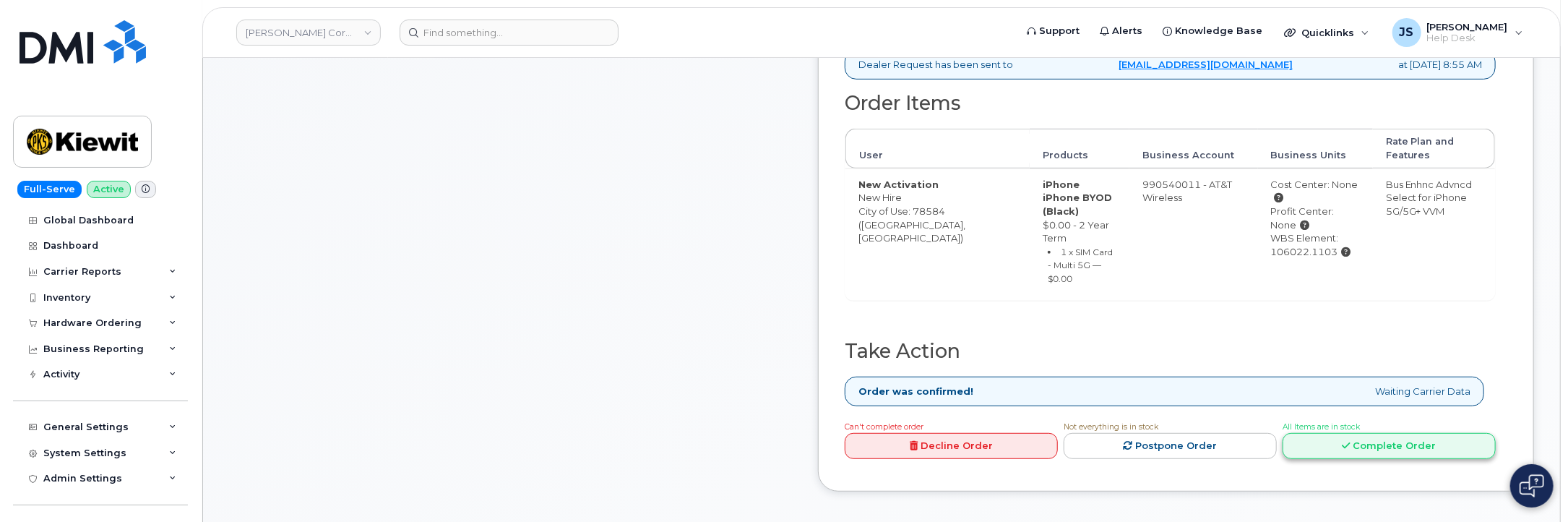
click at [1099, 433] on link "Complete Order" at bounding box center [1390, 446] width 213 height 27
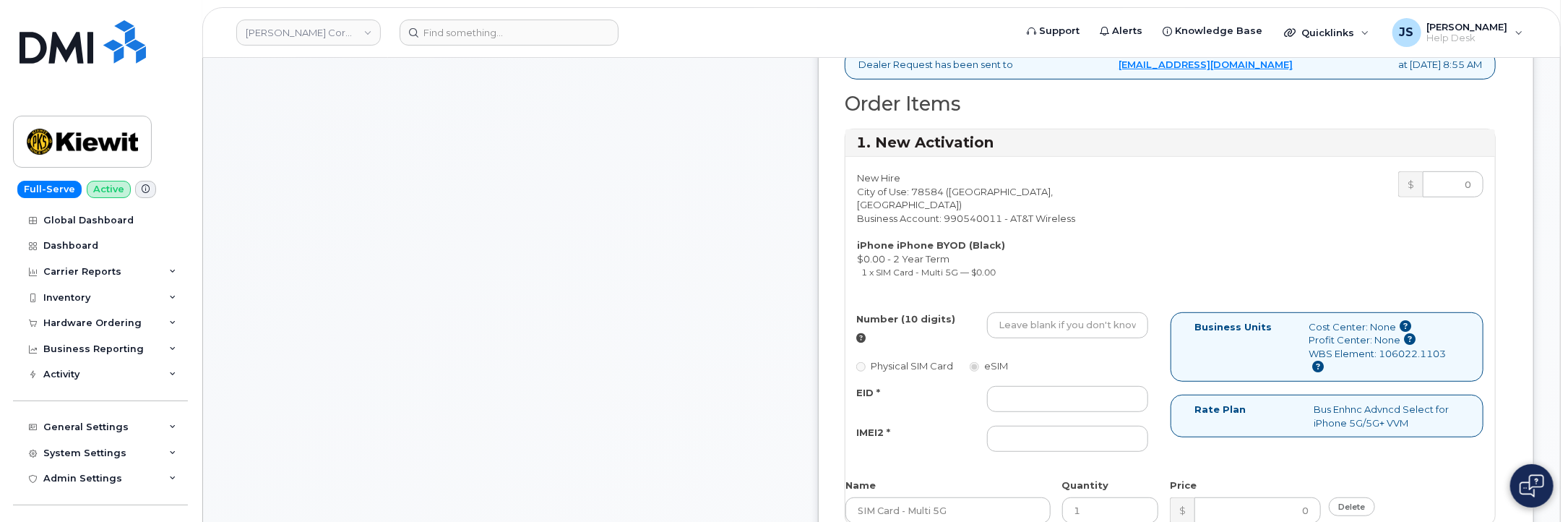
click at [506, 254] on div "Comments jhelwagen@dminc.com Thank you for placing your order We'll send you an…" at bounding box center [510, 527] width 563 height 1581
click at [1054, 313] on input "Number (10 digits)" at bounding box center [1068, 326] width 161 height 26
paste input "9562565986"
type input "9562565986"
paste input "358178377887528"
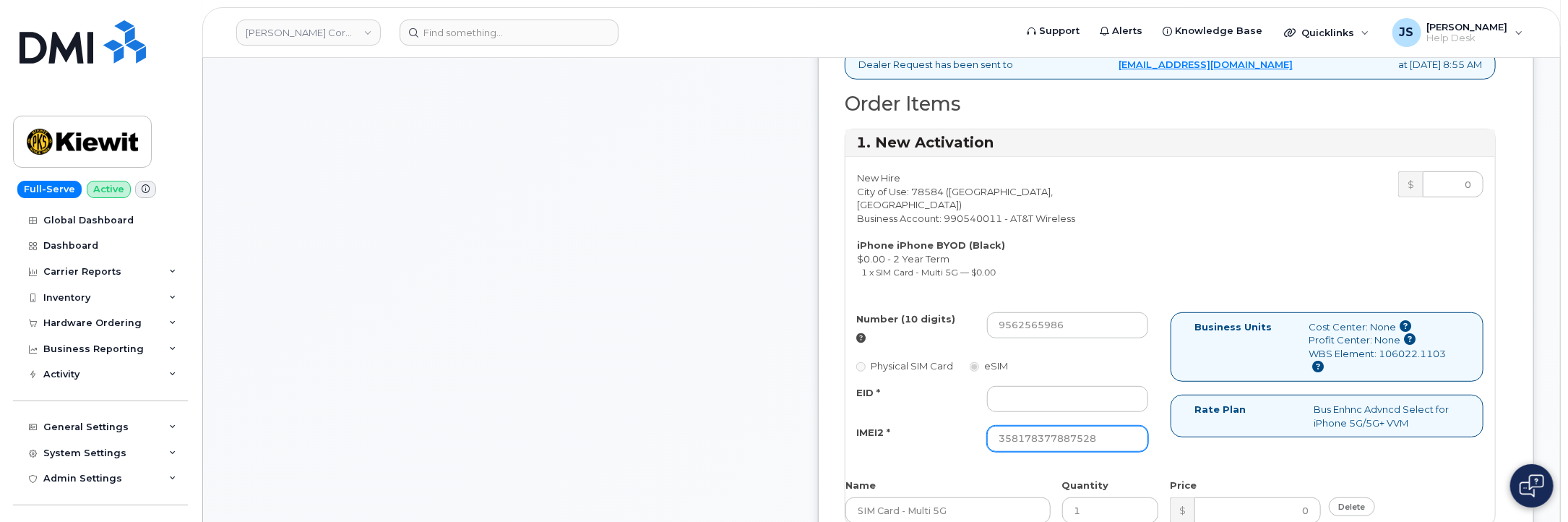
type input "358178377887528"
paste input "89012807331932100228"
type input "89012807331932100228"
click at [953, 426] on div "IMEI2 *" at bounding box center [911, 436] width 131 height 20
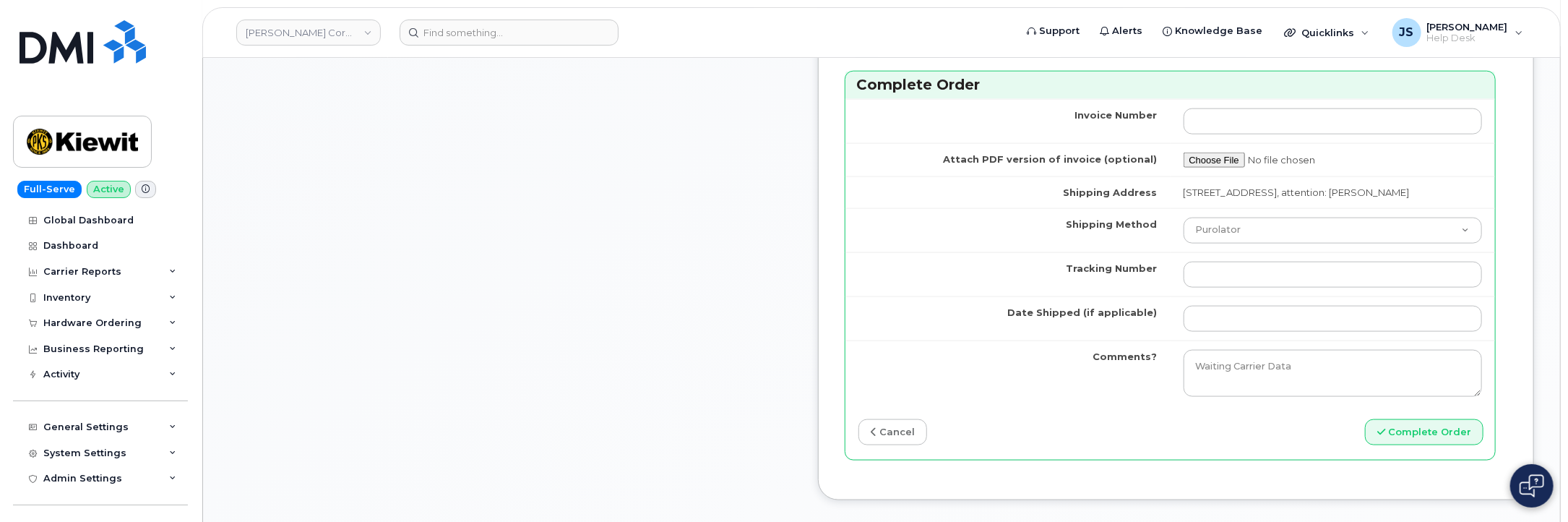
scroll to position [1266, 0]
click at [1099, 261] on input "Tracking Number" at bounding box center [1334, 274] width 300 height 26
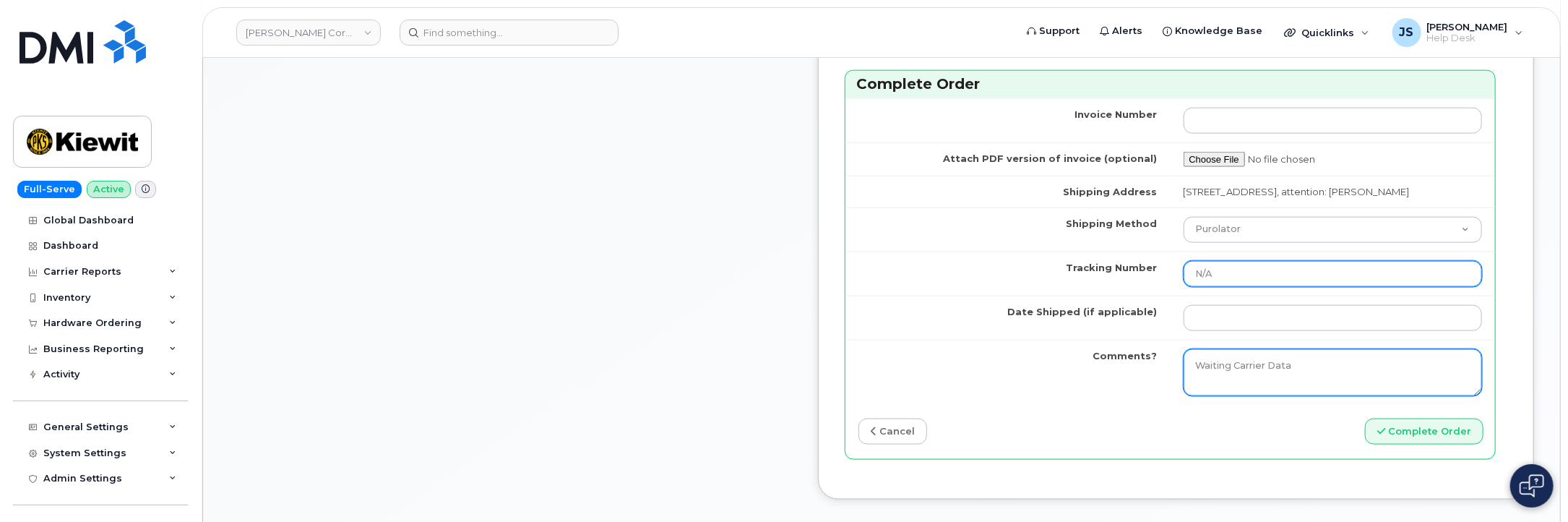
type input "N/A"
click at [1099, 349] on textarea "Waiting Carrier Data" at bounding box center [1334, 373] width 300 height 48
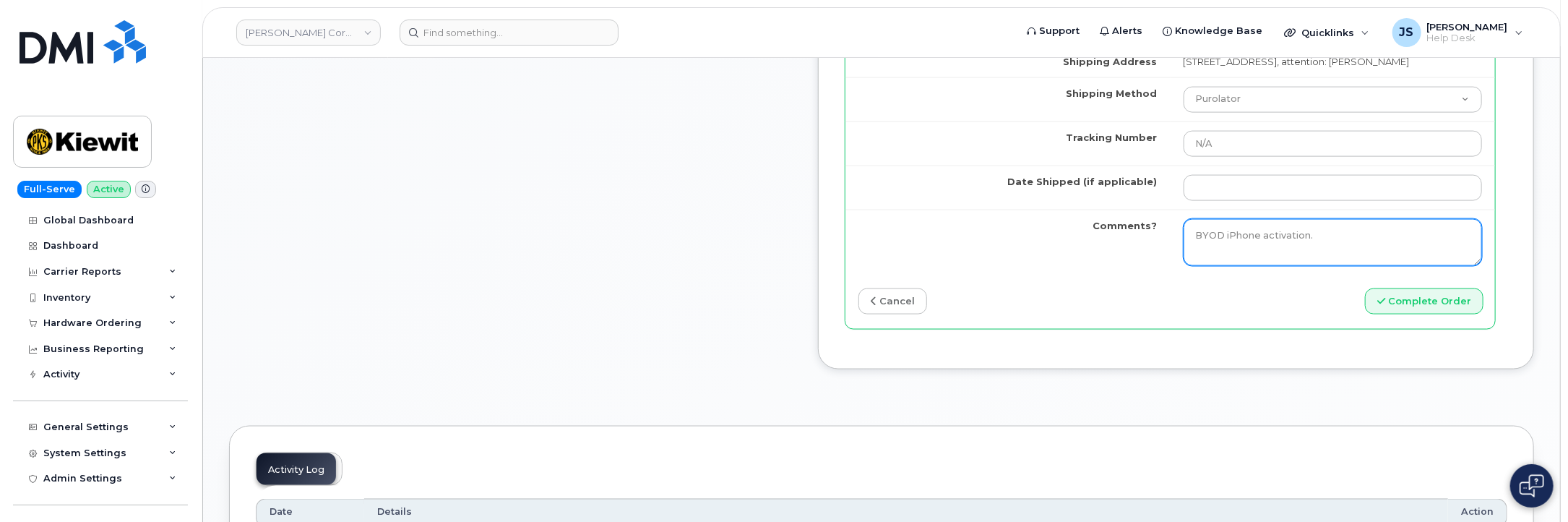
scroll to position [1411, 0]
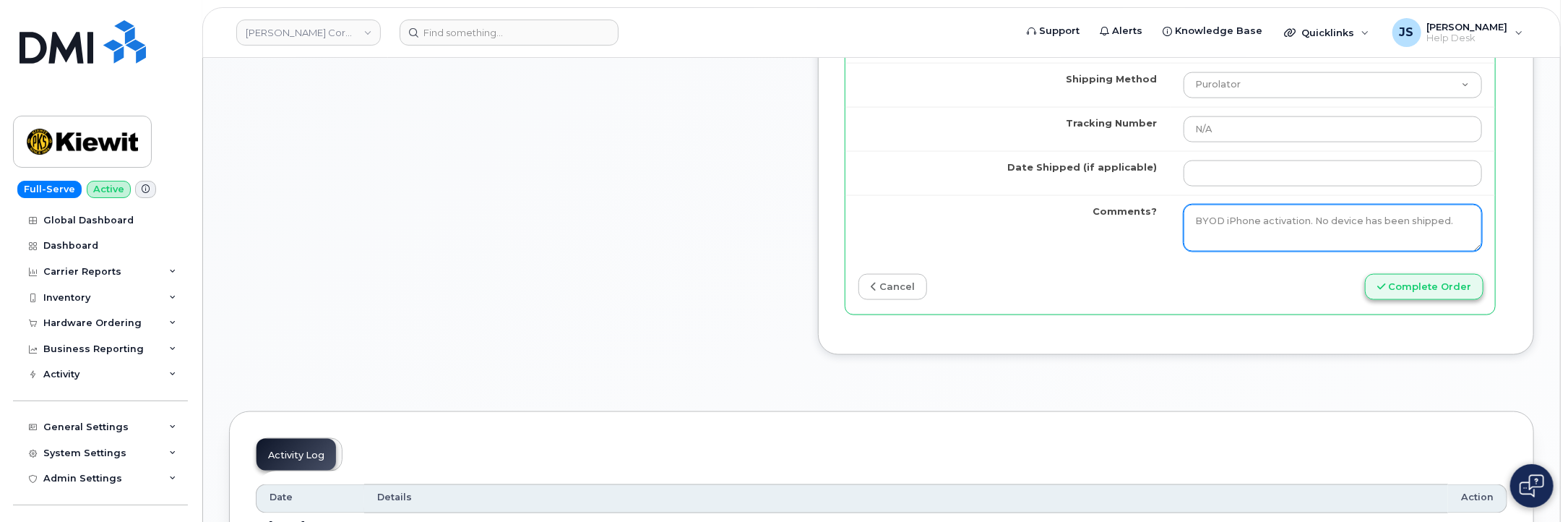
type textarea "BYOD iPhone activation. No device has been shipped."
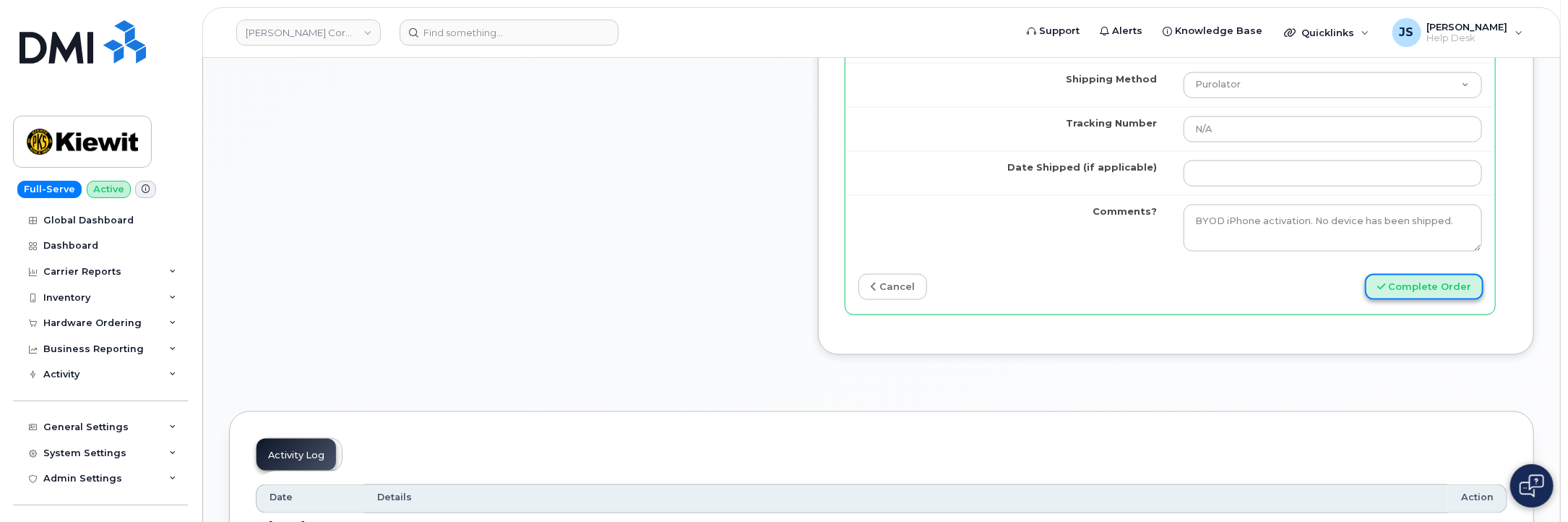
click at [1099, 274] on button "Complete Order" at bounding box center [1425, 287] width 119 height 27
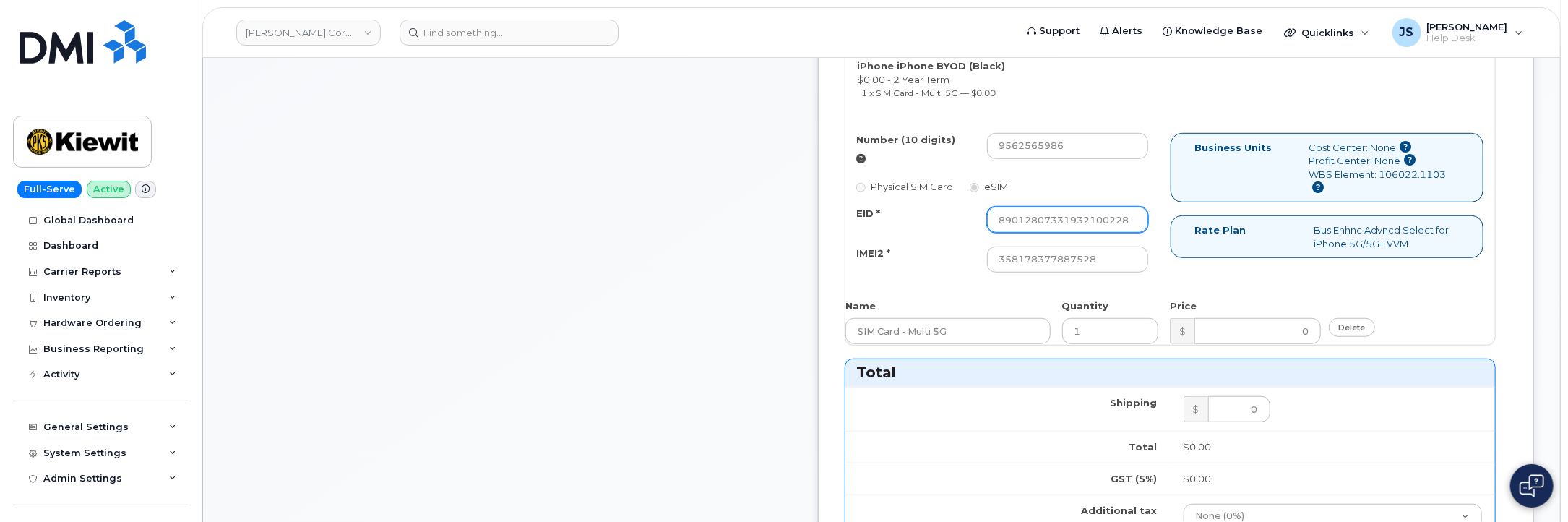
scroll to position [625, 0]
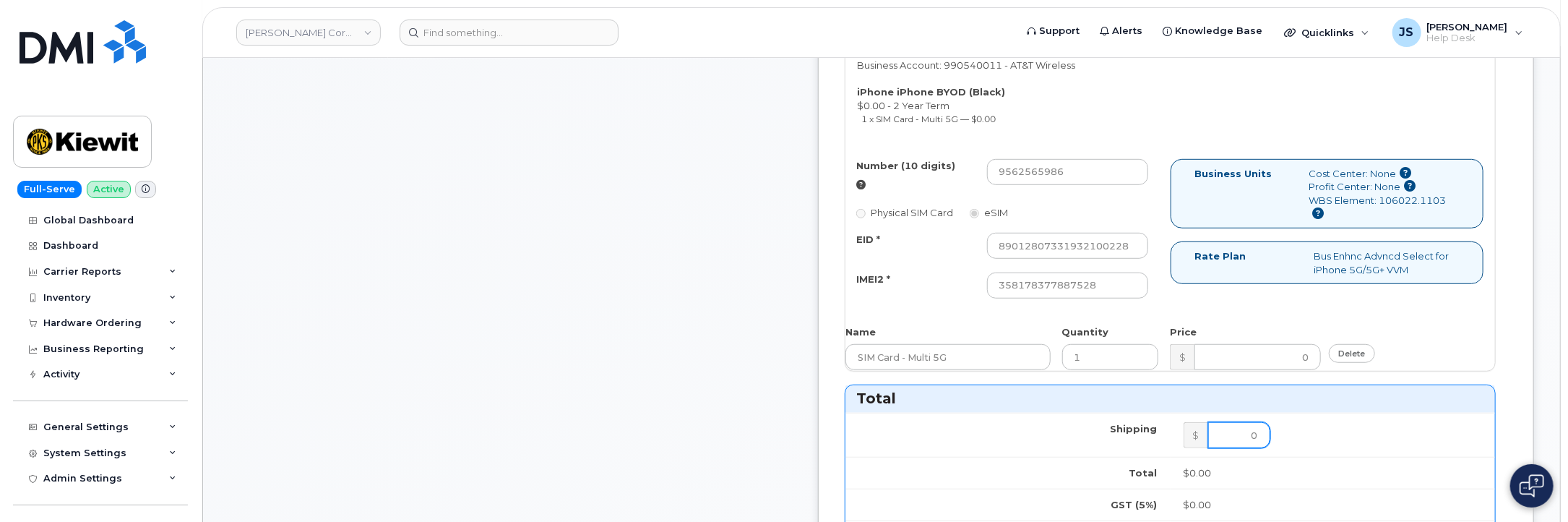
click at [1099, 422] on input "0" at bounding box center [1239, 435] width 62 height 26
type input "00"
click at [1099, 344] on input "0" at bounding box center [1257, 358] width 126 height 26
click at [1099, 426] on td "$ 00" at bounding box center [1333, 435] width 325 height 44
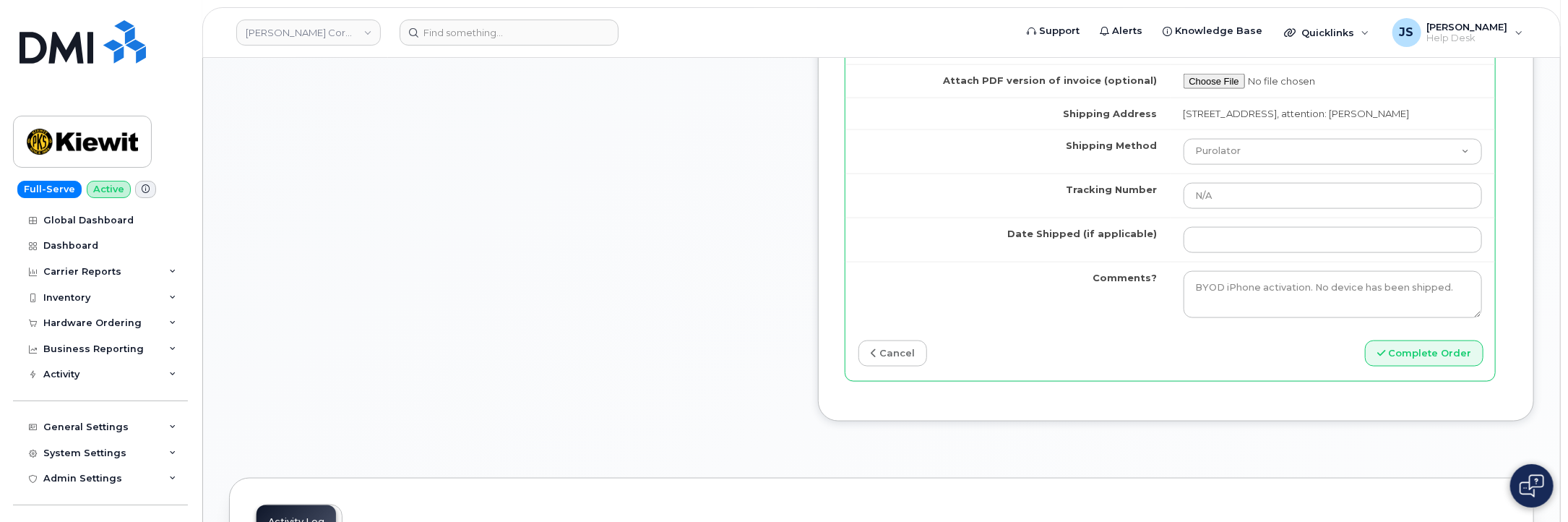
scroll to position [1348, 0]
click at [1099, 338] on button "Complete Order" at bounding box center [1425, 351] width 119 height 27
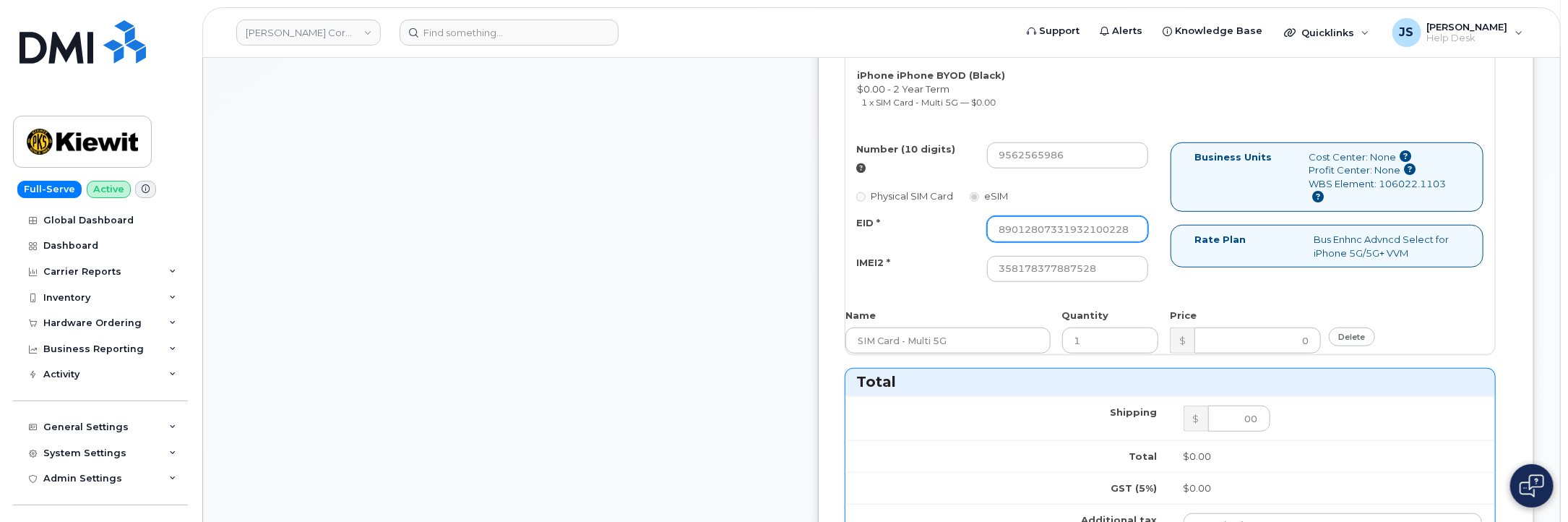
scroll to position [552, 0]
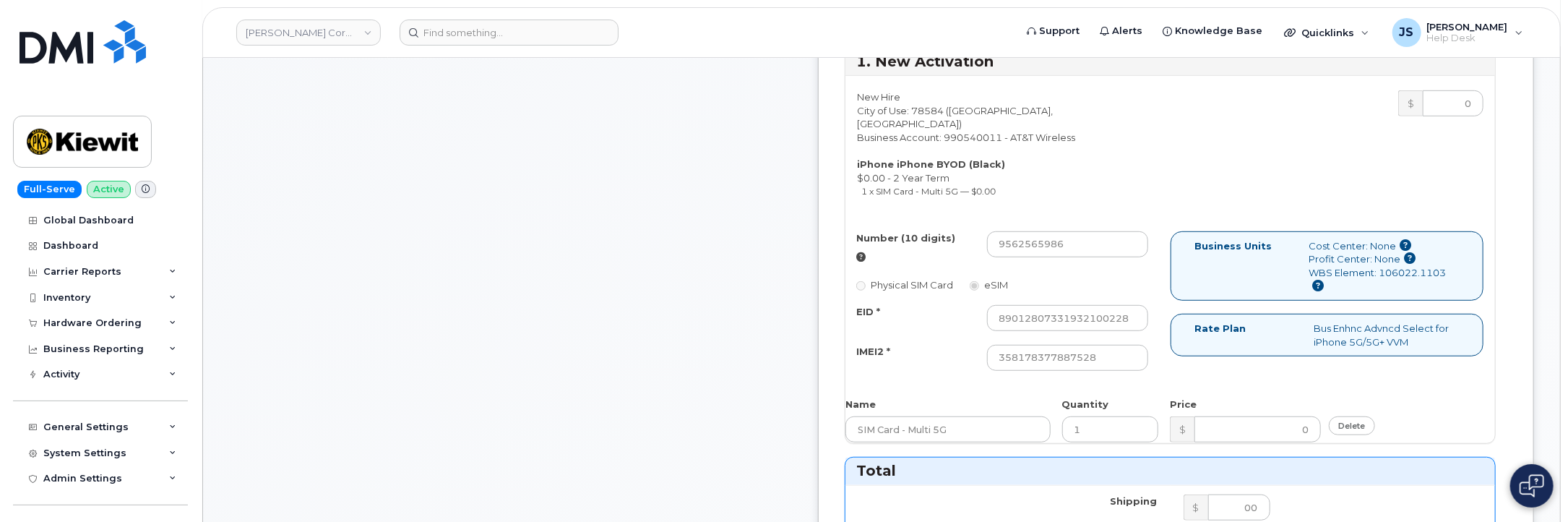
click at [891, 279] on label "Physical SIM Card" at bounding box center [904, 285] width 97 height 14
click at [1081, 305] on input "89012807331932100228" at bounding box center [1068, 318] width 161 height 26
click at [1080, 305] on input "89012807331932100228" at bounding box center [1068, 318] width 161 height 26
paste input "49032007208888900180237692213"
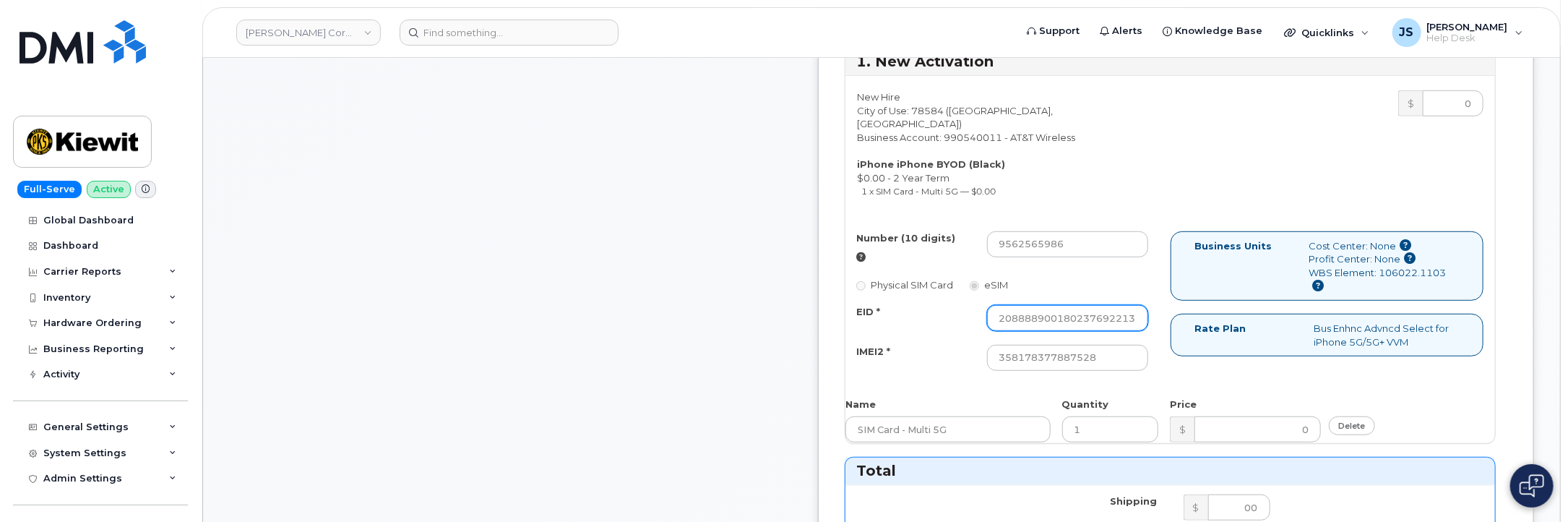
type input "89049032007208888900180237692213"
click at [975, 364] on div "Number (10 digits) 9562565986 Physical SIM Card eSIM EID * 89049032007208888900…" at bounding box center [1008, 307] width 325 height 152
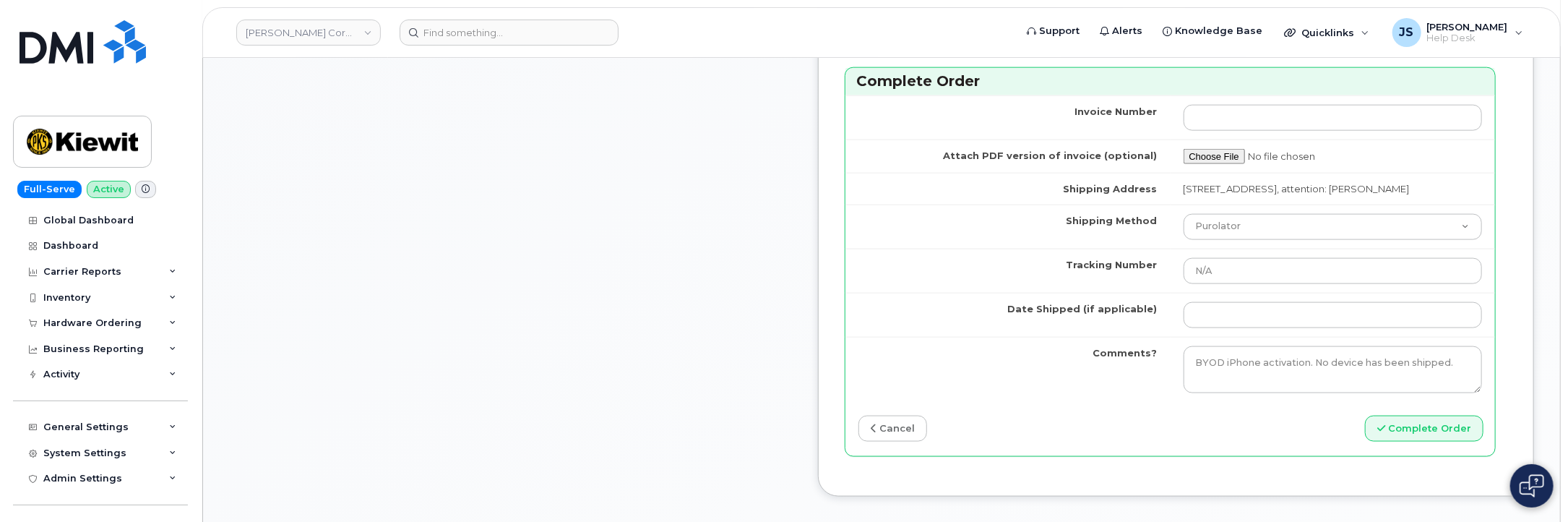
scroll to position [1275, 0]
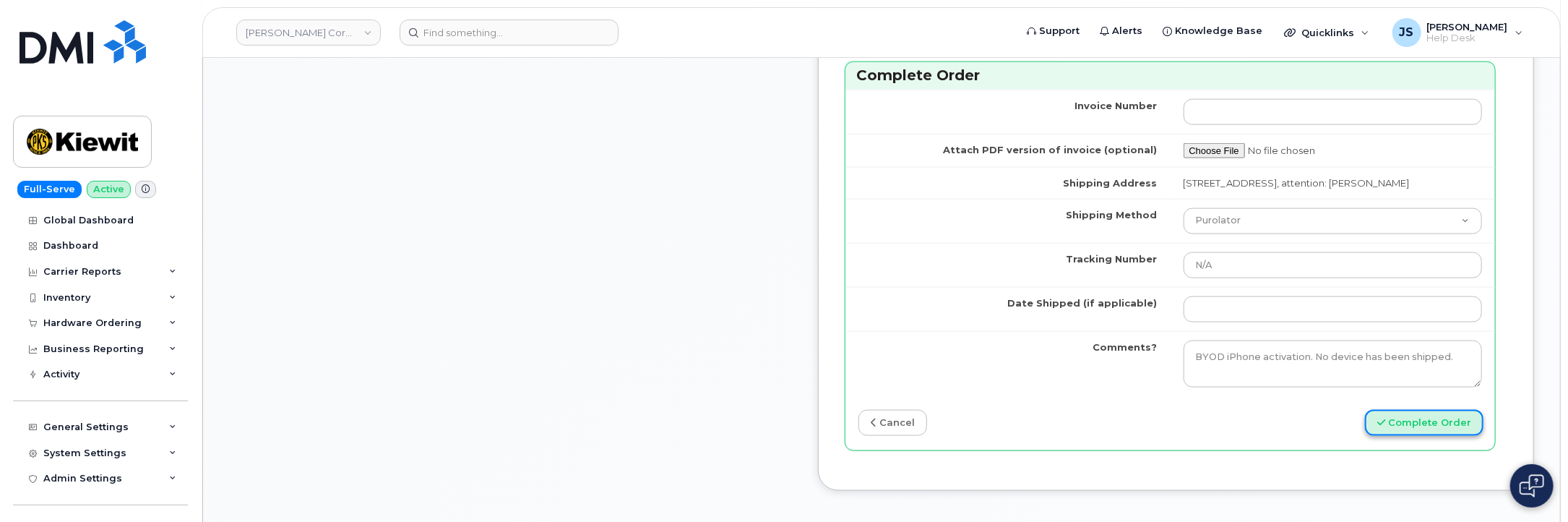
click at [1099, 410] on button "Complete Order" at bounding box center [1425, 423] width 119 height 27
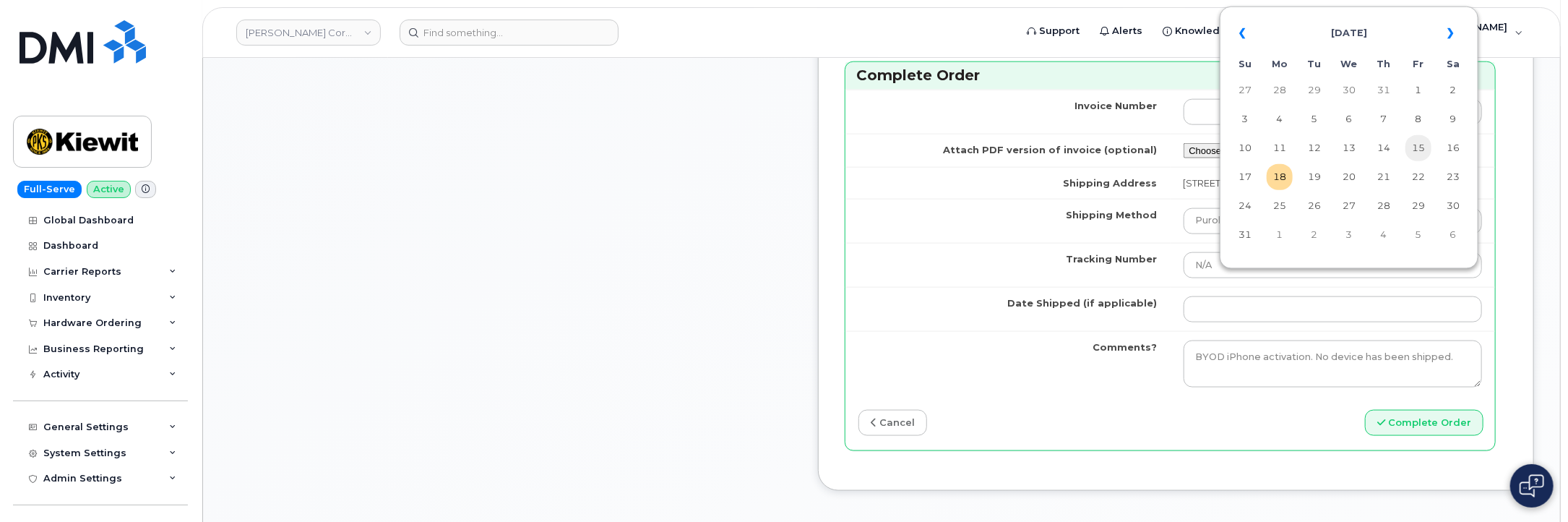
click at [1099, 151] on td "15" at bounding box center [1419, 148] width 26 height 26
type input "[DATE]"
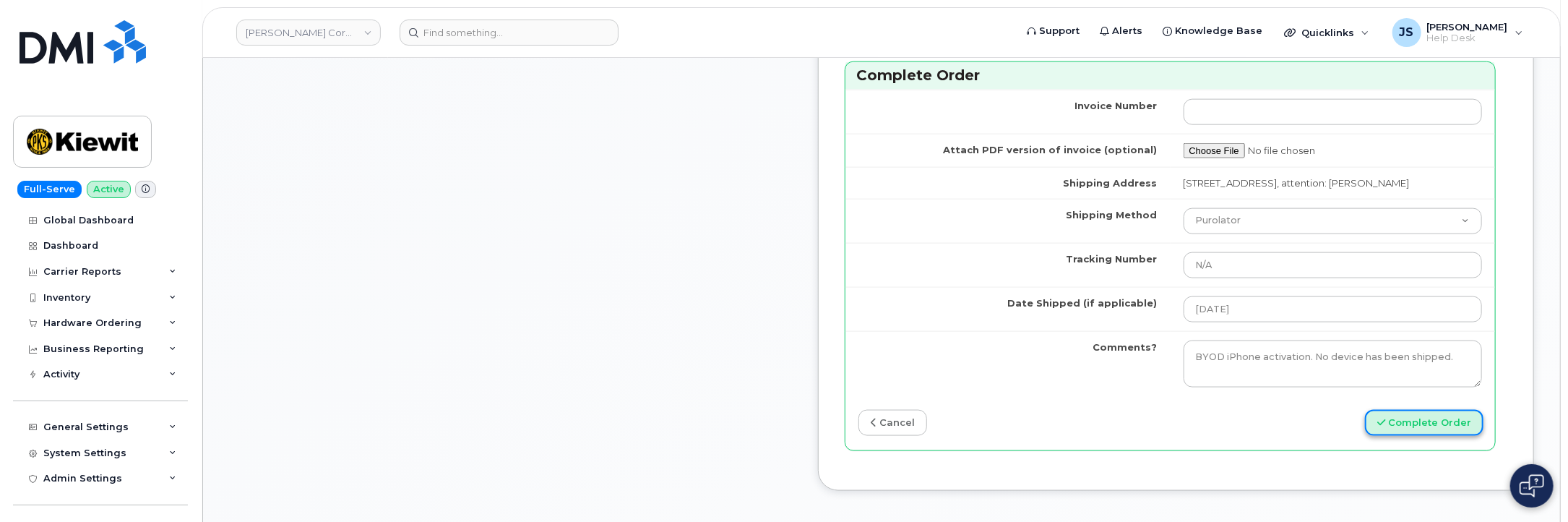
click at [1099, 410] on button "Complete Order" at bounding box center [1425, 423] width 119 height 27
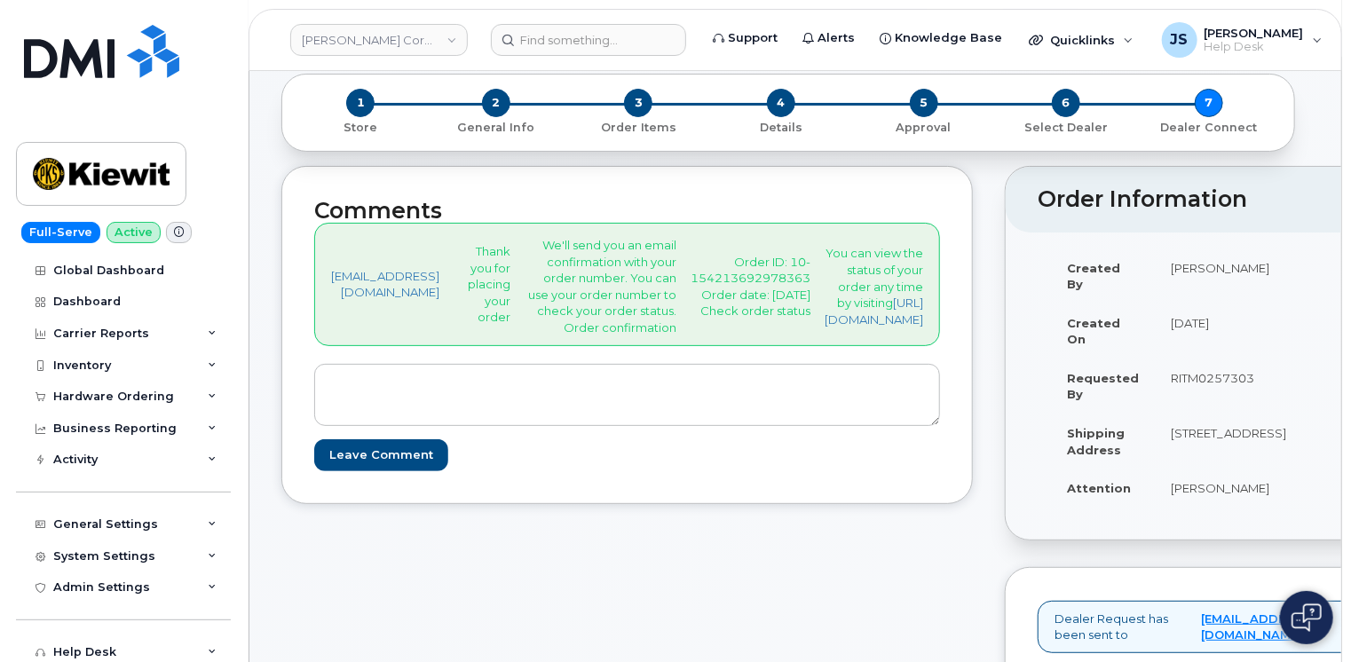
scroll to position [0, 0]
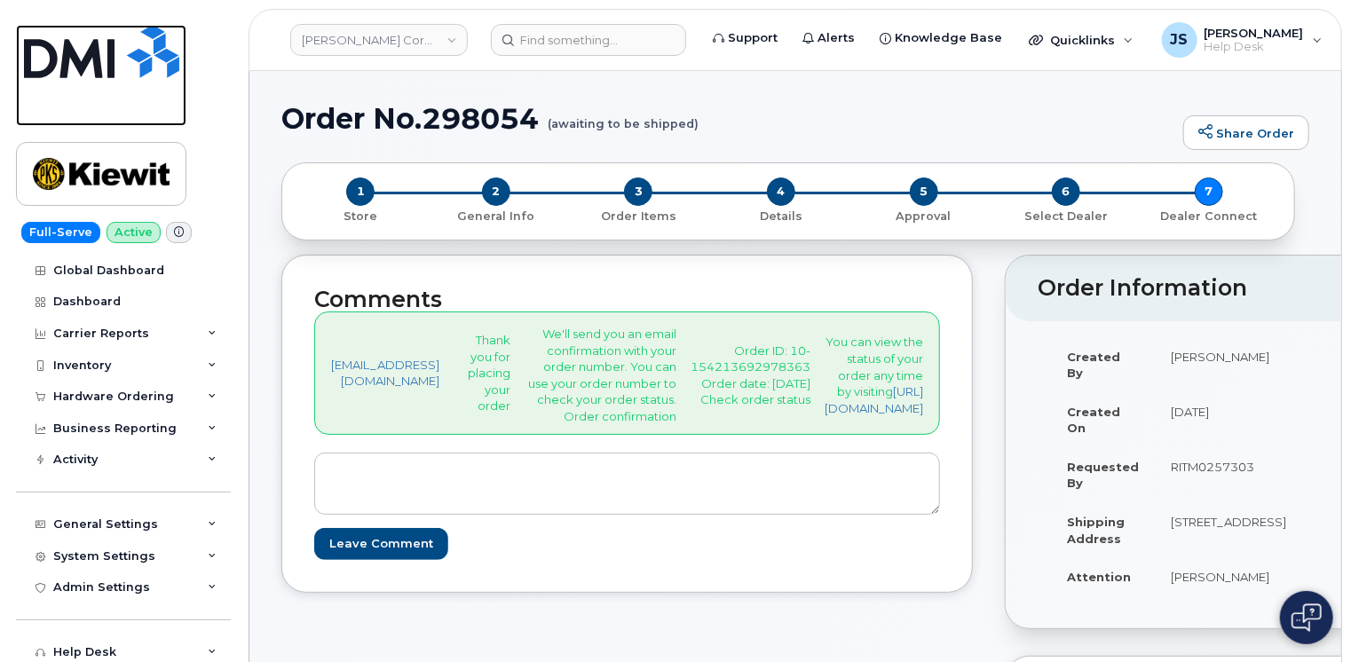
click at [50, 49] on img at bounding box center [101, 51] width 155 height 53
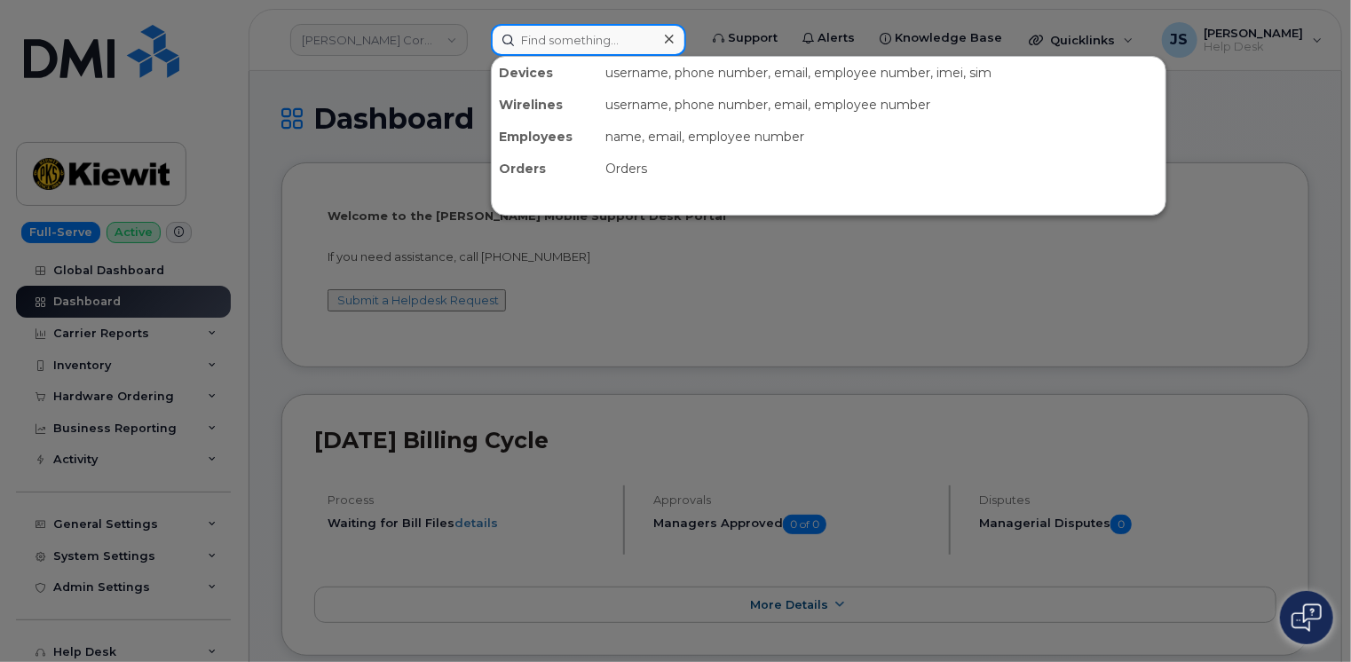
paste input "298080"
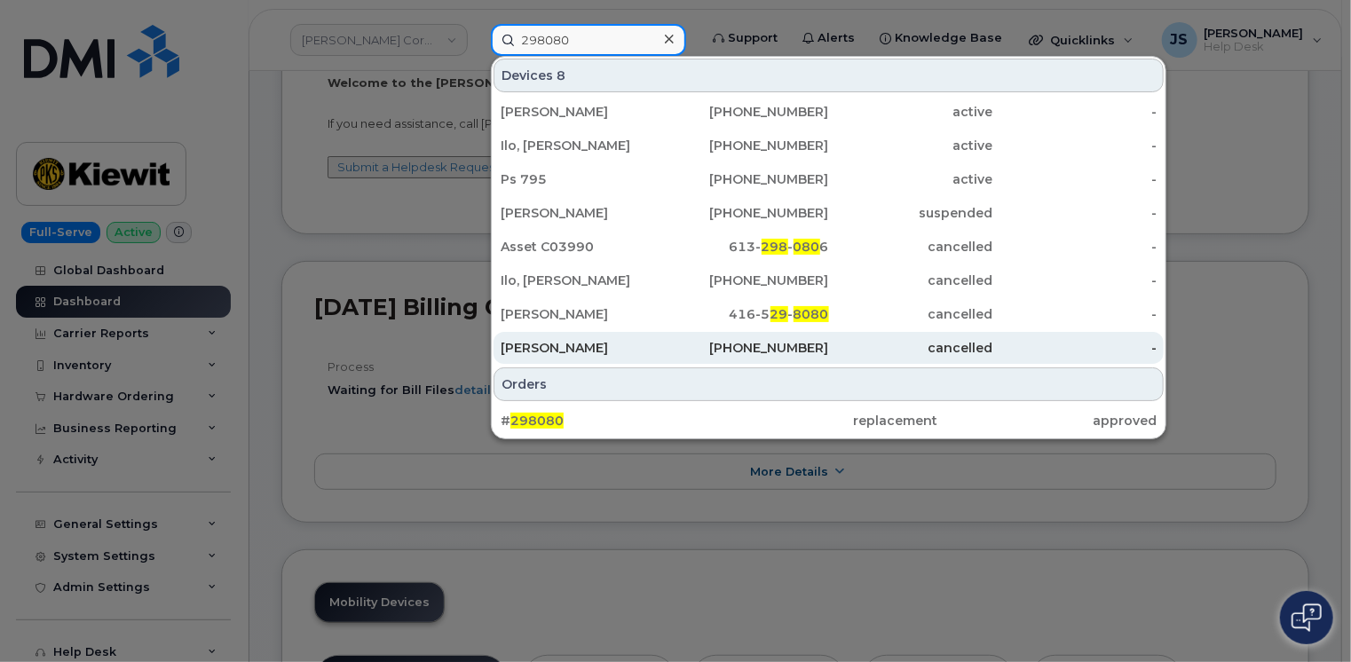
scroll to position [178, 0]
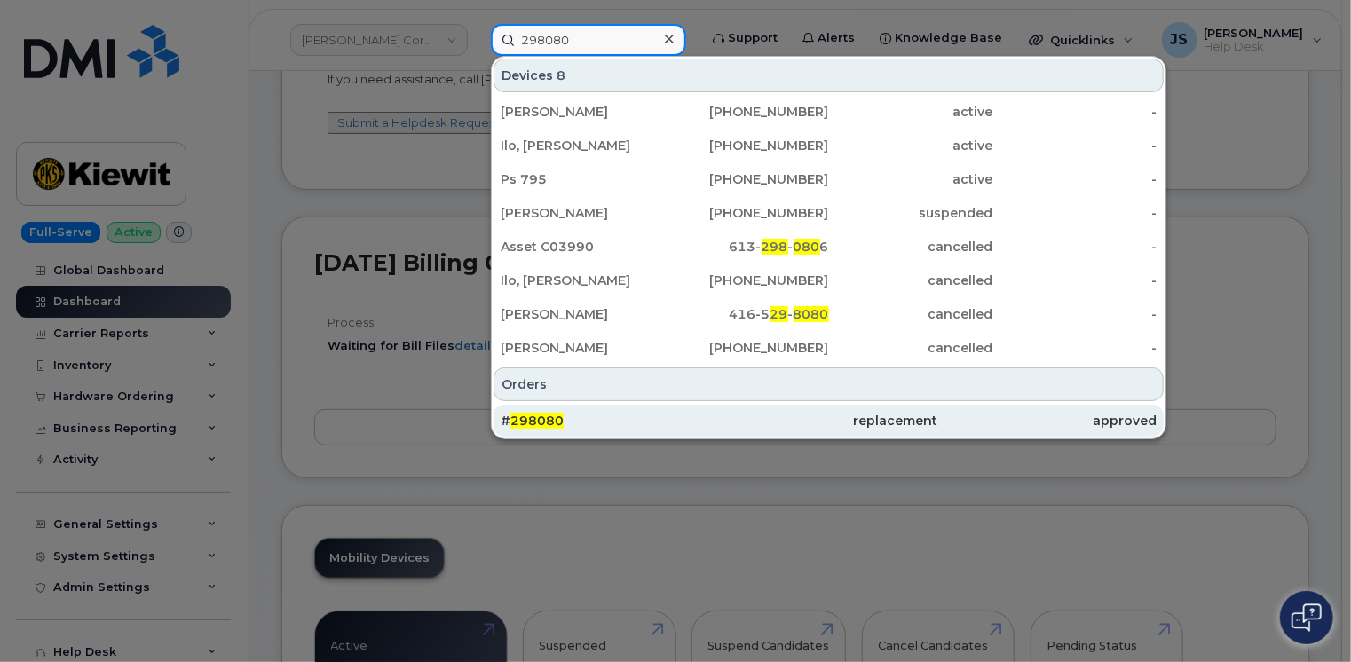
type input "298080"
click at [581, 426] on div "# 298080" at bounding box center [610, 421] width 218 height 18
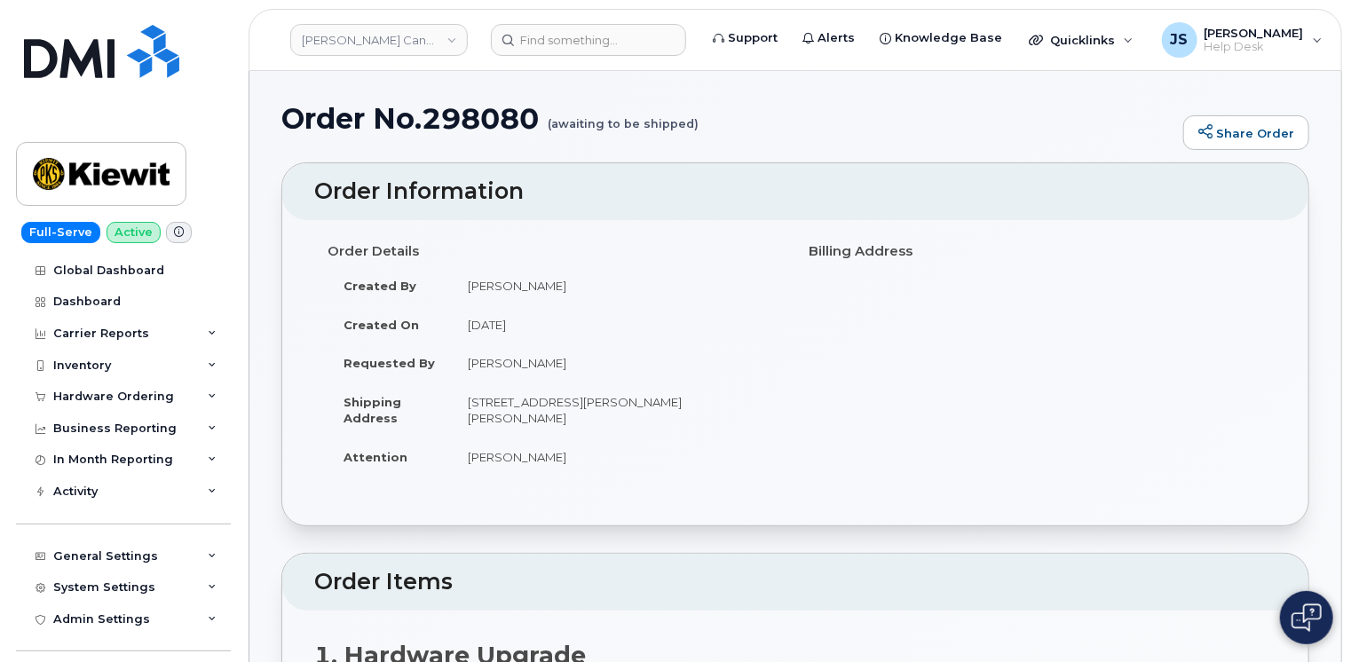
click at [174, 232] on icon at bounding box center [179, 232] width 10 height 10
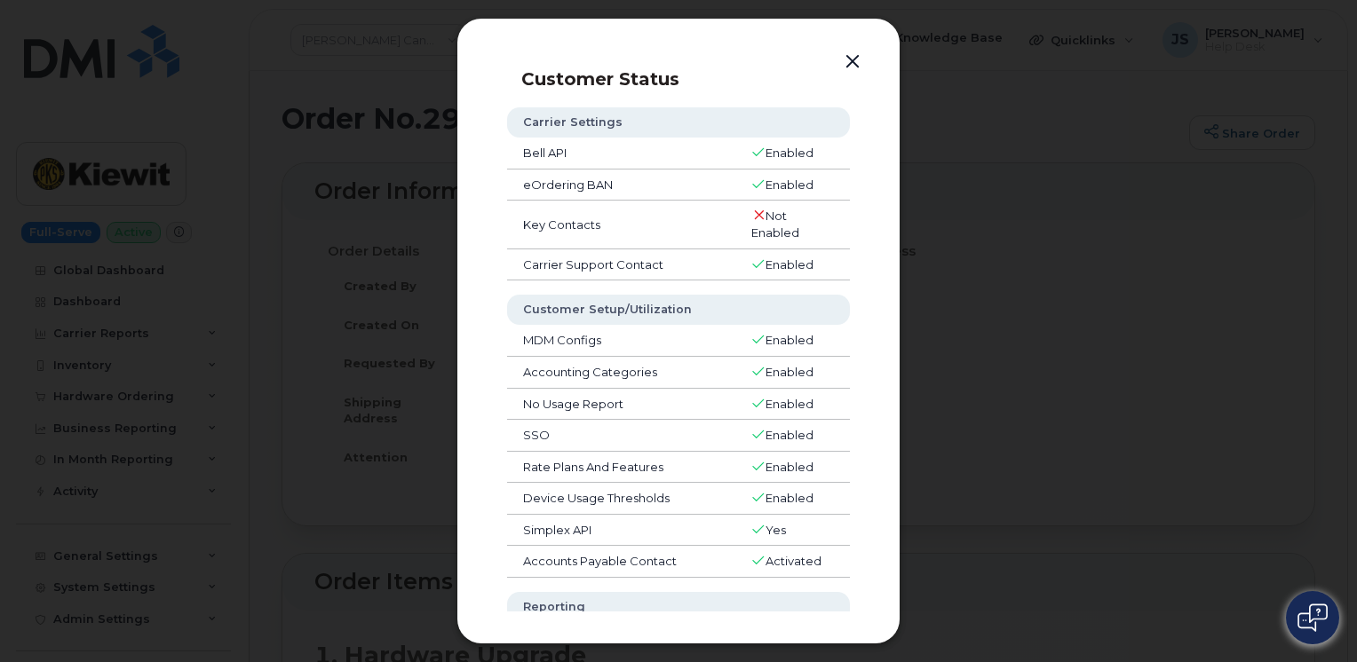
click at [855, 57] on button "button" at bounding box center [852, 62] width 27 height 25
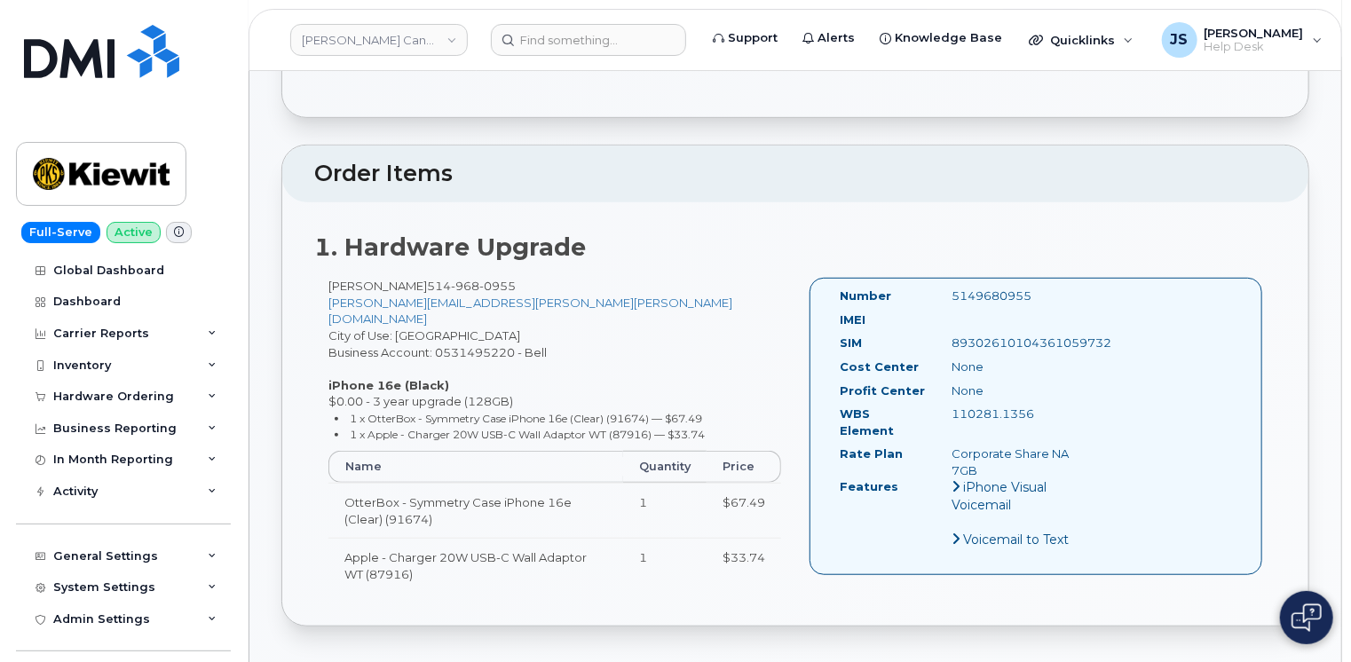
scroll to position [444, 0]
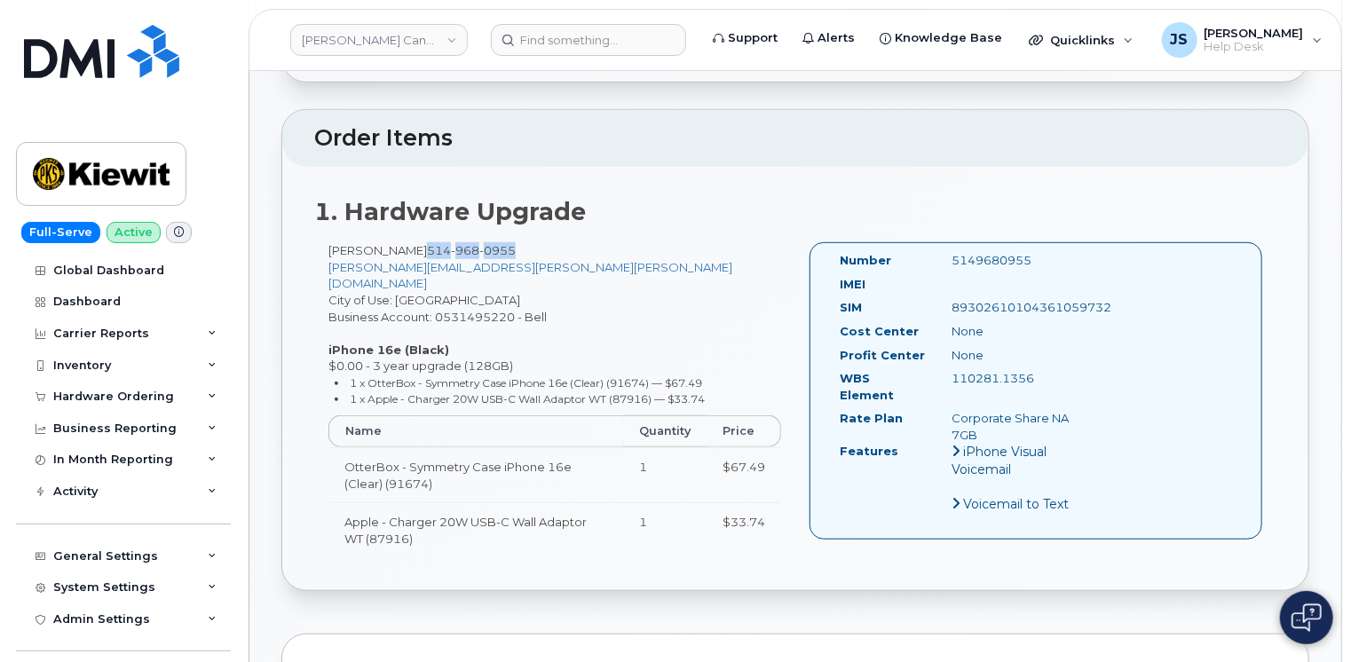
drag, startPoint x: 398, startPoint y: 245, endPoint x: 484, endPoint y: 254, distance: 86.6
click at [484, 254] on span "514 968 0955" at bounding box center [471, 250] width 89 height 14
copy span "514 968 0955"
click at [561, 46] on input at bounding box center [588, 40] width 195 height 32
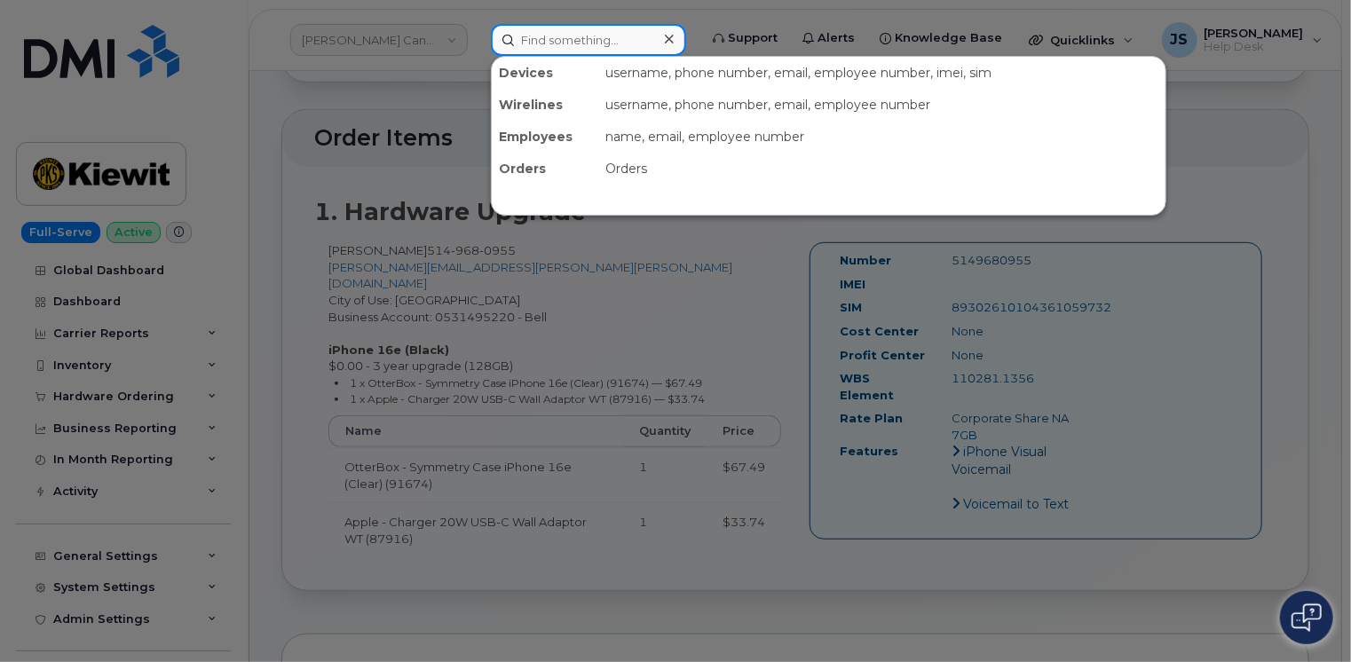
paste input "5149680955"
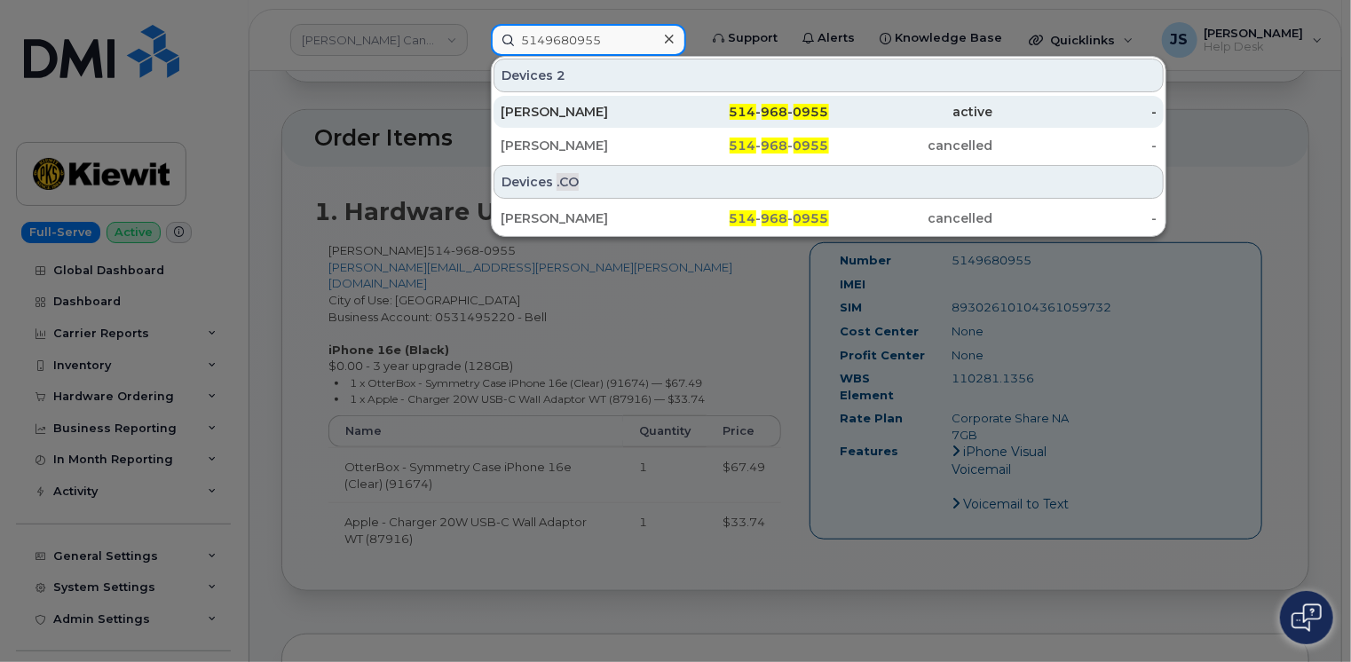
type input "5149680955"
click at [637, 115] on div "Paul Lahaie" at bounding box center [583, 112] width 164 height 18
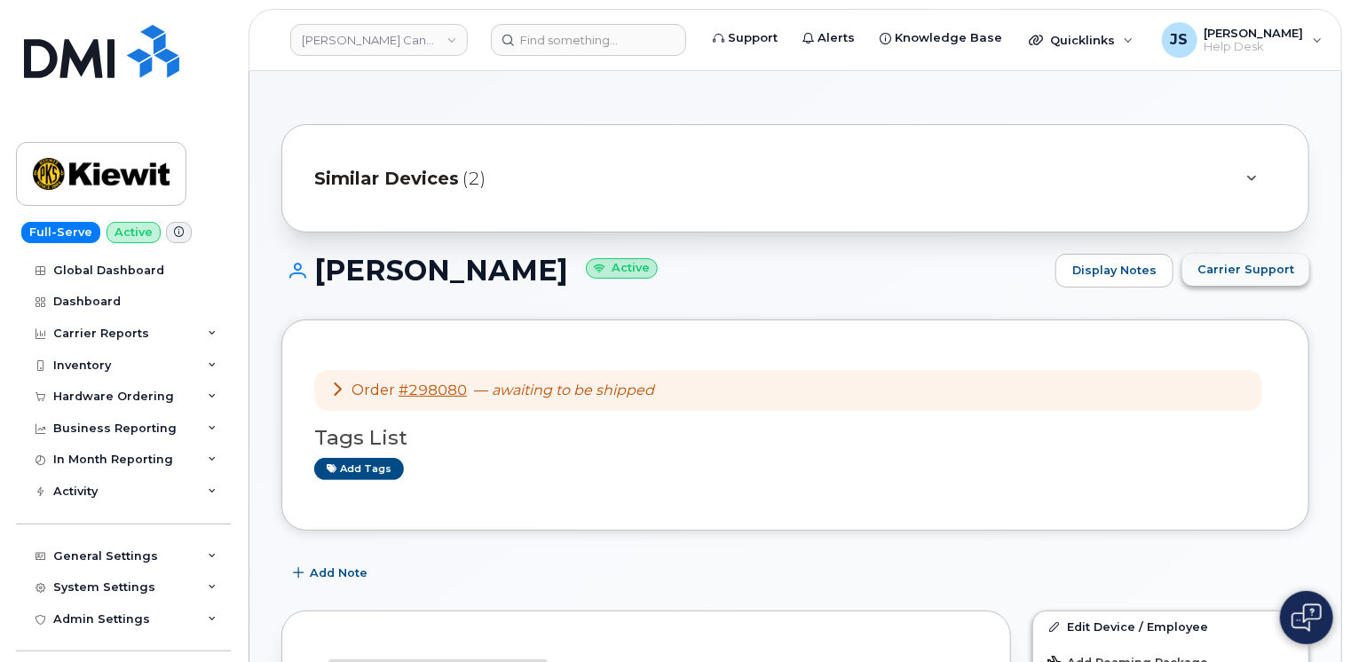
click at [1271, 268] on span "Carrier Support" at bounding box center [1246, 269] width 97 height 17
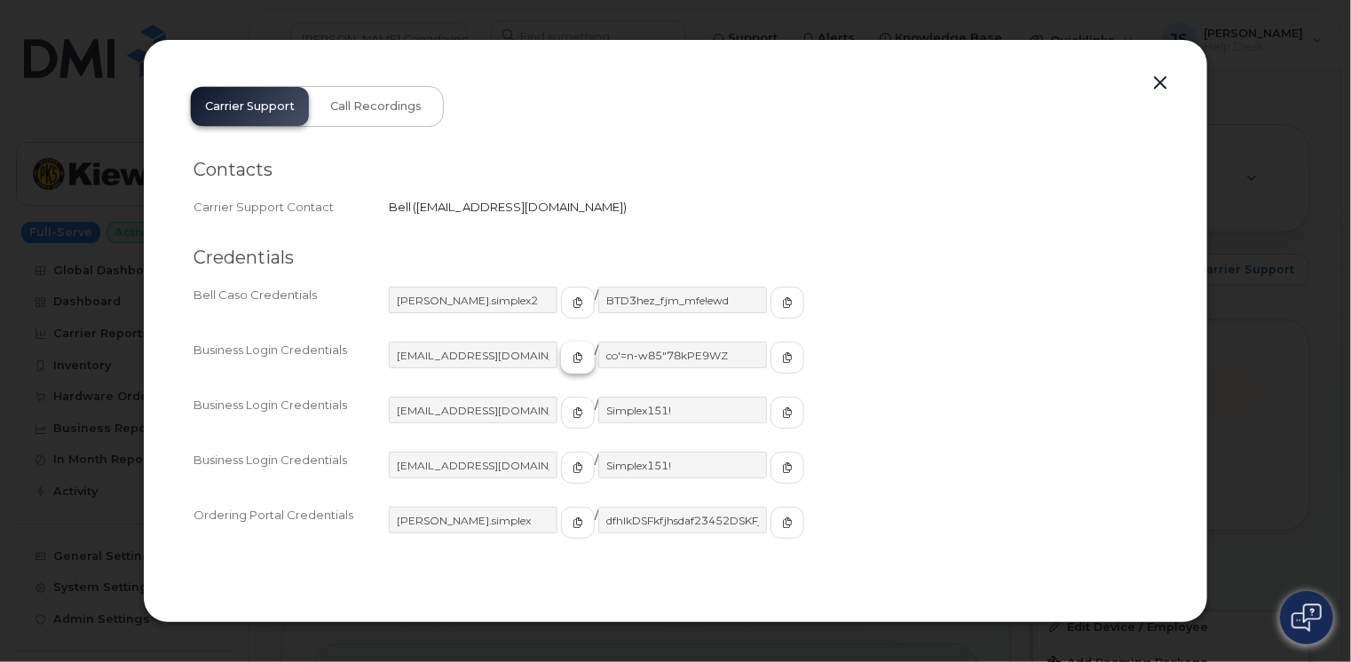
click at [570, 361] on span "button" at bounding box center [578, 358] width 16 height 16
click at [782, 353] on icon "button" at bounding box center [787, 357] width 11 height 11
click at [570, 470] on span "button" at bounding box center [578, 468] width 16 height 16
click at [782, 464] on icon "button" at bounding box center [787, 468] width 11 height 11
click at [1159, 83] on button "button" at bounding box center [1160, 83] width 27 height 25
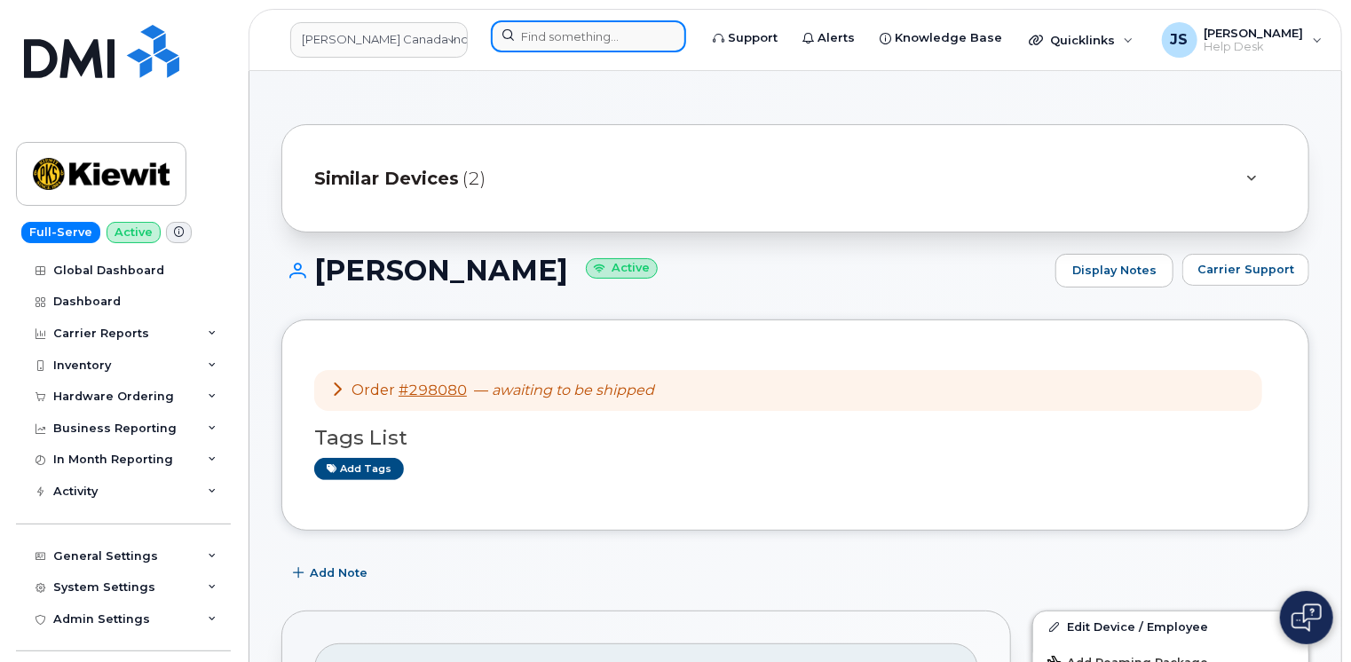
click at [574, 39] on input at bounding box center [588, 36] width 195 height 32
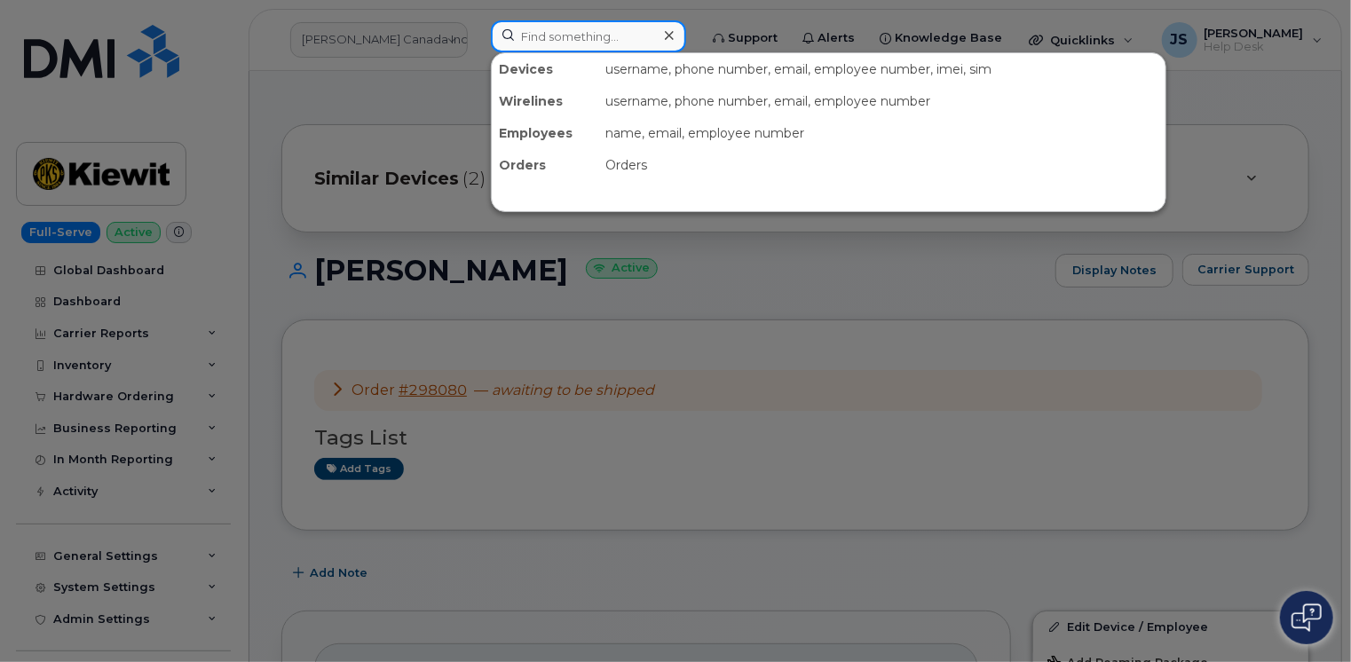
paste input "298148"
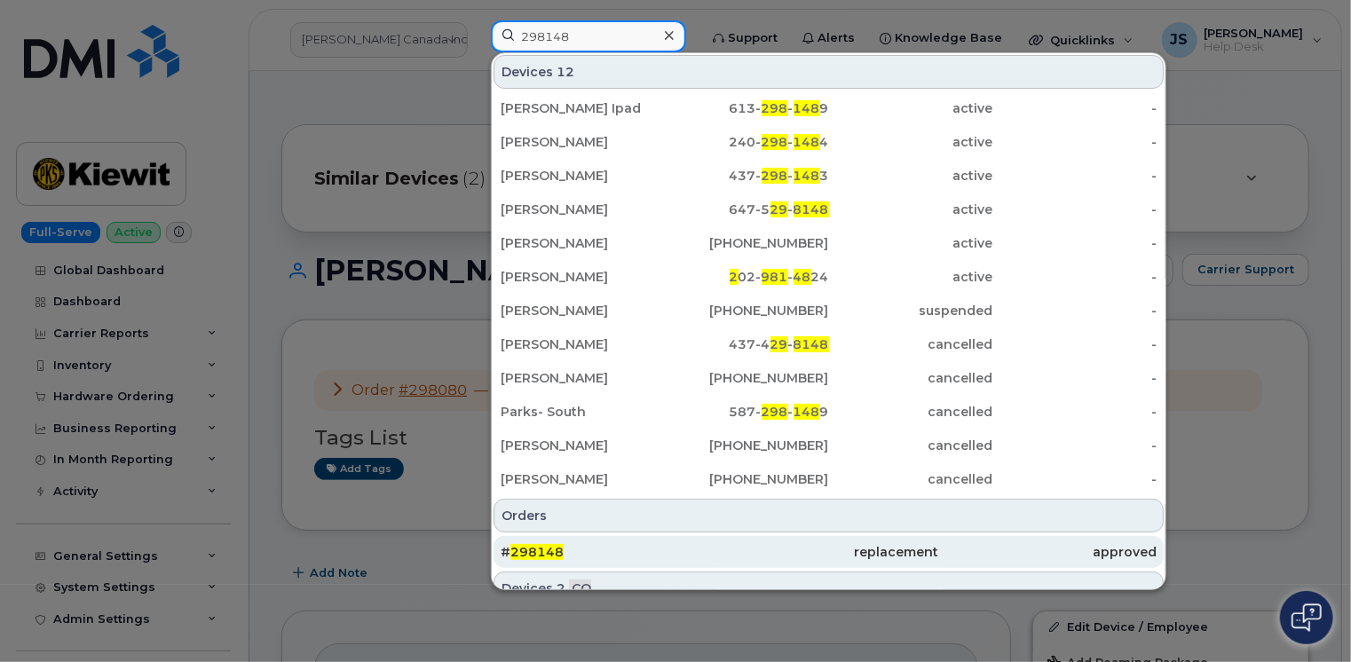
type input "298148"
click at [595, 548] on div "# 298148" at bounding box center [610, 552] width 218 height 18
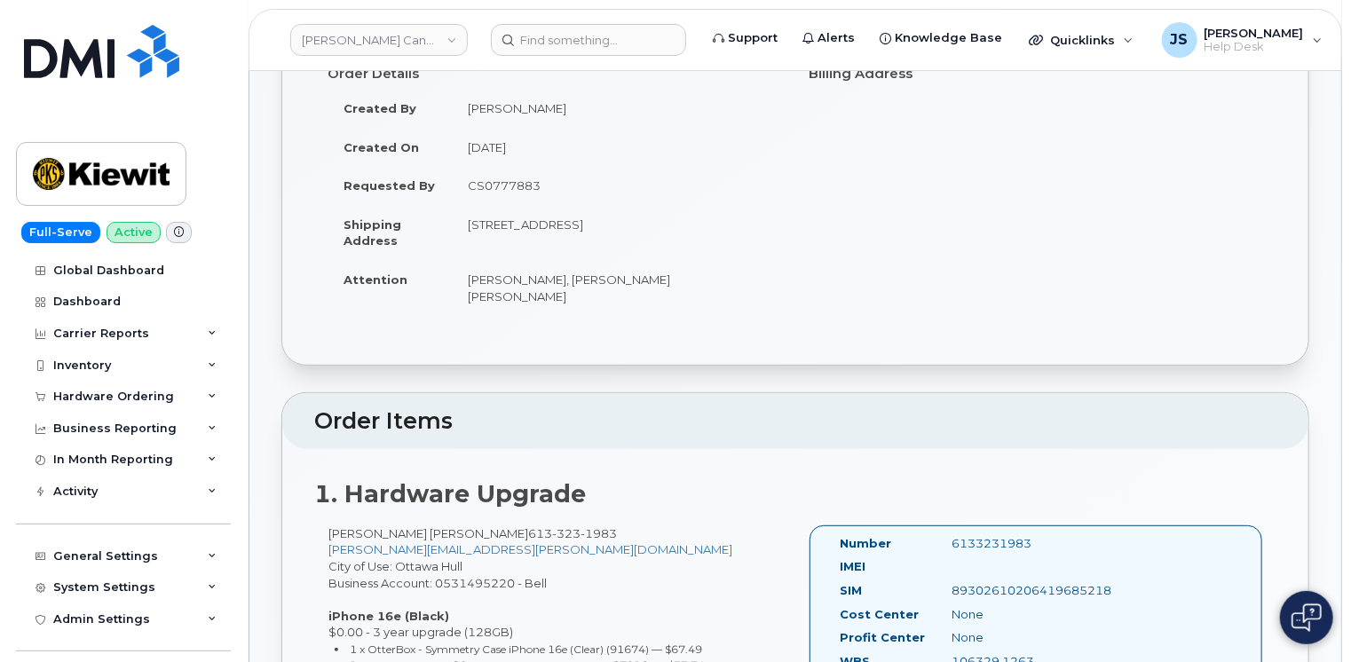
scroll to position [266, 0]
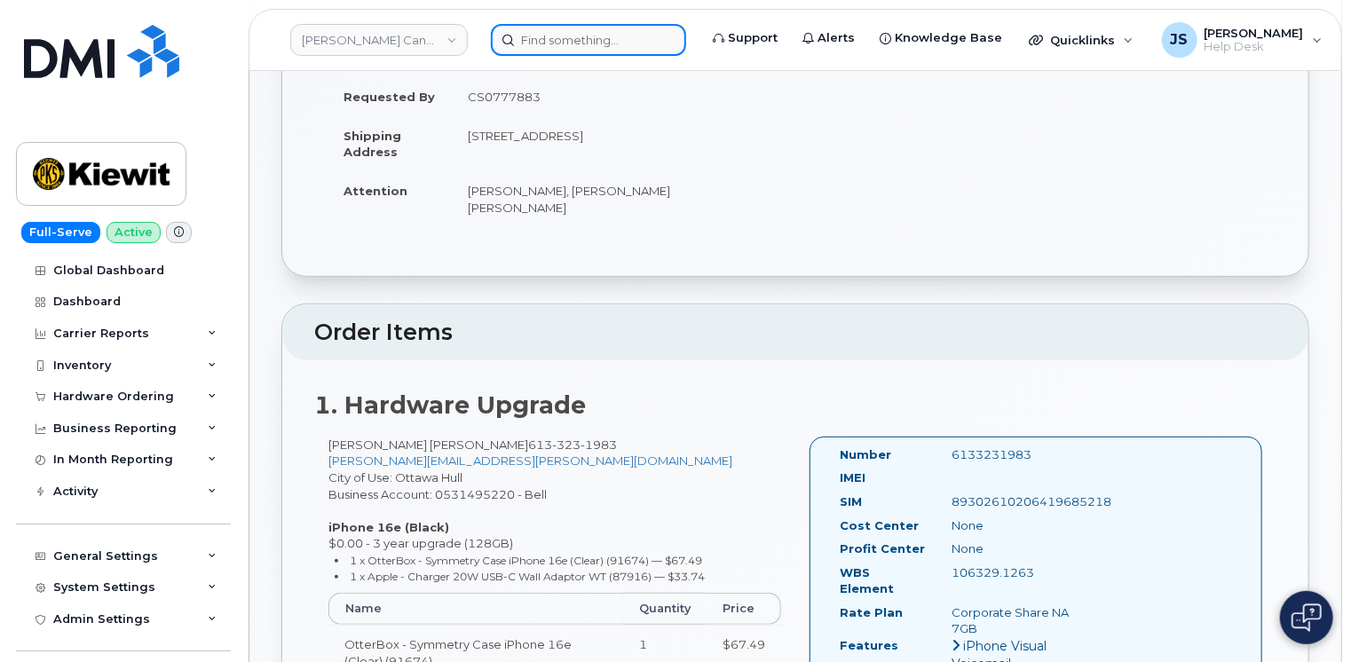
click at [603, 41] on input at bounding box center [588, 40] width 195 height 32
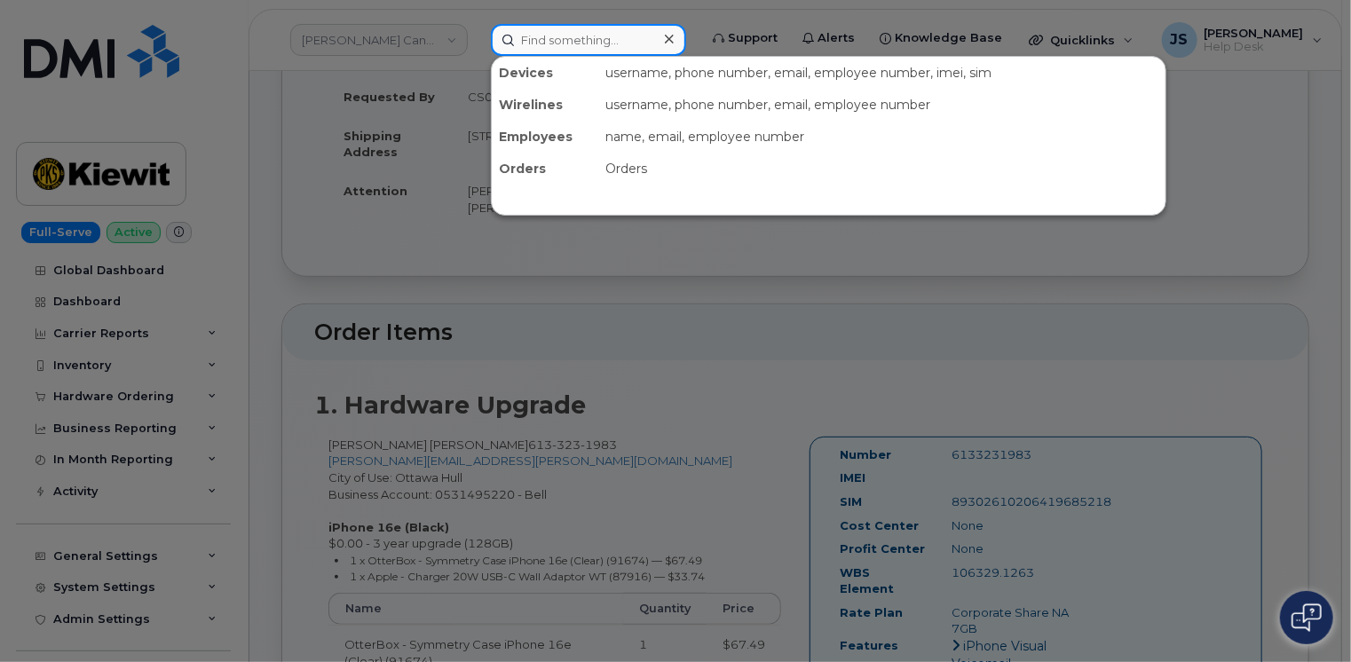
paste input "4038277247"
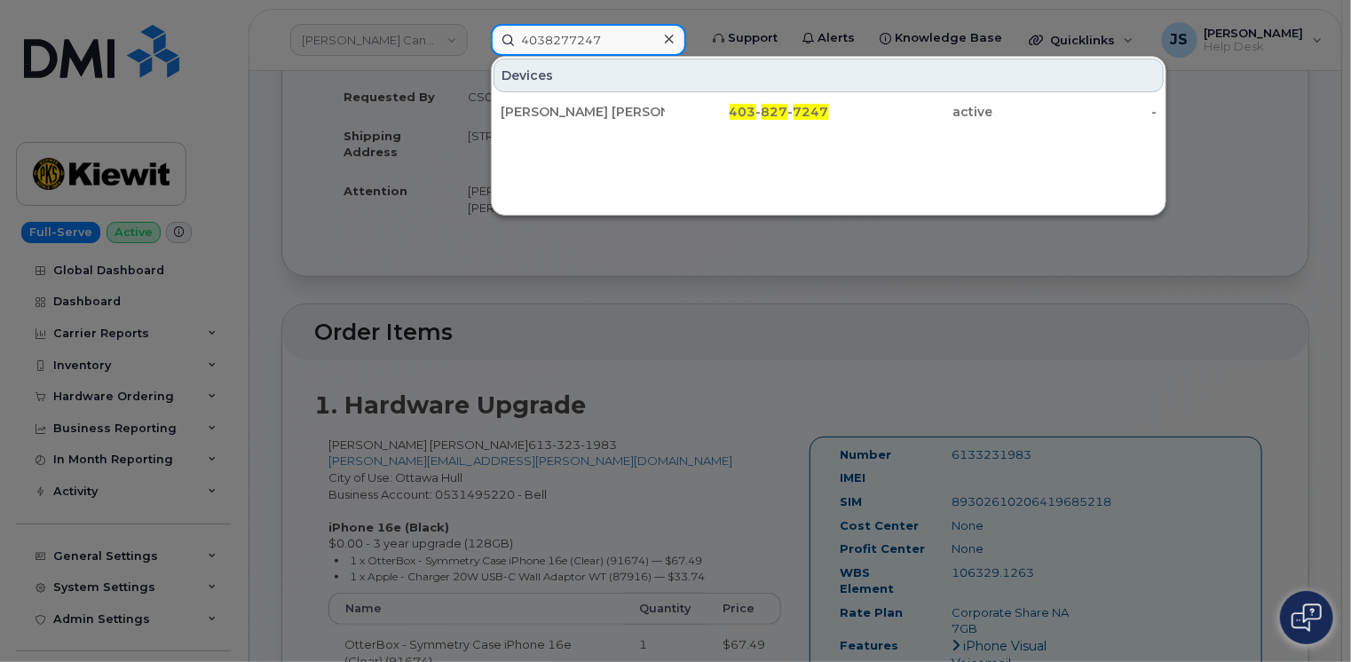
type input "4038277247"
click at [608, 37] on input "4038277247" at bounding box center [588, 40] width 195 height 32
click at [245, 326] on div at bounding box center [675, 331] width 1351 height 662
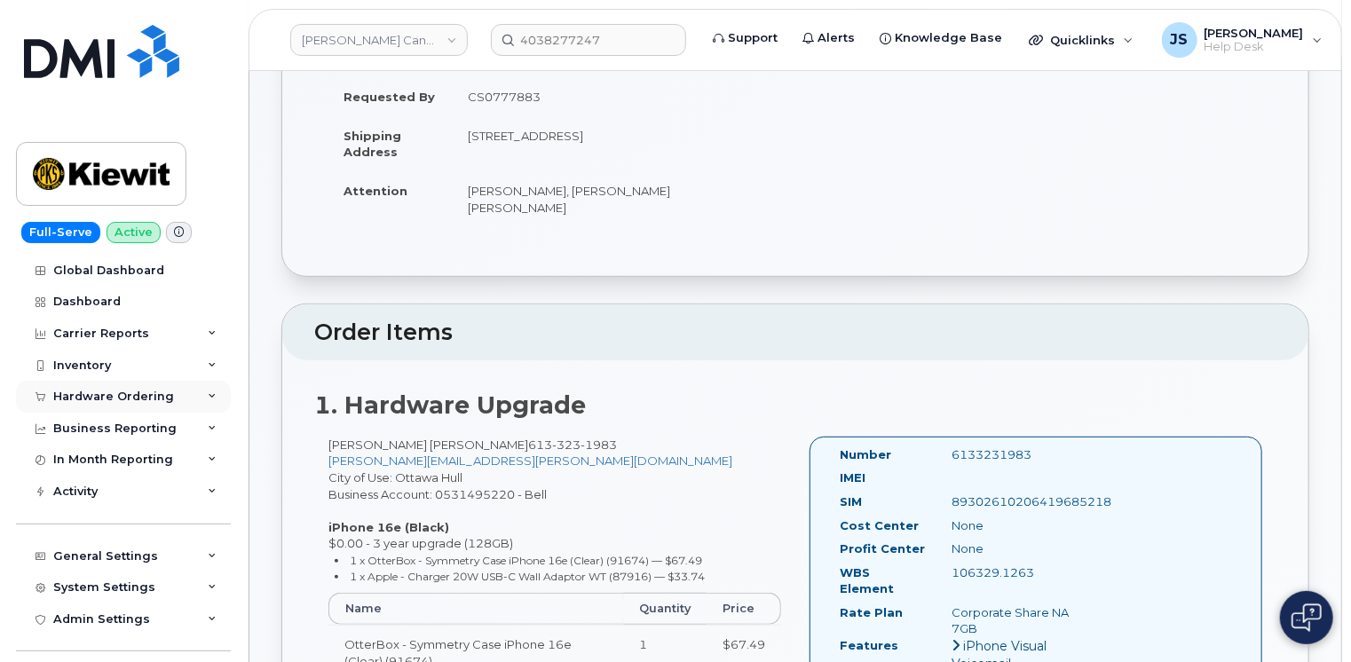
click at [193, 392] on div "Hardware Ordering" at bounding box center [123, 397] width 215 height 32
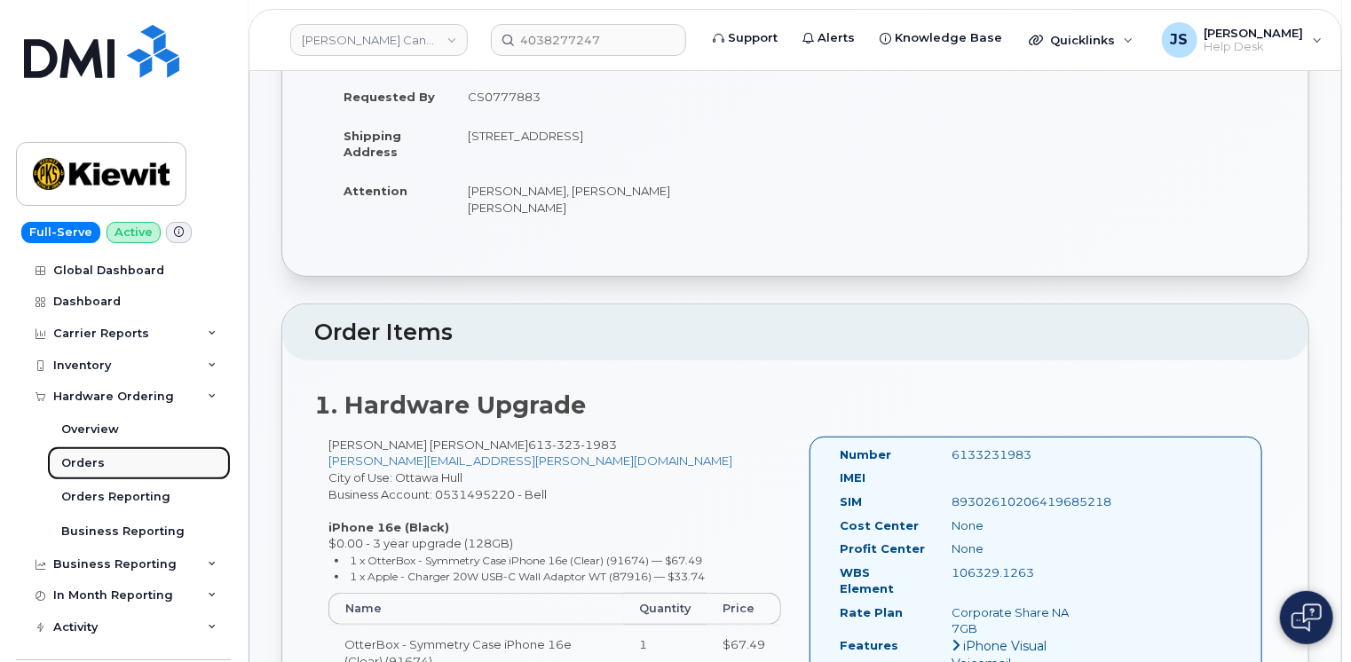
click at [91, 467] on div "Orders" at bounding box center [83, 463] width 44 height 16
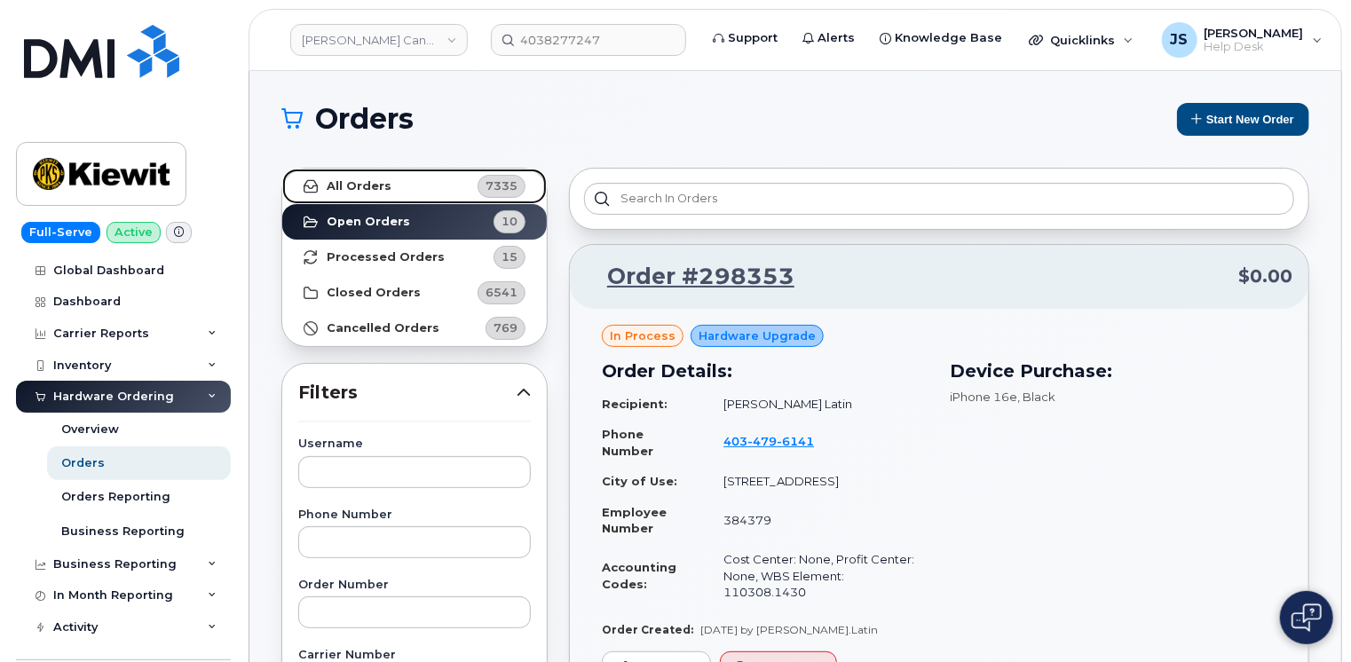
click at [350, 185] on strong "All Orders" at bounding box center [359, 186] width 65 height 14
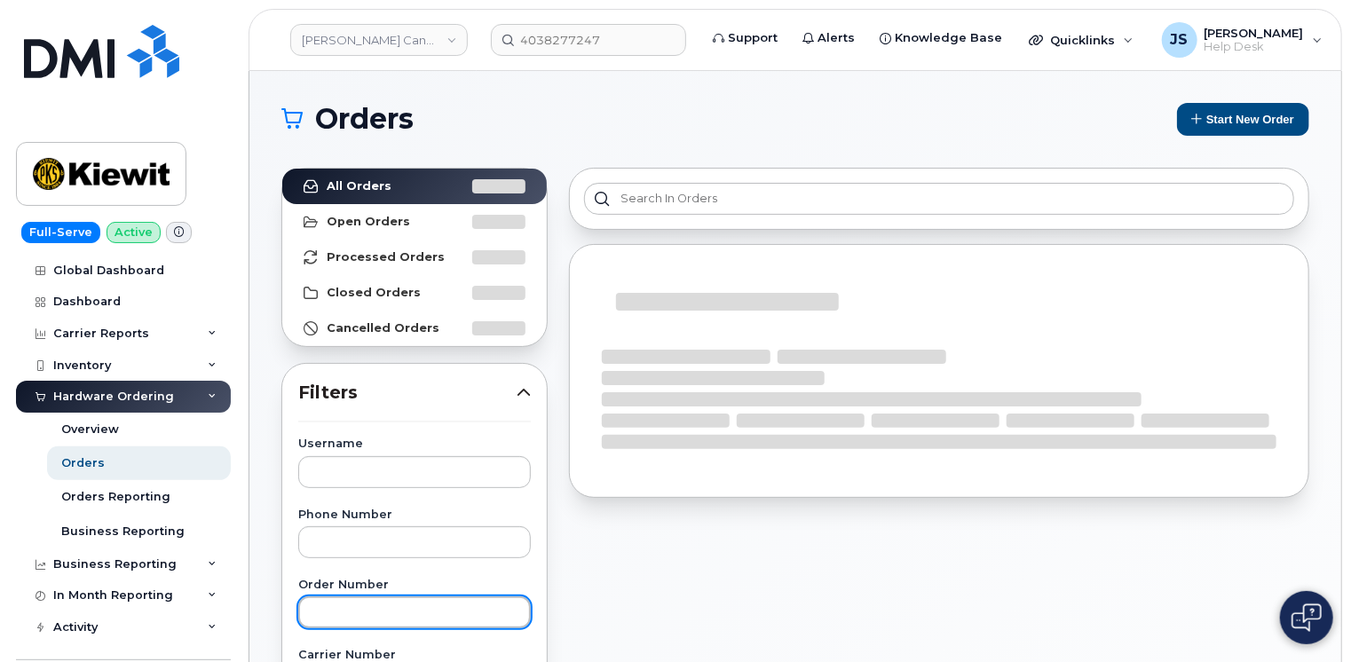
click at [359, 604] on input "text" at bounding box center [414, 613] width 233 height 32
paste input "298143"
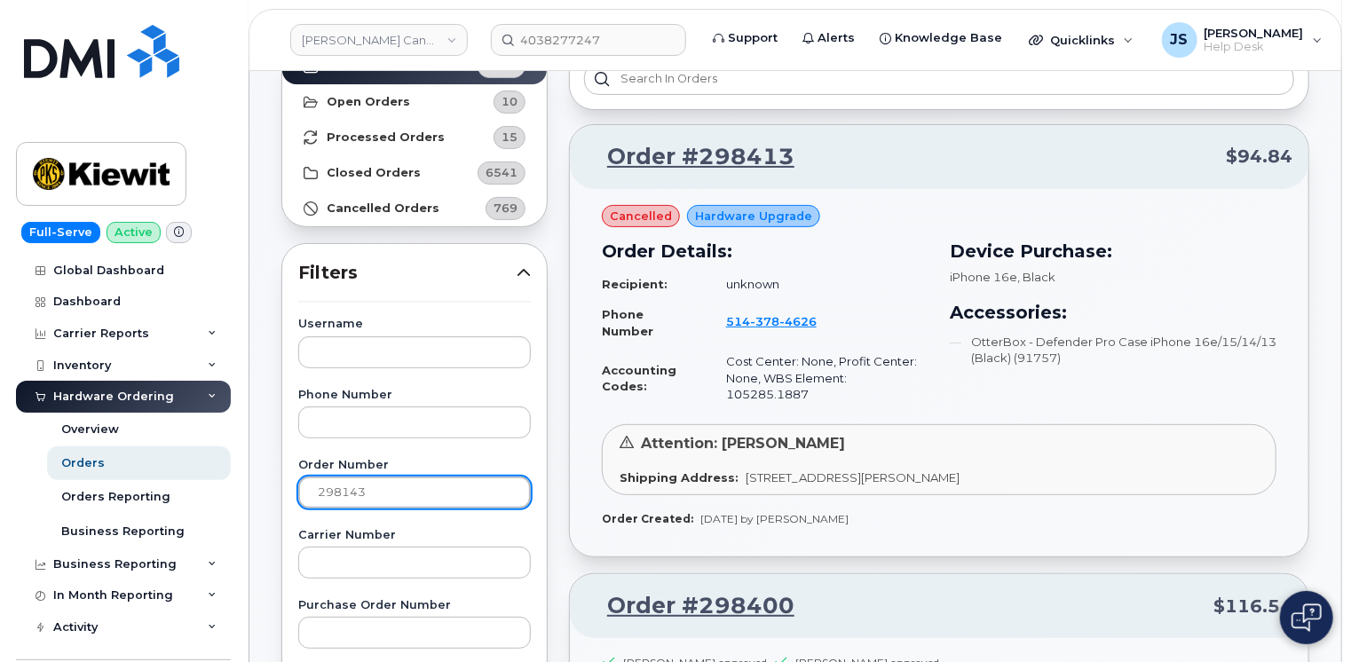
scroll to position [89, 0]
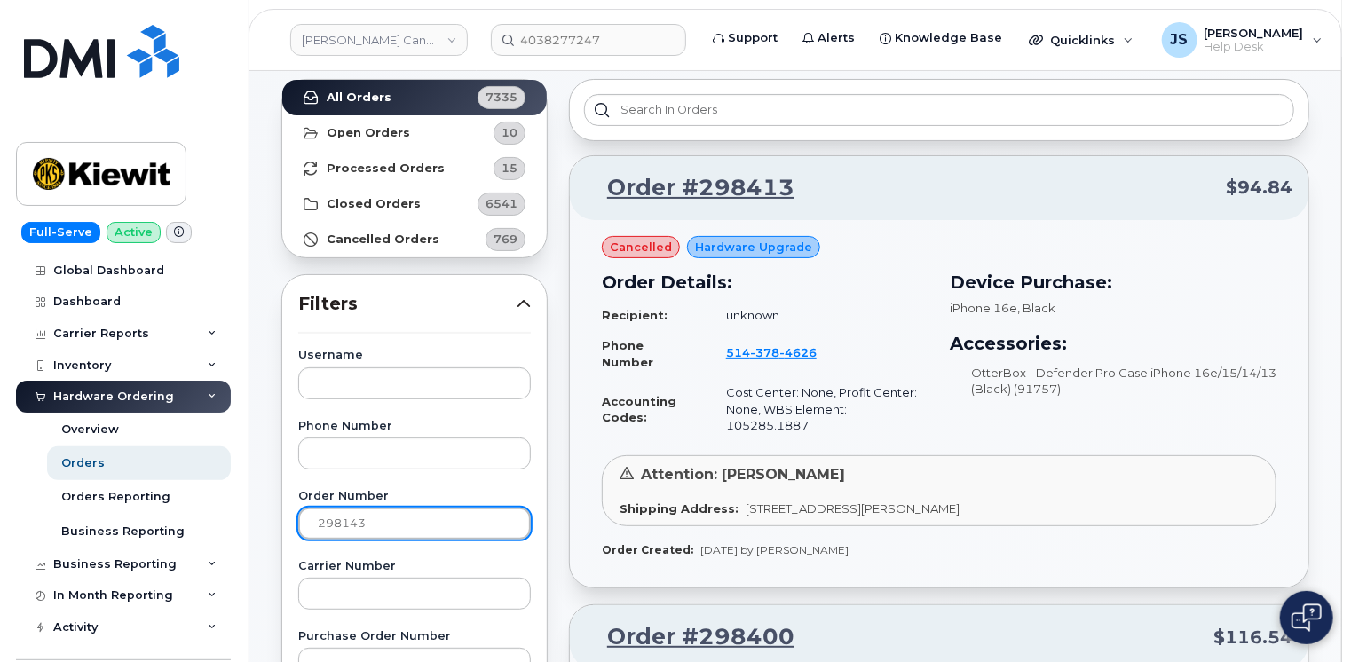
type input "298143"
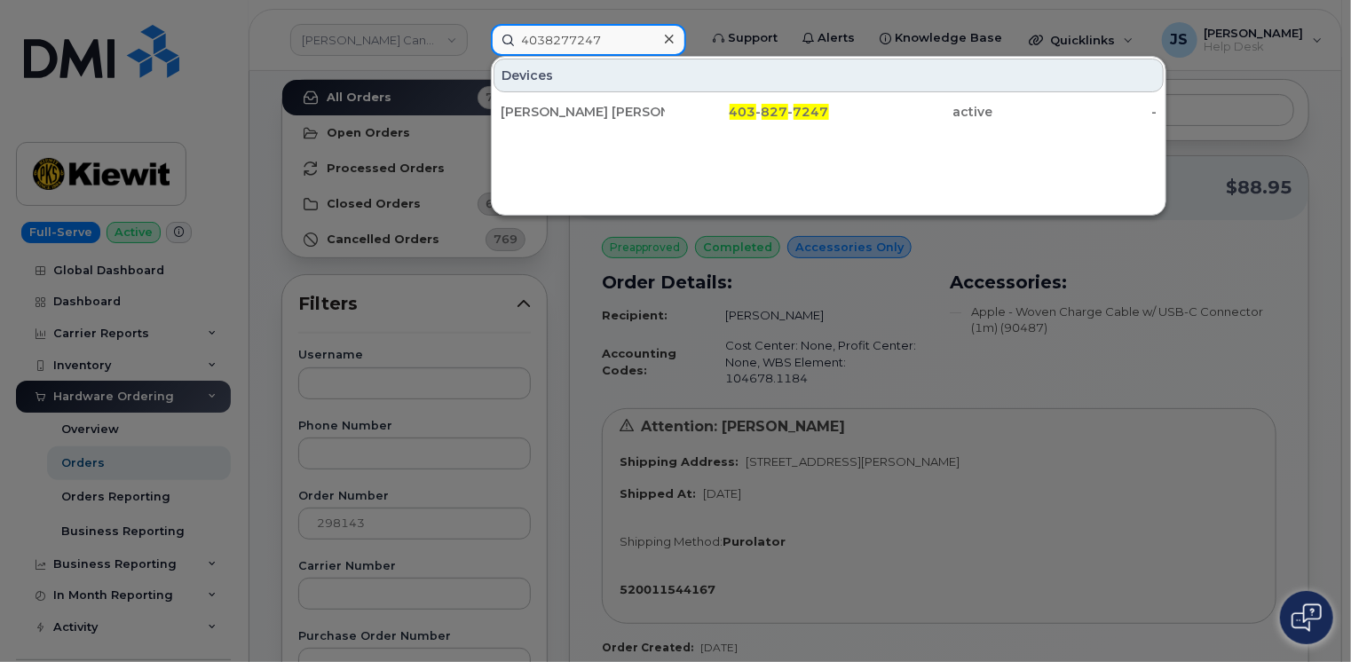
drag, startPoint x: 598, startPoint y: 34, endPoint x: 573, endPoint y: 40, distance: 26.5
click at [573, 40] on input "4038277247" at bounding box center [588, 40] width 195 height 32
paste input "916-548-6565"
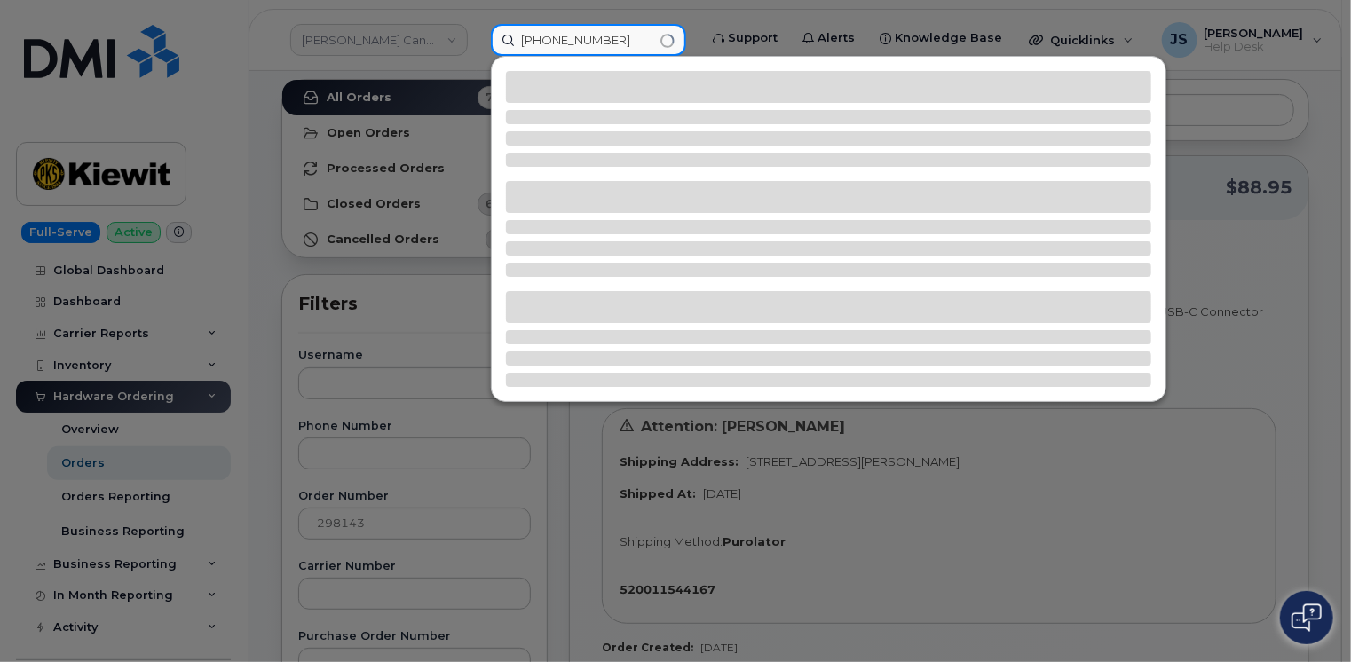
type input "916-548-6565"
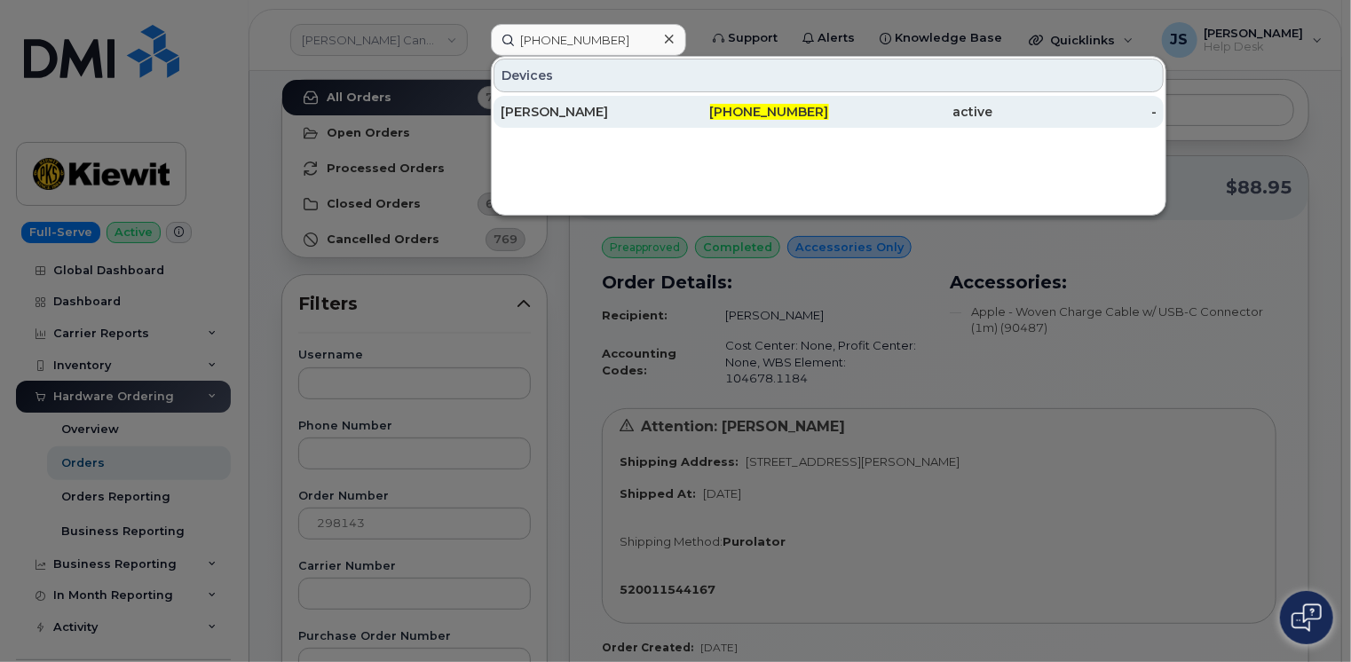
click at [567, 111] on div "Jalal Akkari" at bounding box center [583, 112] width 164 height 18
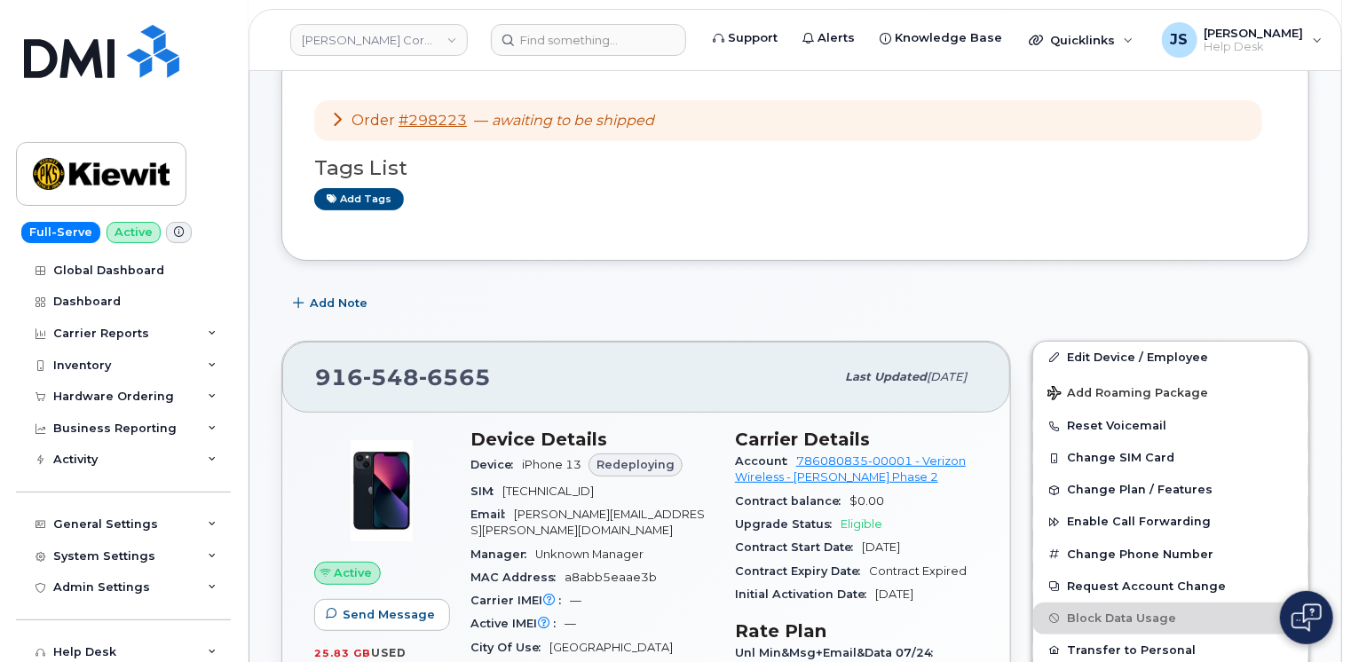
scroll to position [89, 0]
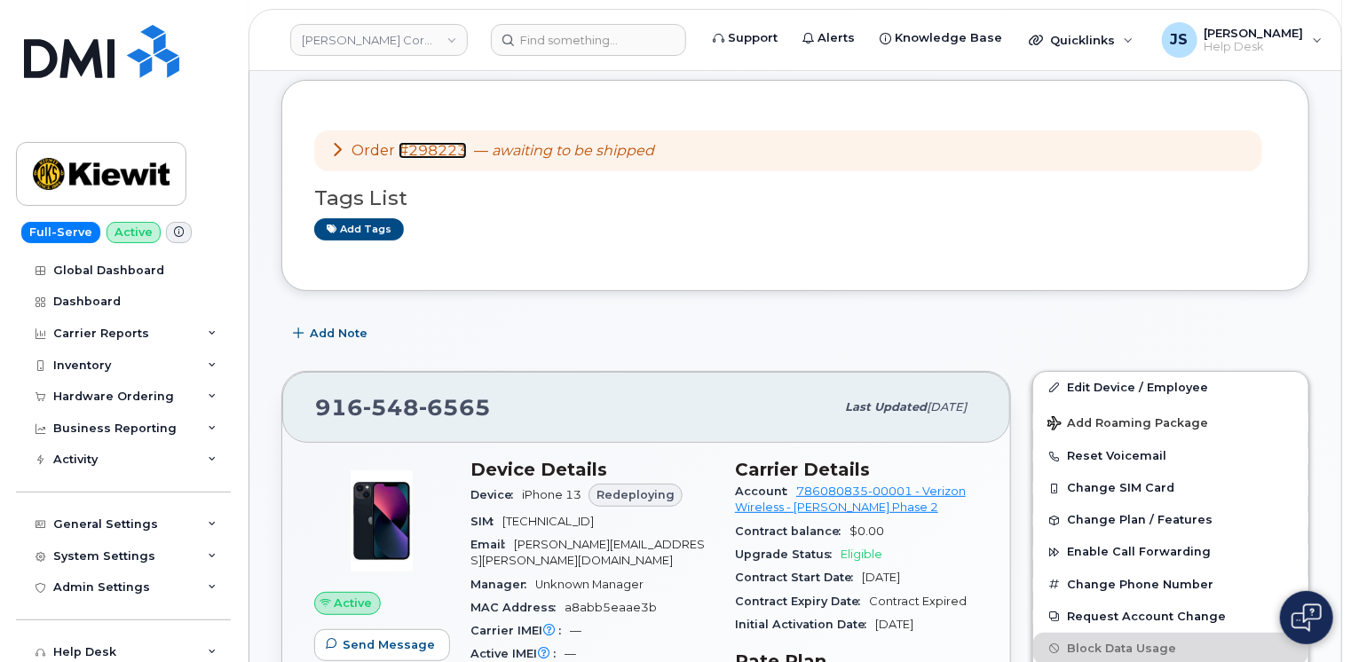
click at [437, 150] on link "#298223" at bounding box center [433, 150] width 68 height 17
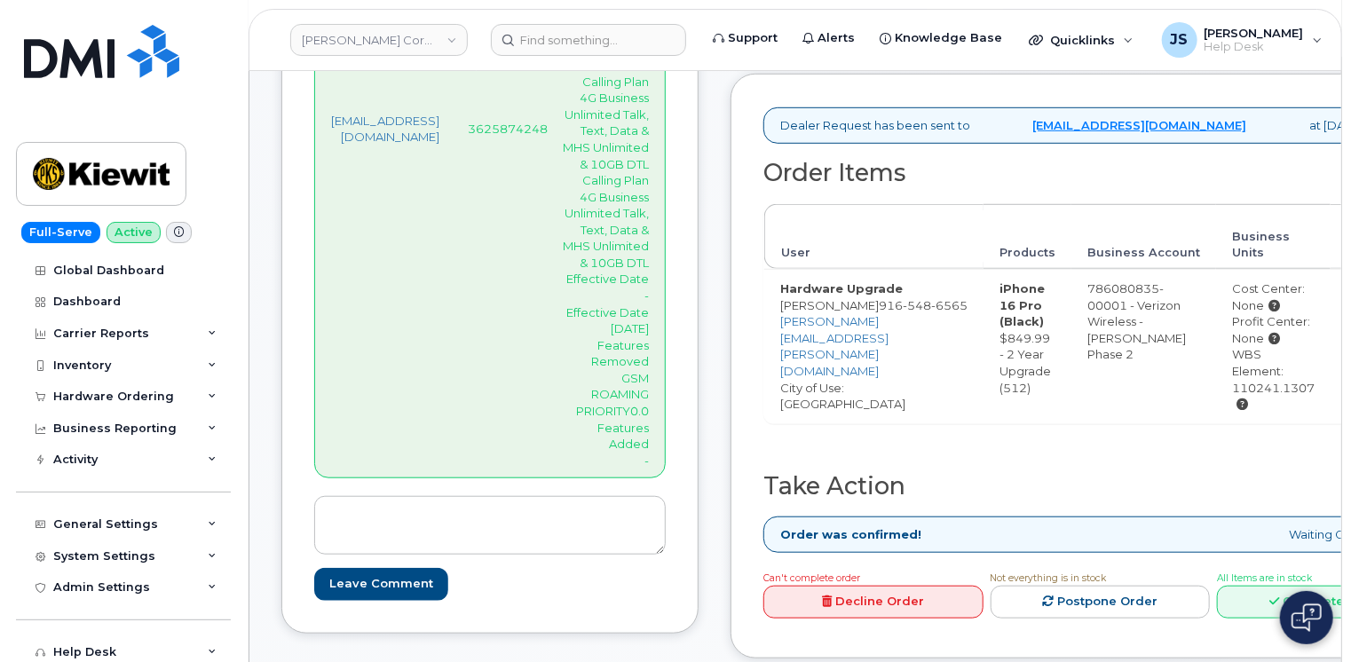
scroll to position [533, 0]
click at [550, 35] on input at bounding box center [588, 40] width 195 height 32
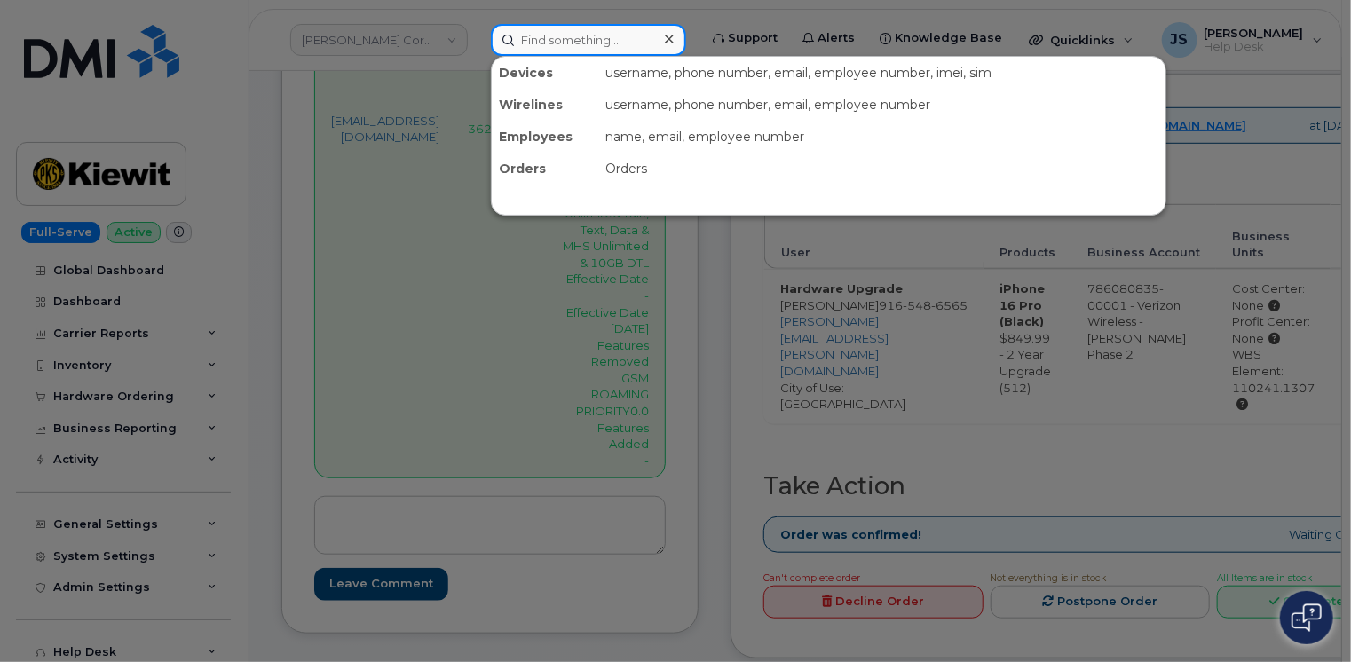
paste input "298316"
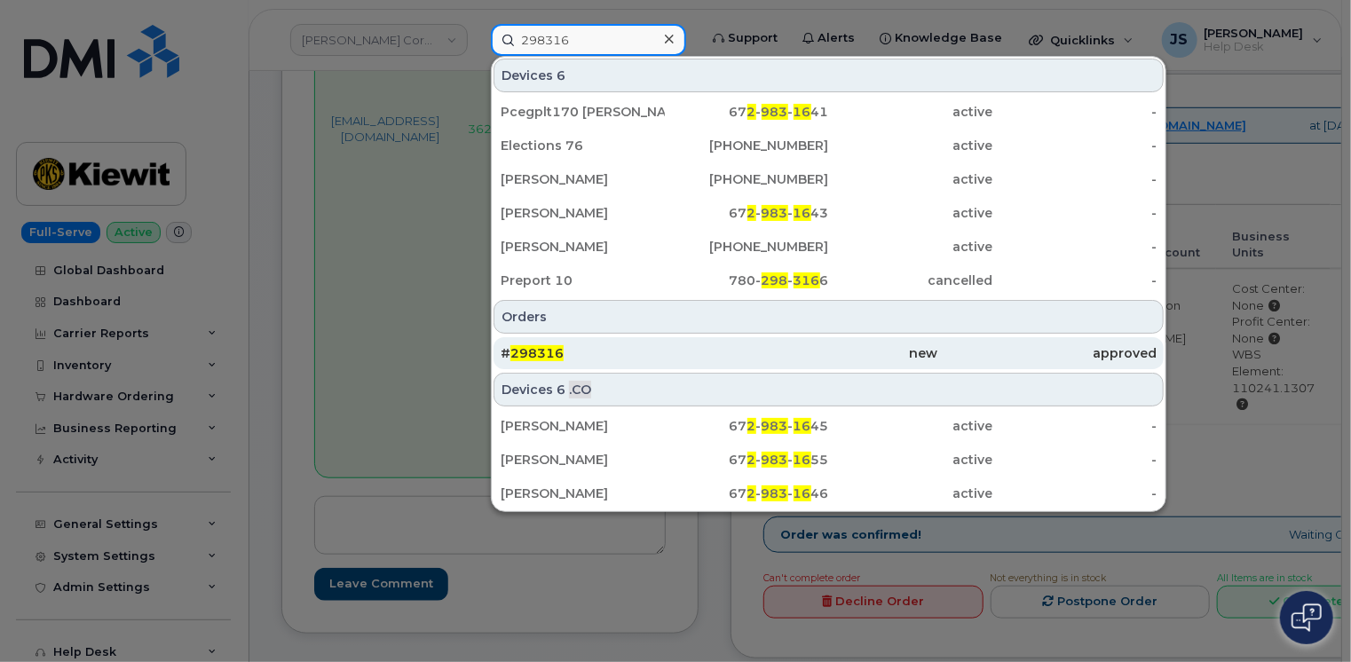
type input "298316"
click at [719, 343] on div "# 298316" at bounding box center [828, 353] width 218 height 32
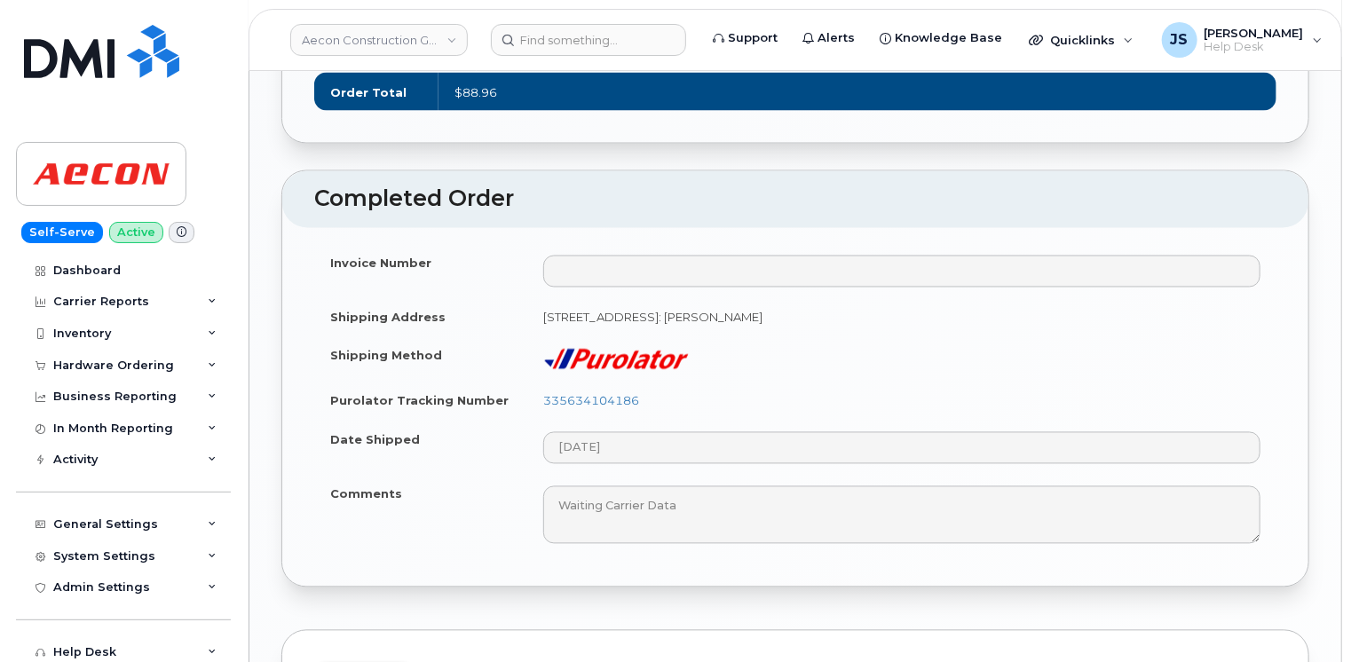
scroll to position [1598, 0]
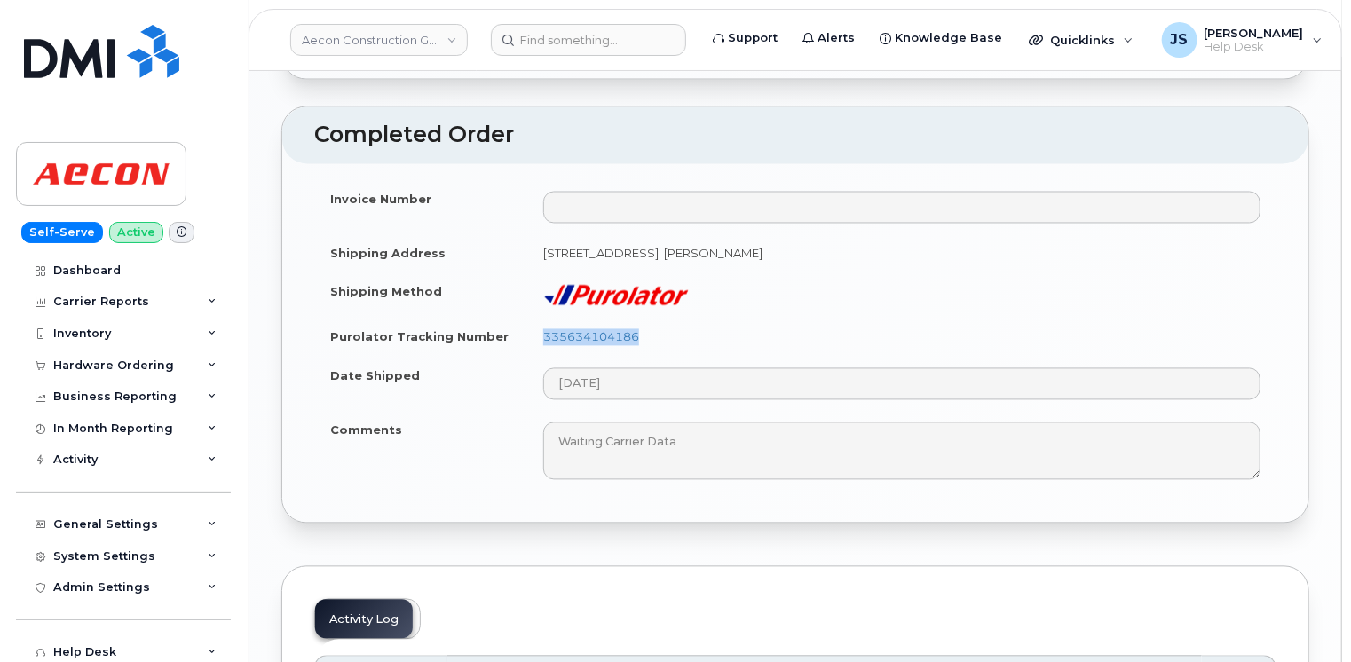
drag, startPoint x: 640, startPoint y: 371, endPoint x: 546, endPoint y: 380, distance: 94.5
click at [546, 357] on td "335634104186" at bounding box center [901, 337] width 749 height 39
copy link "335634104186"
drag, startPoint x: 653, startPoint y: 361, endPoint x: 637, endPoint y: 368, distance: 18.0
click at [653, 357] on td "335634104186" at bounding box center [901, 337] width 749 height 39
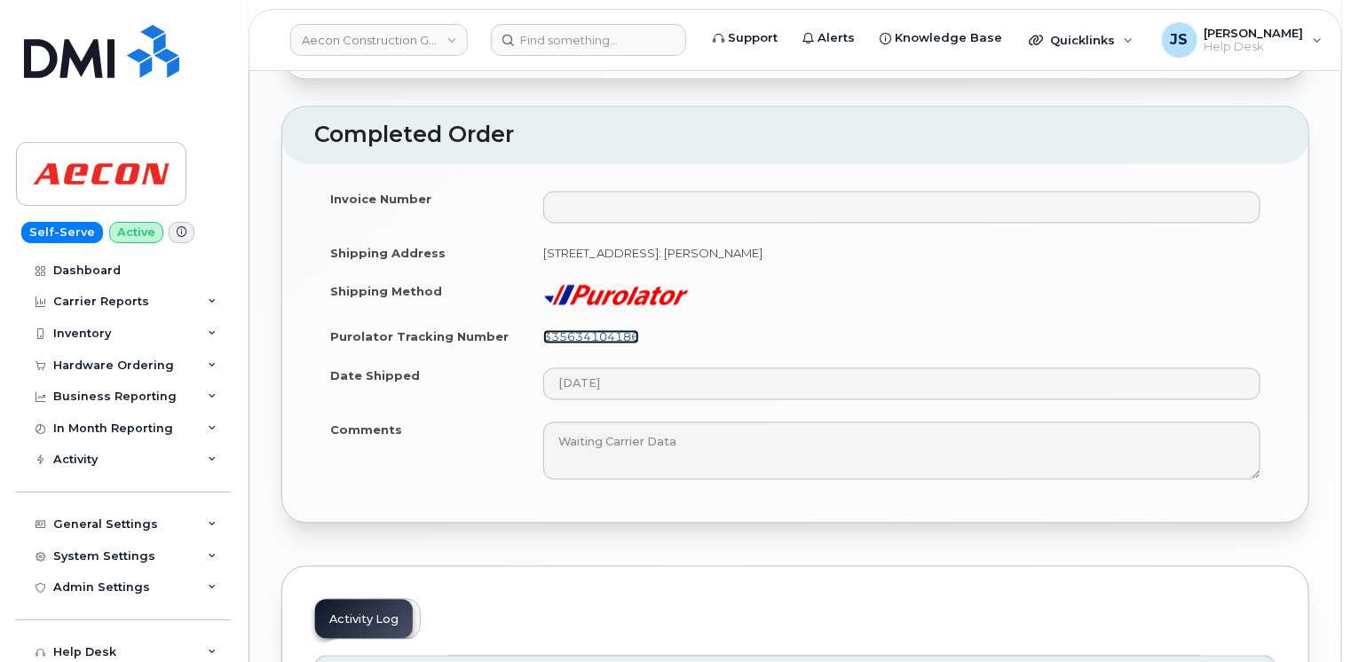
click at [611, 344] on link "335634104186" at bounding box center [591, 337] width 96 height 14
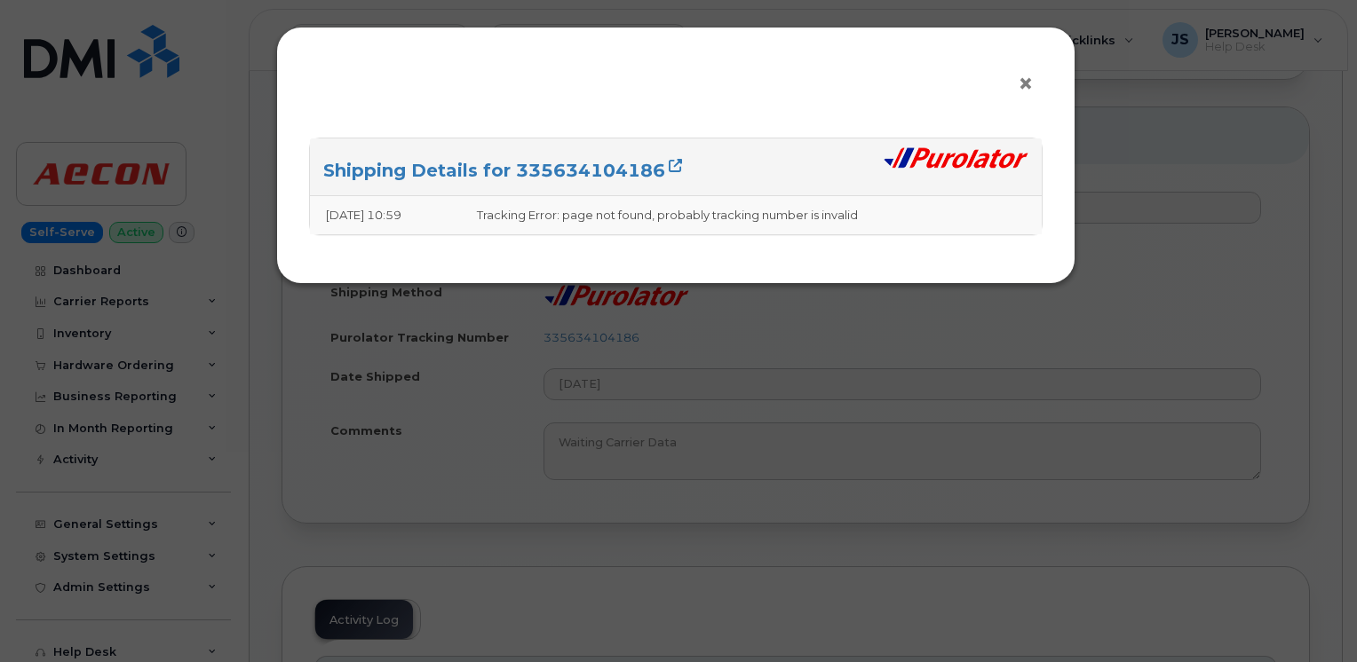
click at [1030, 82] on span "×" at bounding box center [1025, 83] width 16 height 33
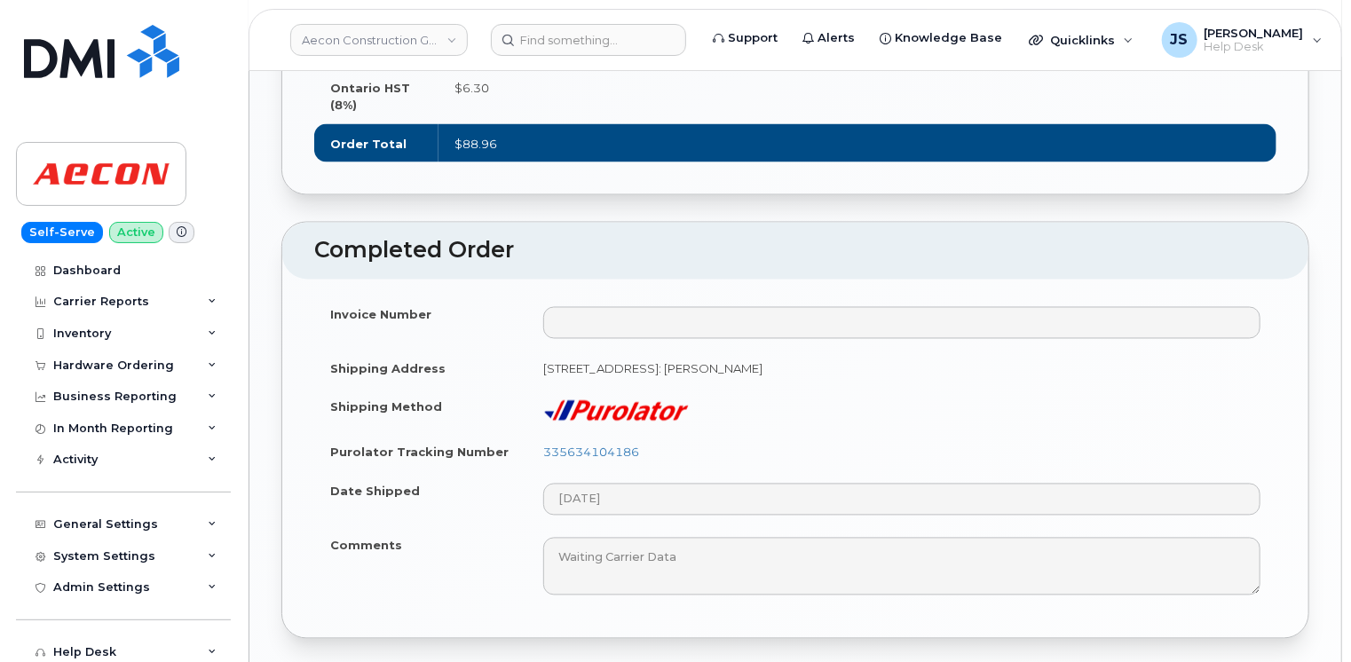
scroll to position [1509, 0]
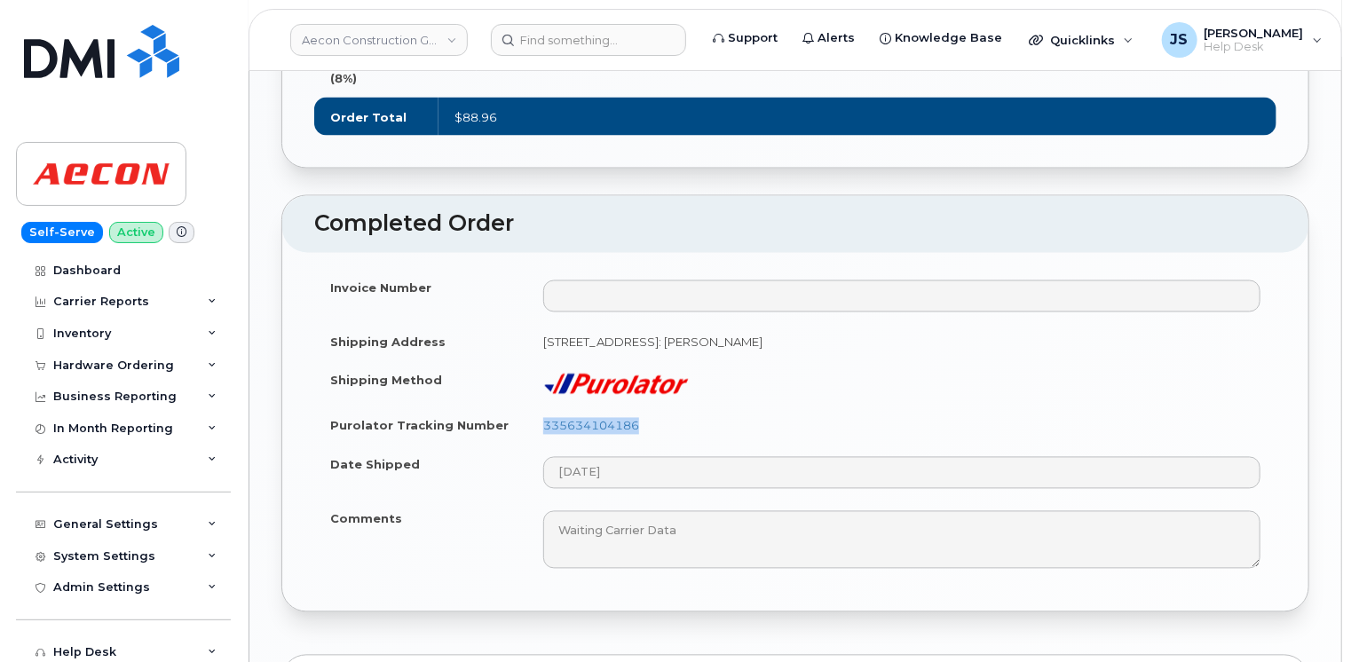
drag, startPoint x: 643, startPoint y: 460, endPoint x: 539, endPoint y: 453, distance: 104.1
click at [539, 446] on td "335634104186" at bounding box center [901, 426] width 749 height 39
drag, startPoint x: 539, startPoint y: 453, endPoint x: 553, endPoint y: 457, distance: 14.9
copy link "335634104186"
